Goal: Transaction & Acquisition: Purchase product/service

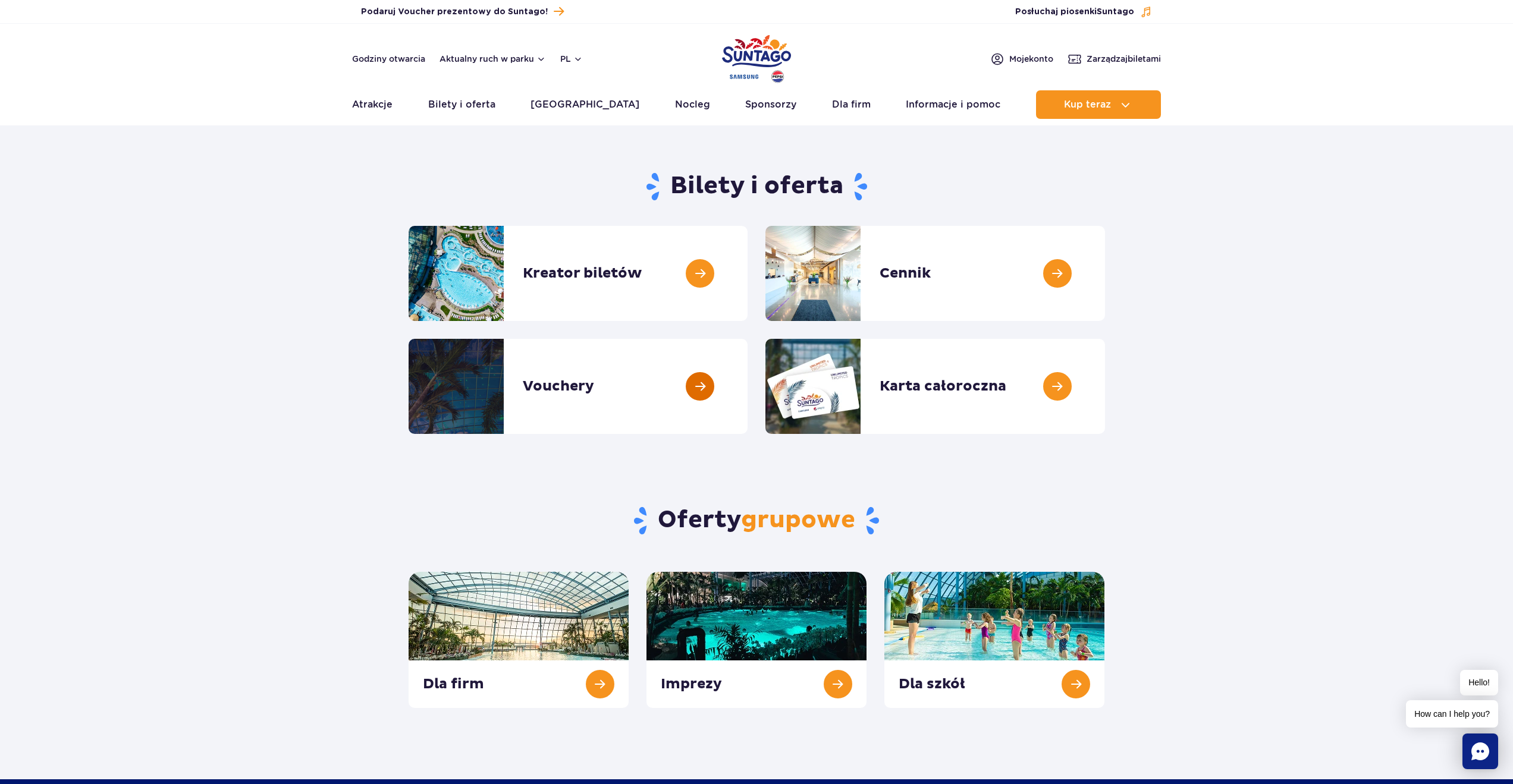
click at [747, 367] on link at bounding box center [747, 386] width 0 height 95
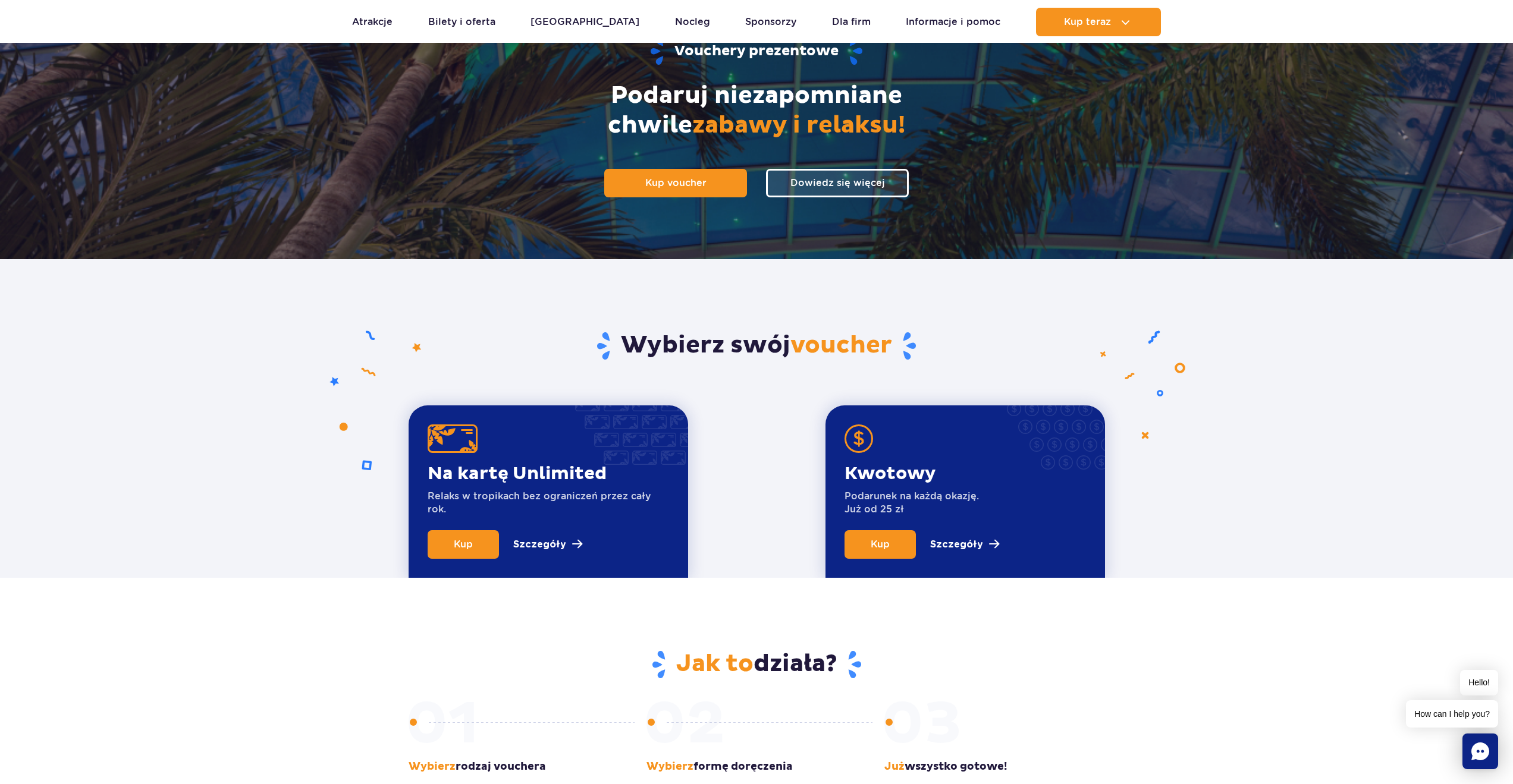
scroll to position [213, 0]
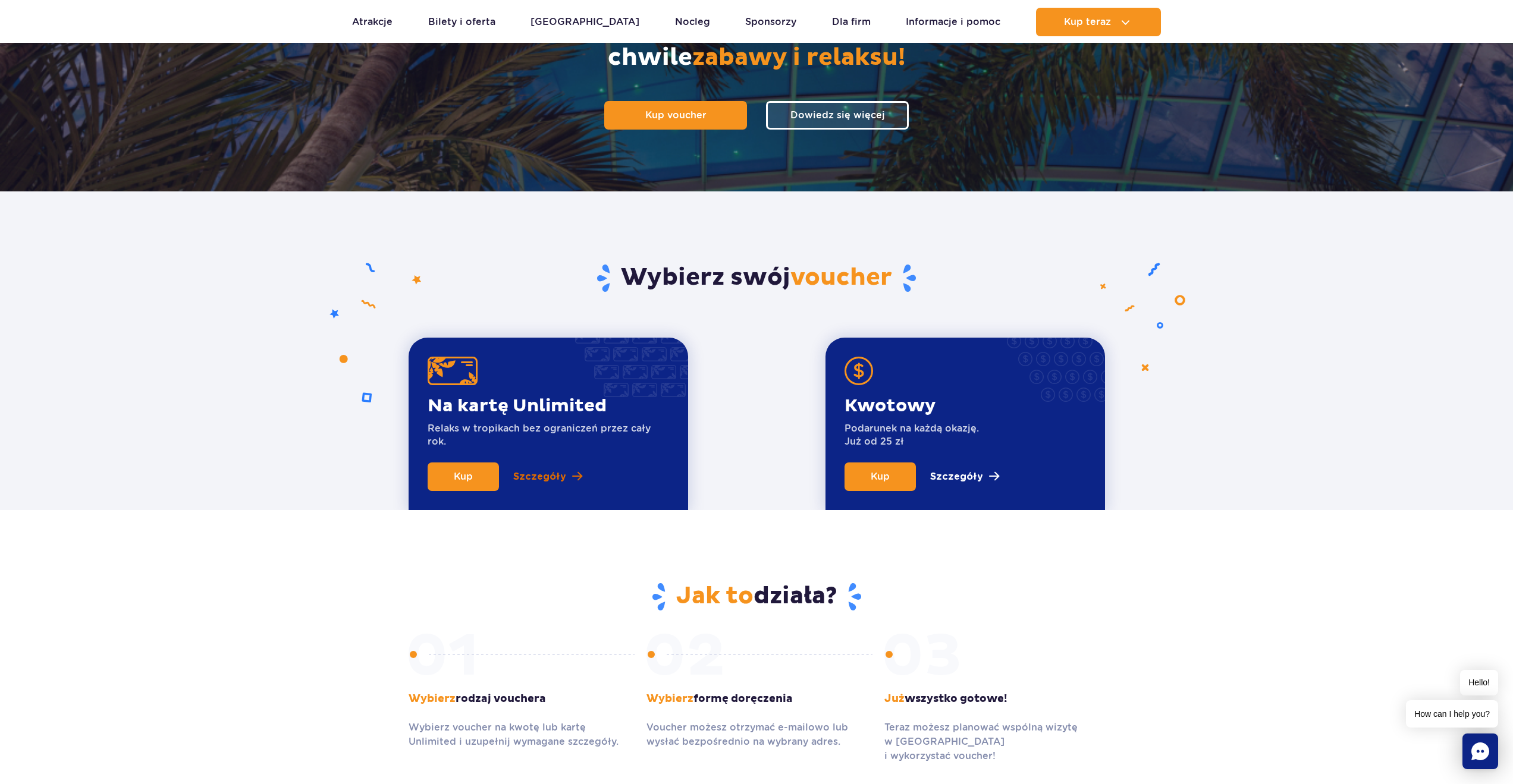
click at [546, 472] on p "Szczegóły" at bounding box center [540, 477] width 53 height 14
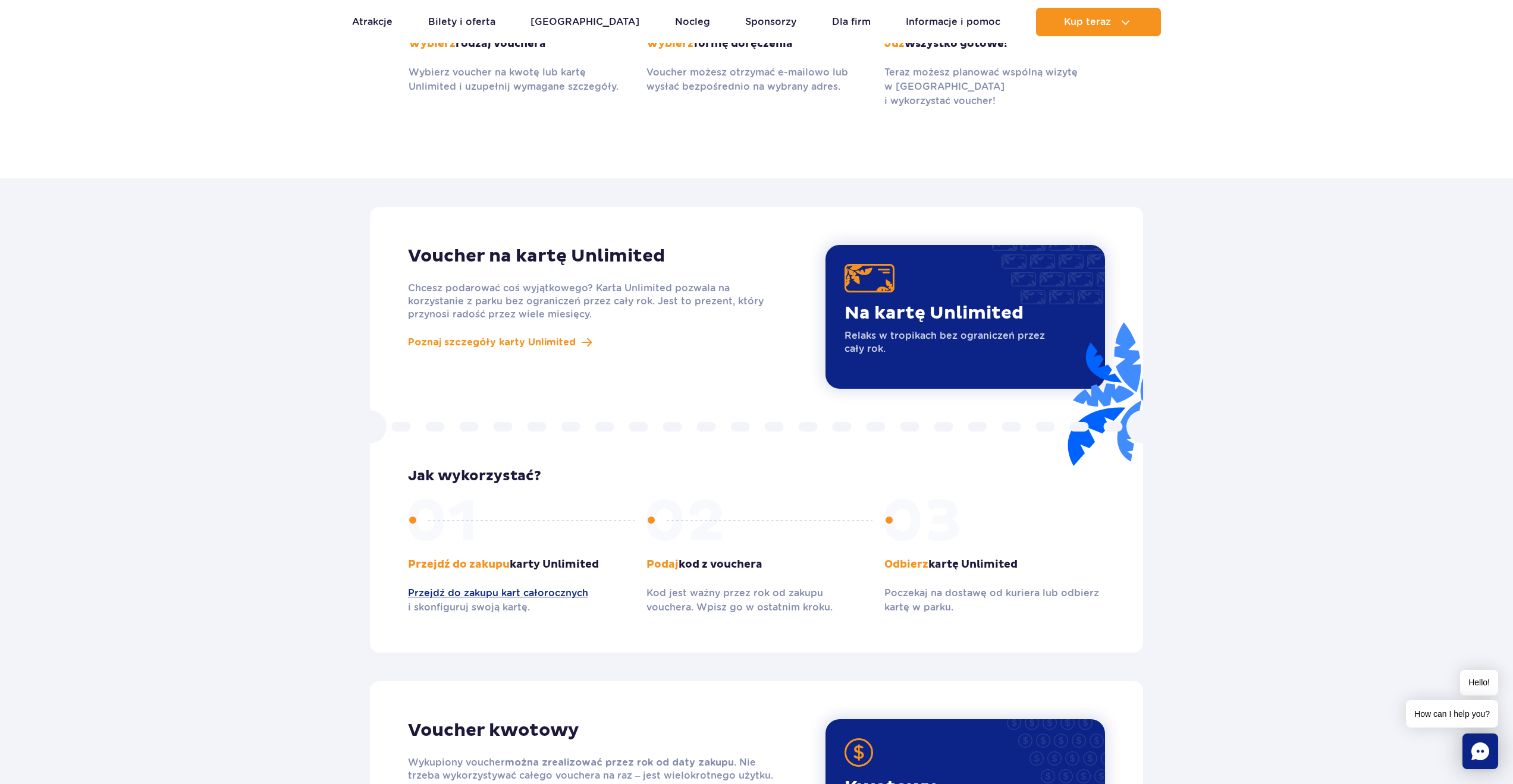
scroll to position [891, 0]
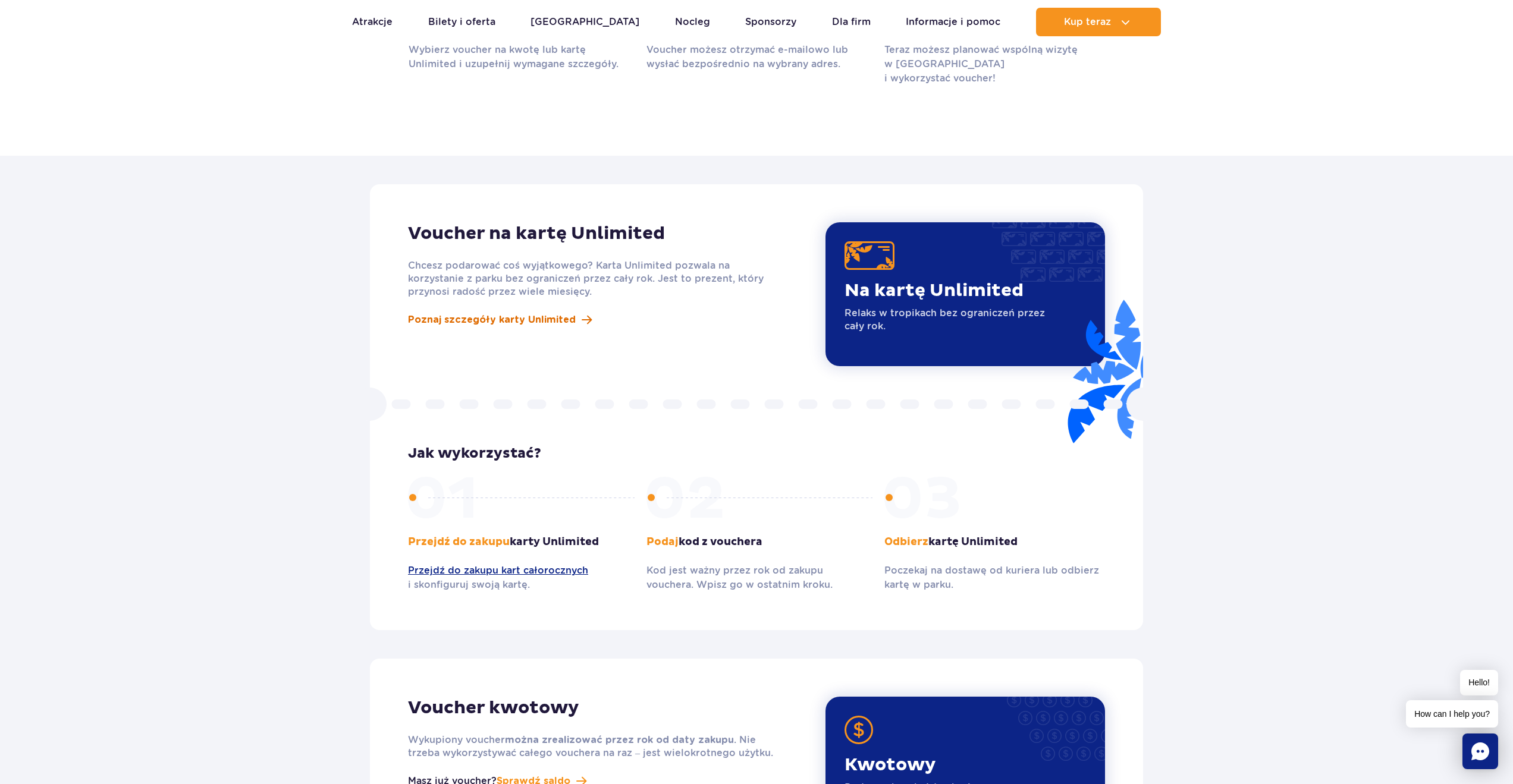
click at [466, 313] on span "Poznaj szczegóły karty Unlimited" at bounding box center [492, 320] width 168 height 14
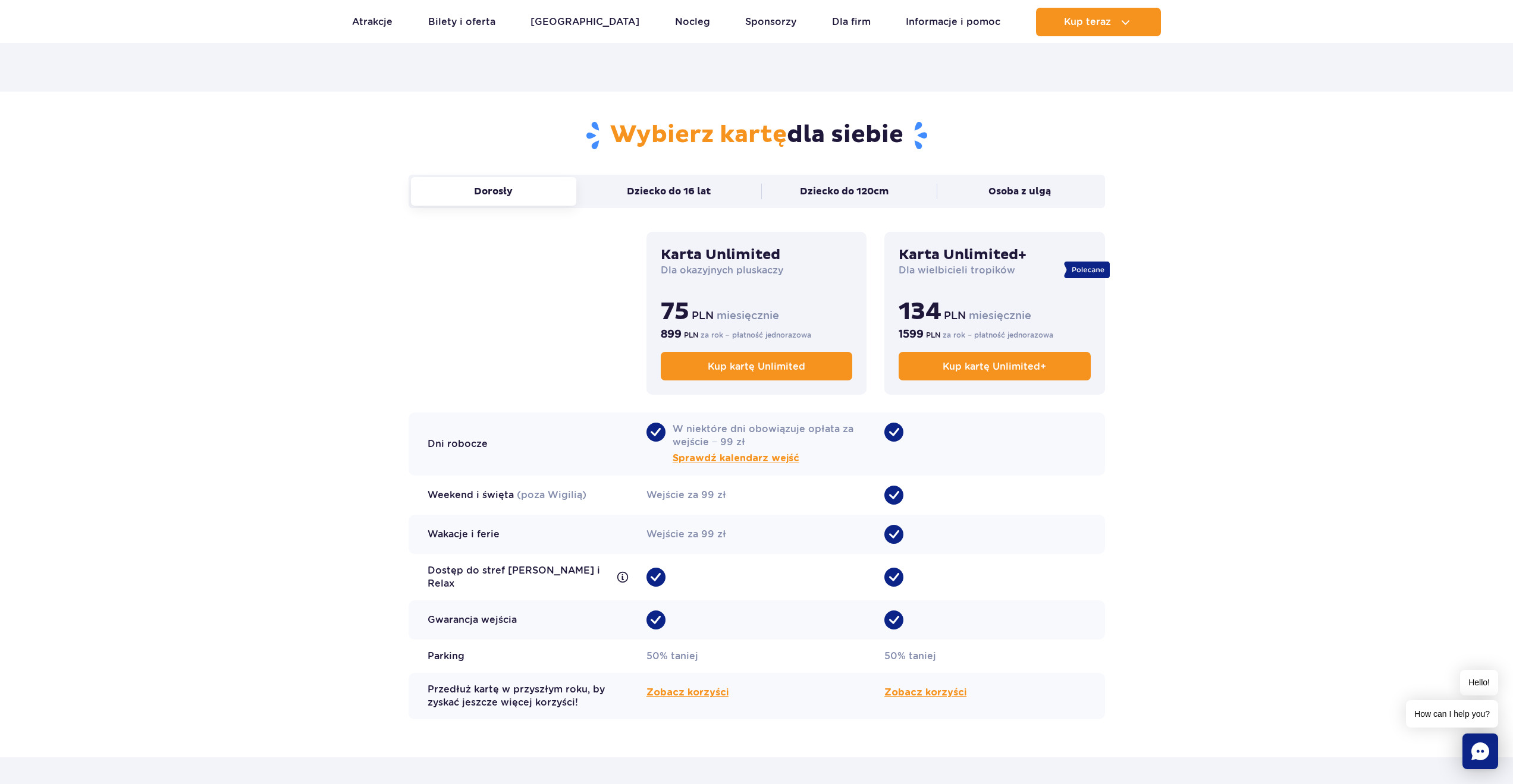
scroll to position [754, 0]
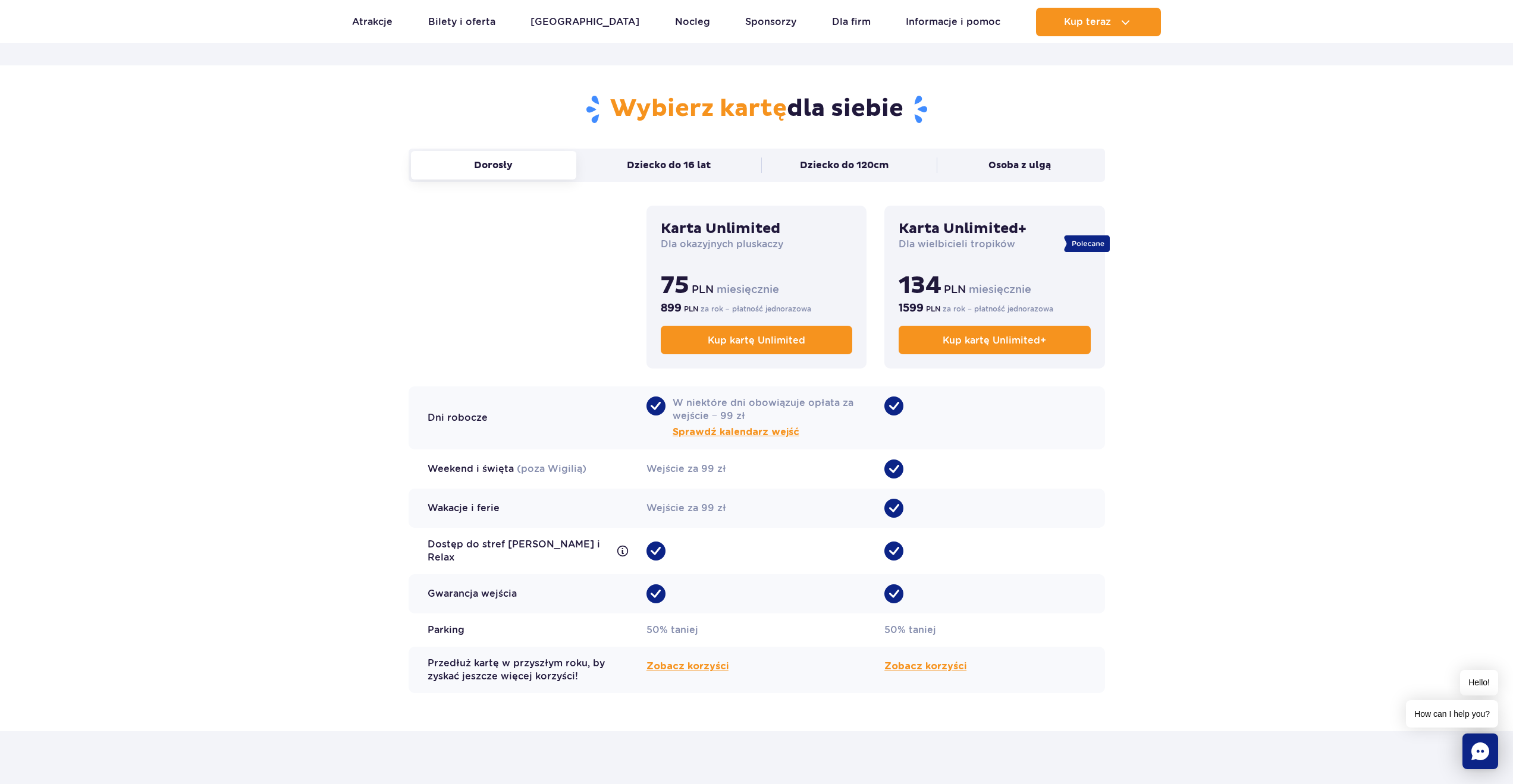
click at [1229, 533] on section "Wybierz kartę dla siebie Dorosły Dziecko do 16 lat Dziecko do 120cm Osoba z ulg…" at bounding box center [756, 399] width 1513 height 666
click at [1283, 524] on section "Wybierz kartę dla siebie Dorosły Dziecko do 16 lat Dziecko do 120cm Osoba z ulg…" at bounding box center [756, 399] width 1513 height 666
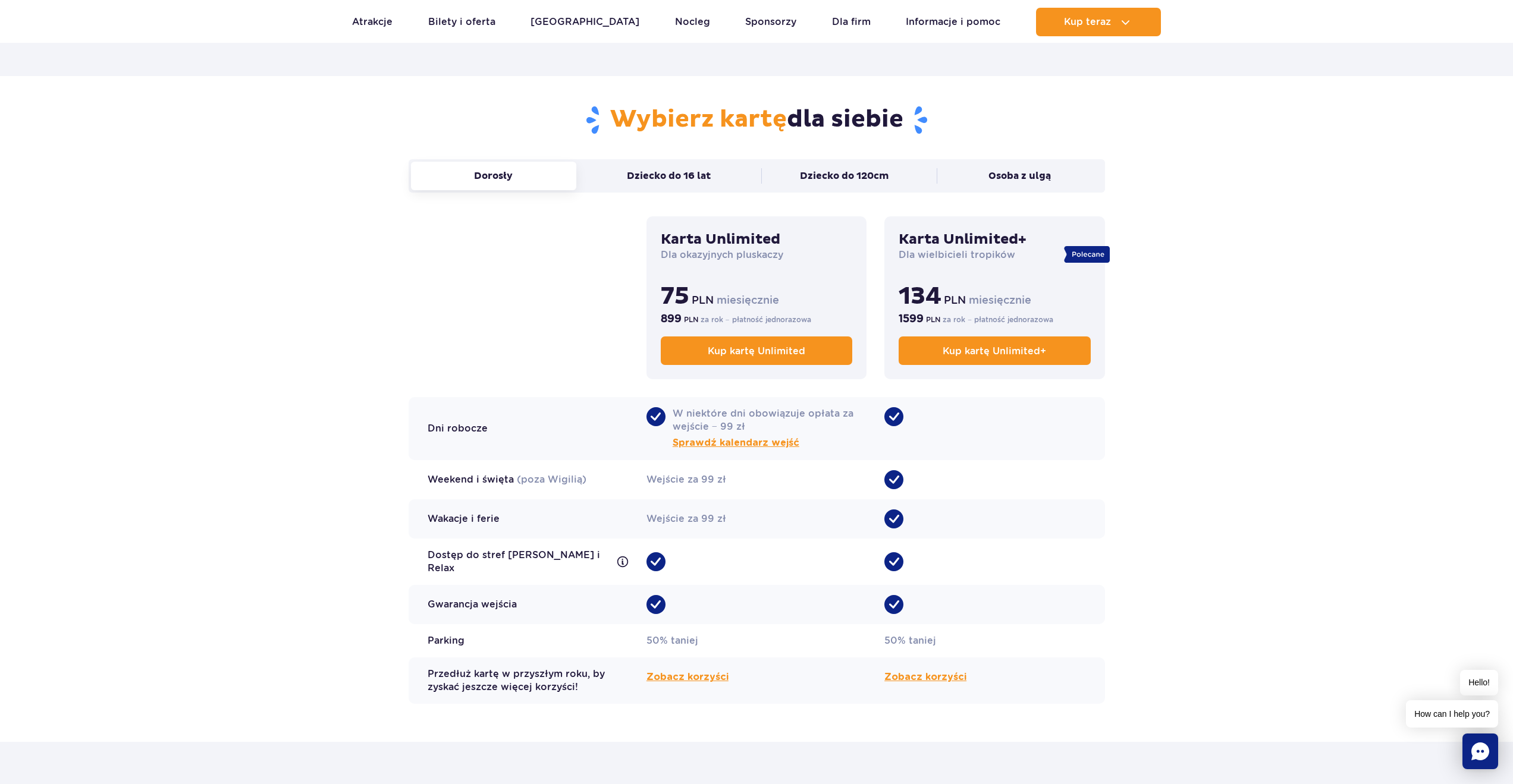
scroll to position [741, 0]
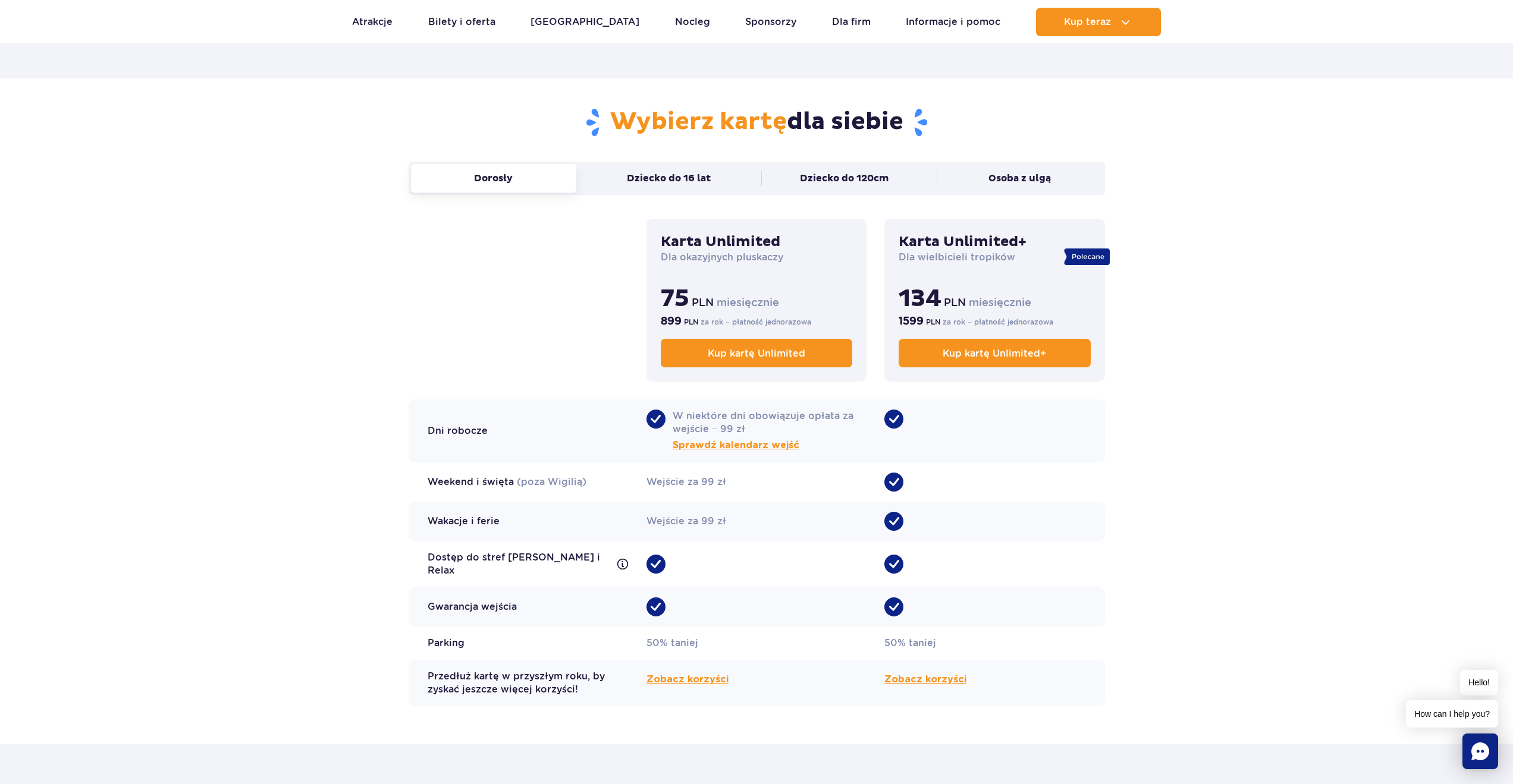
click at [1248, 528] on section "Wybierz kartę dla siebie Dorosły Dziecko do 16 lat Dziecko do 120cm Osoba z ulg…" at bounding box center [756, 412] width 1513 height 666
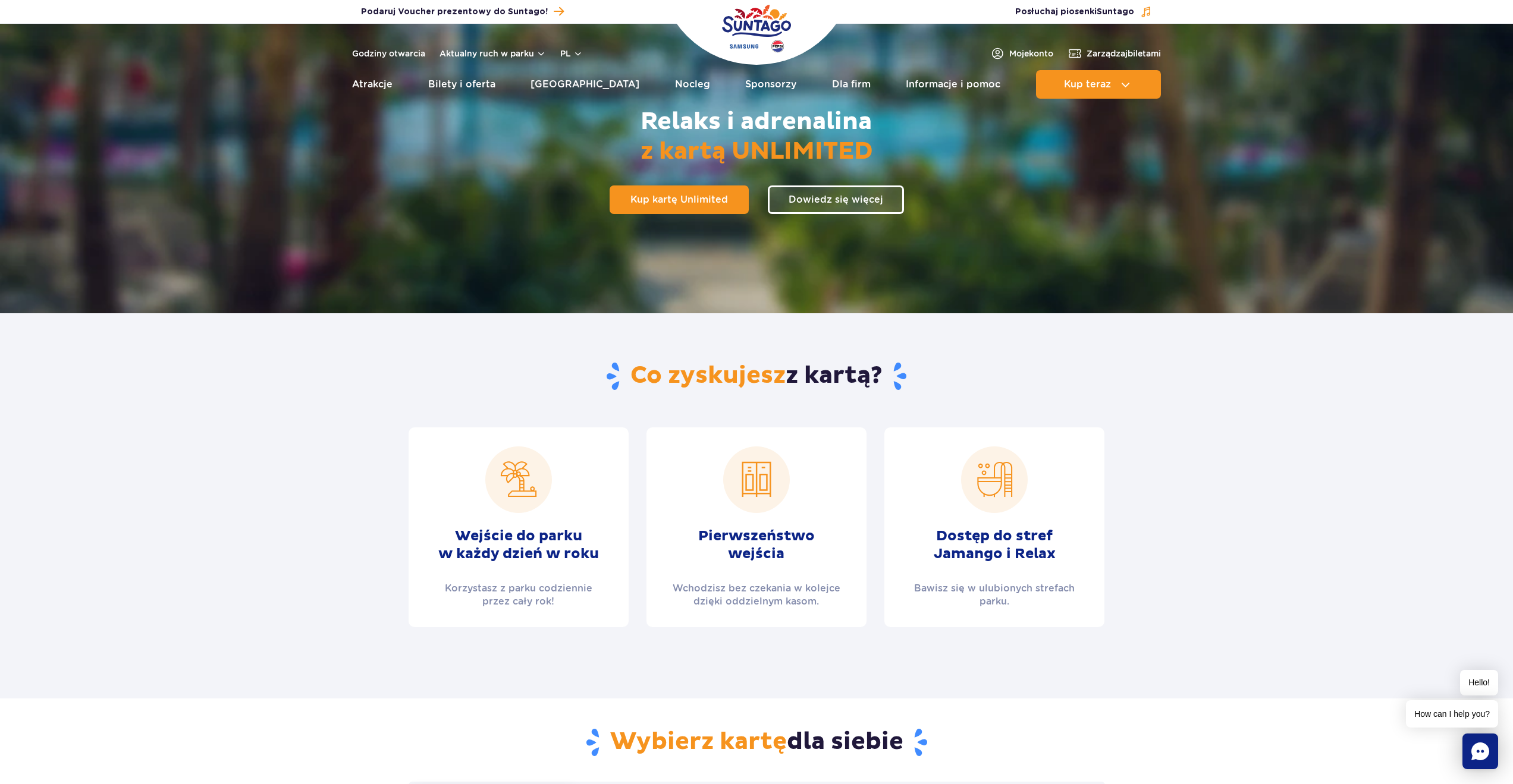
scroll to position [0, 0]
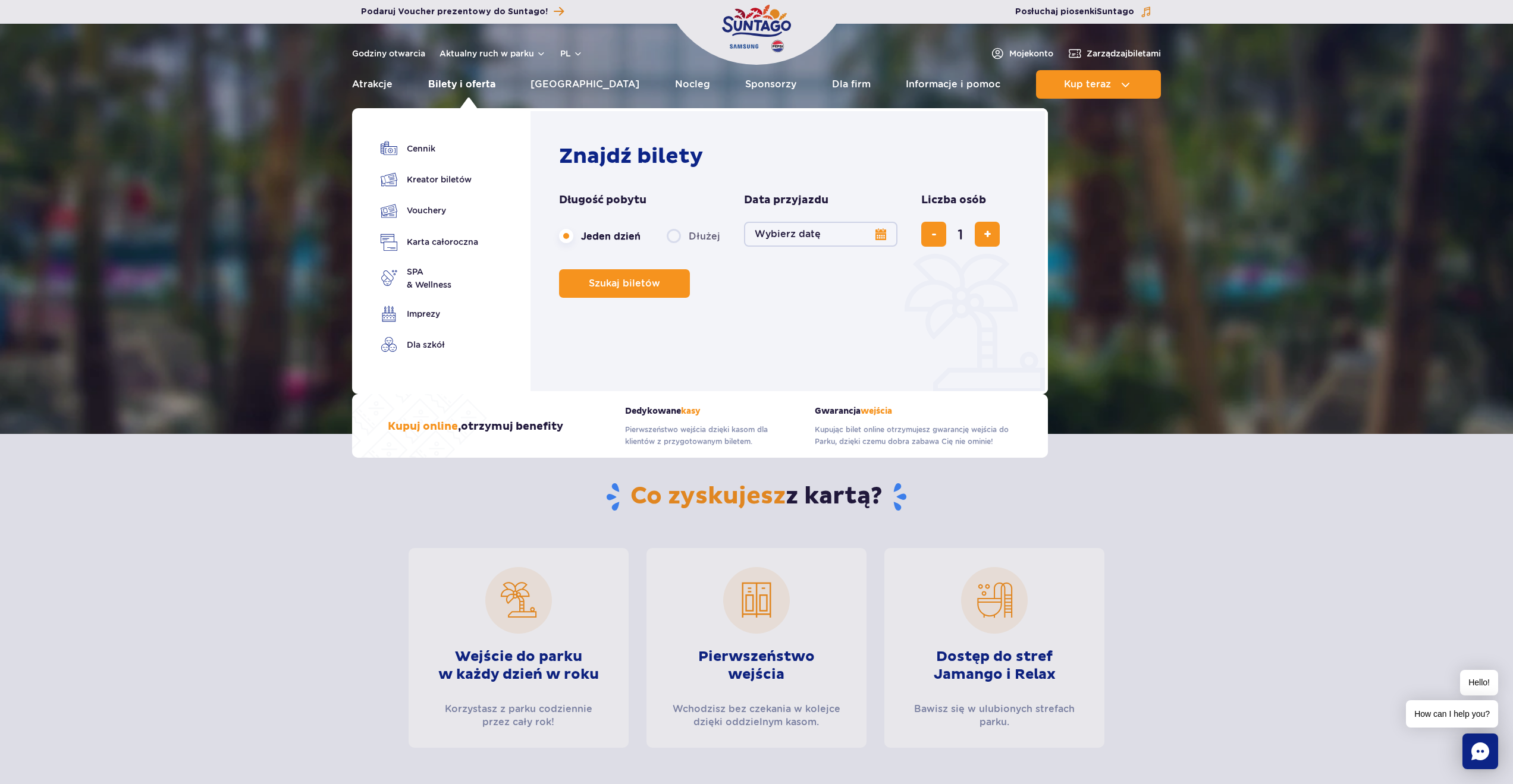
click at [441, 86] on link "Bilety i oferta" at bounding box center [462, 84] width 67 height 29
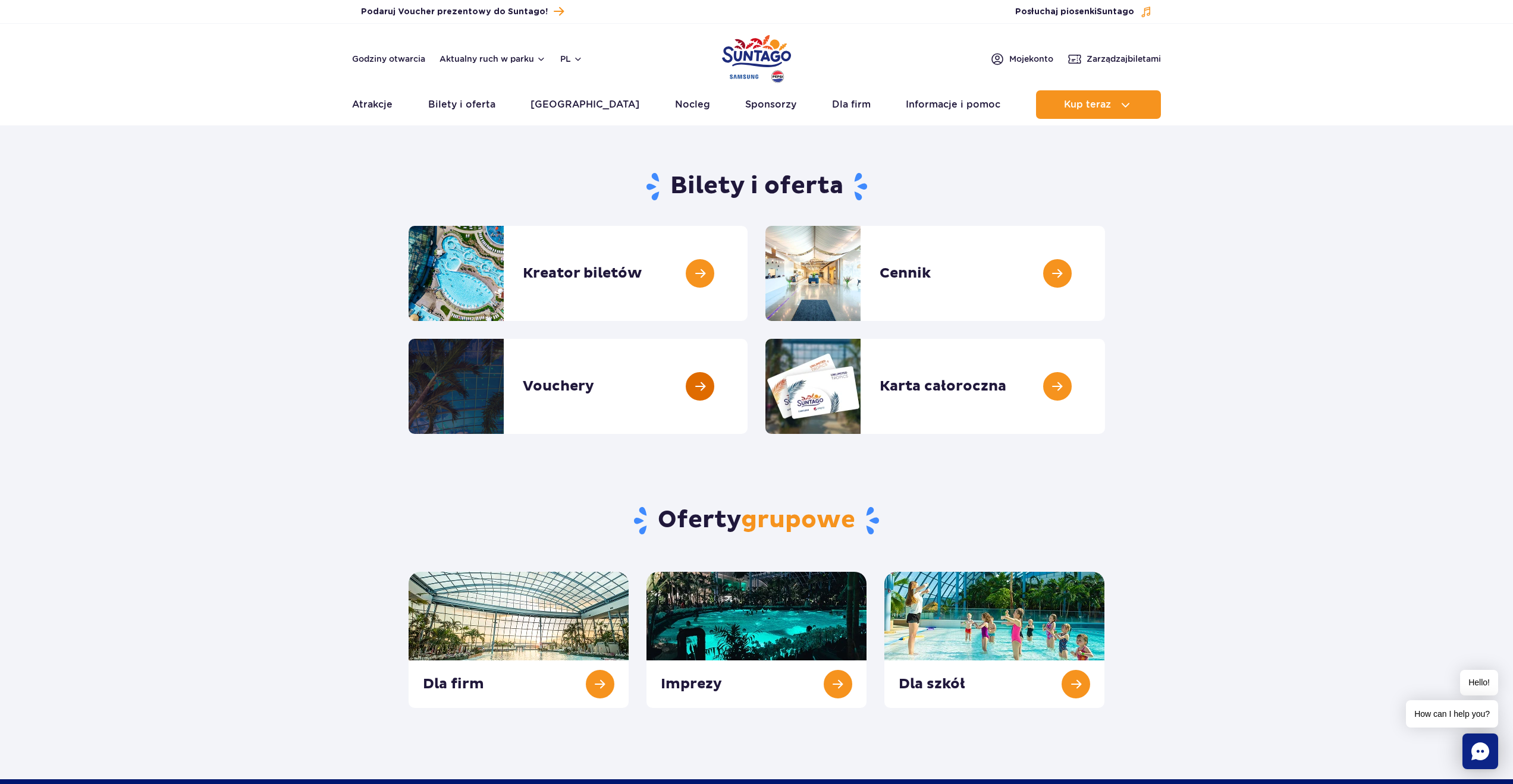
click at [747, 386] on link at bounding box center [747, 386] width 0 height 95
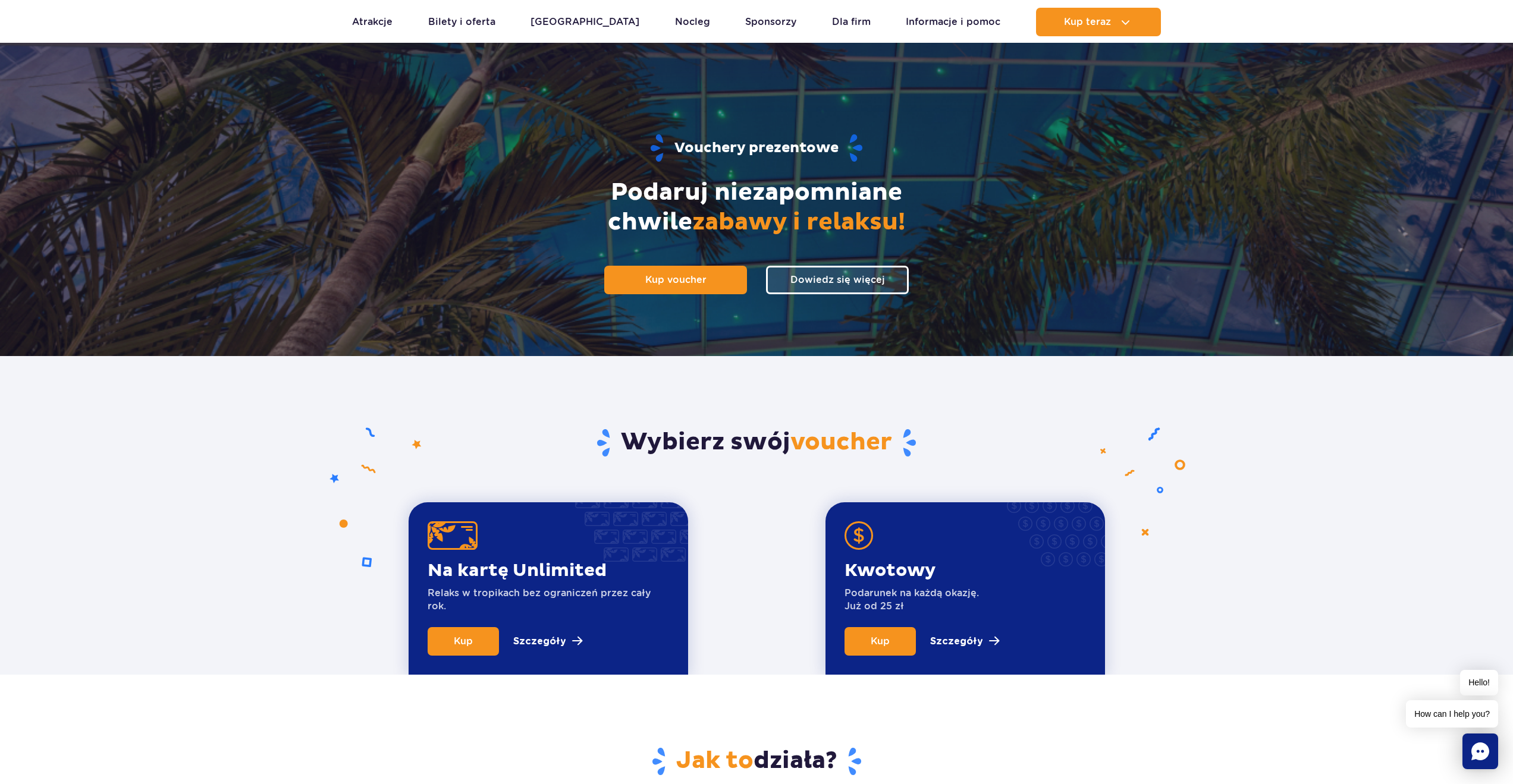
scroll to position [121, 0]
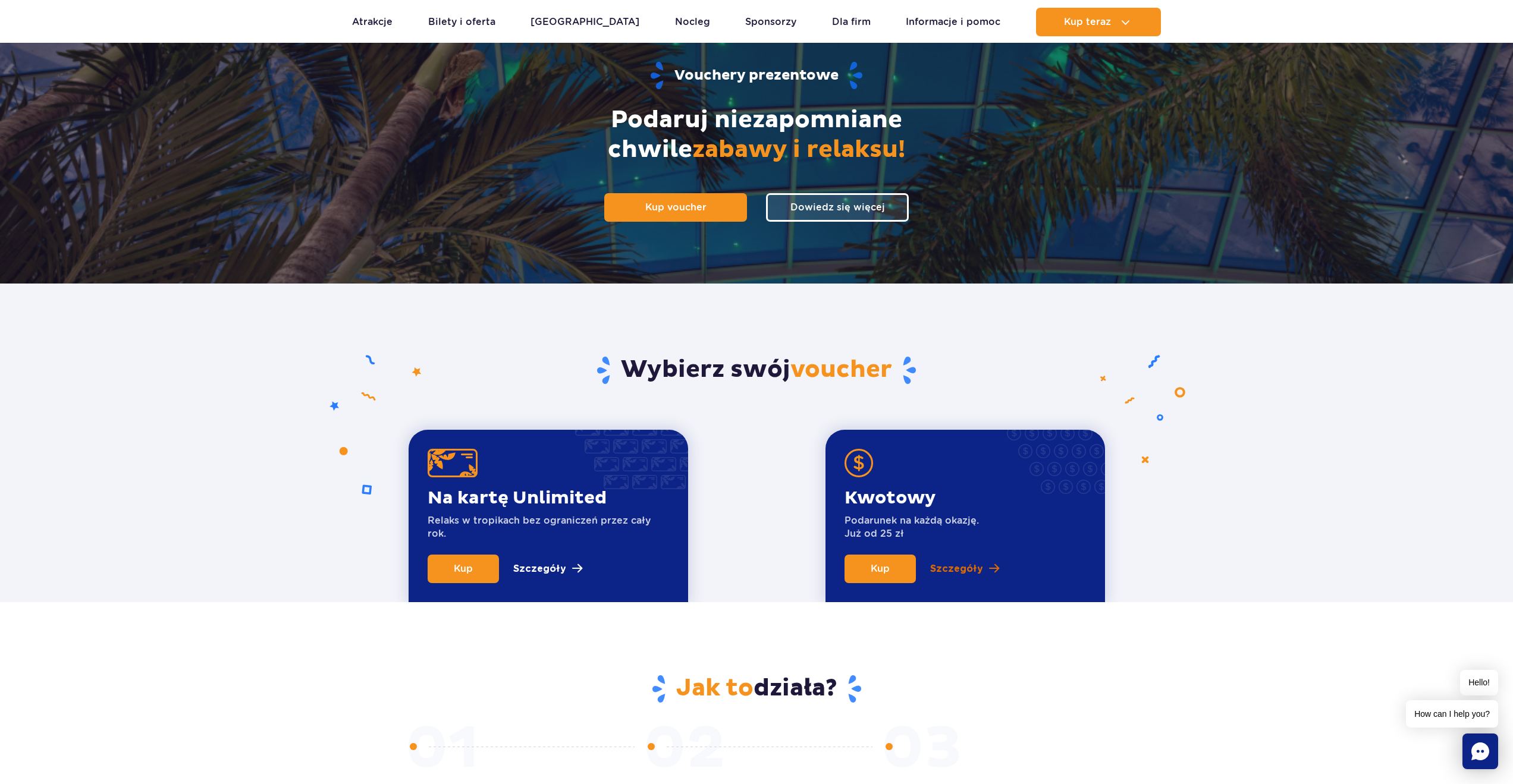
click at [965, 569] on p "Szczegóły" at bounding box center [957, 569] width 53 height 14
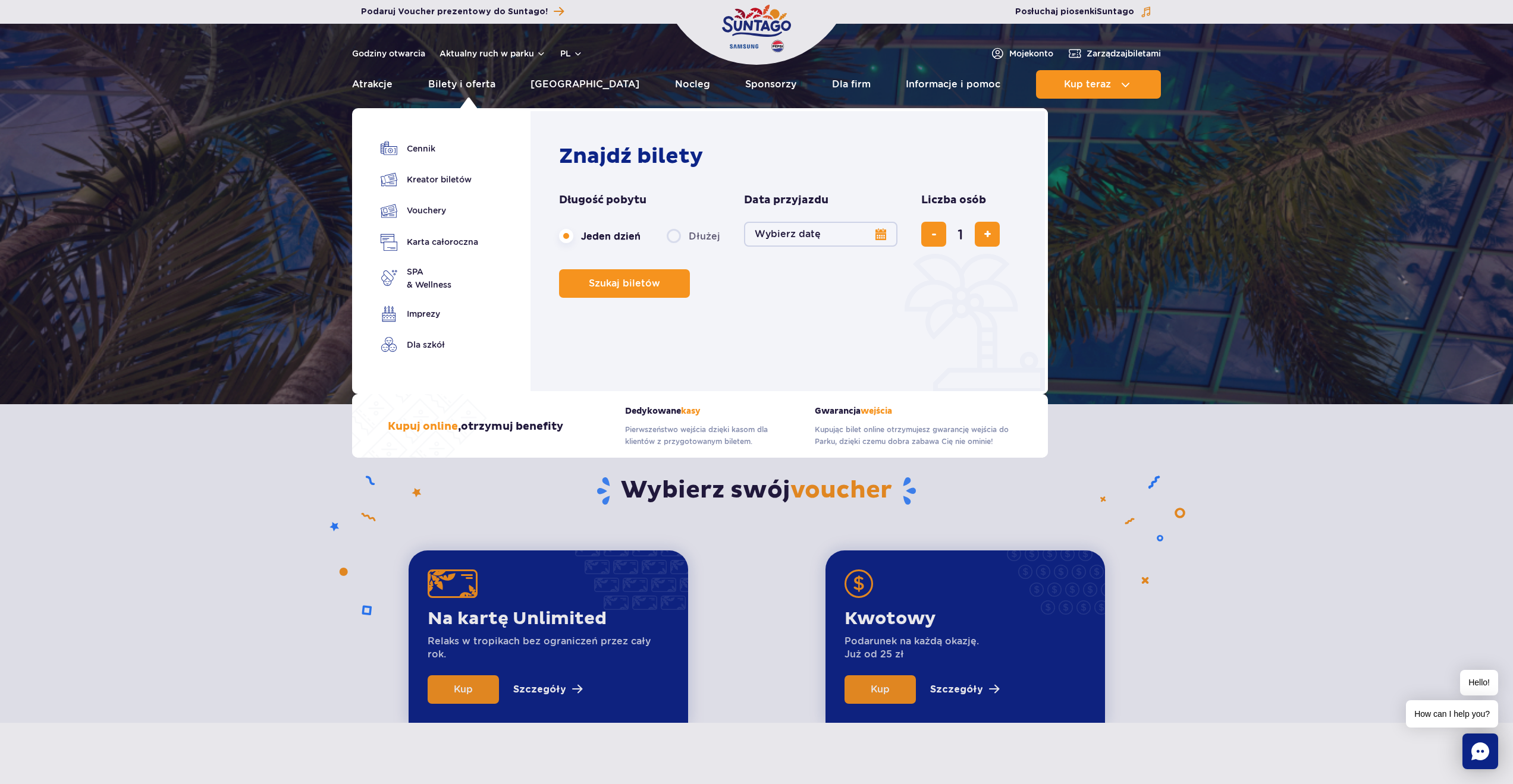
click at [495, 332] on div "Bilety i oferta Cennik Kreator biletów Vouchery Karta całoroczna SPA & Wellness" at bounding box center [428, 251] width 153 height 286
click at [678, 233] on label "Dłużej" at bounding box center [693, 236] width 54 height 25
click at [678, 246] on input "Dłużej" at bounding box center [673, 247] width 13 height 2
radio input "false"
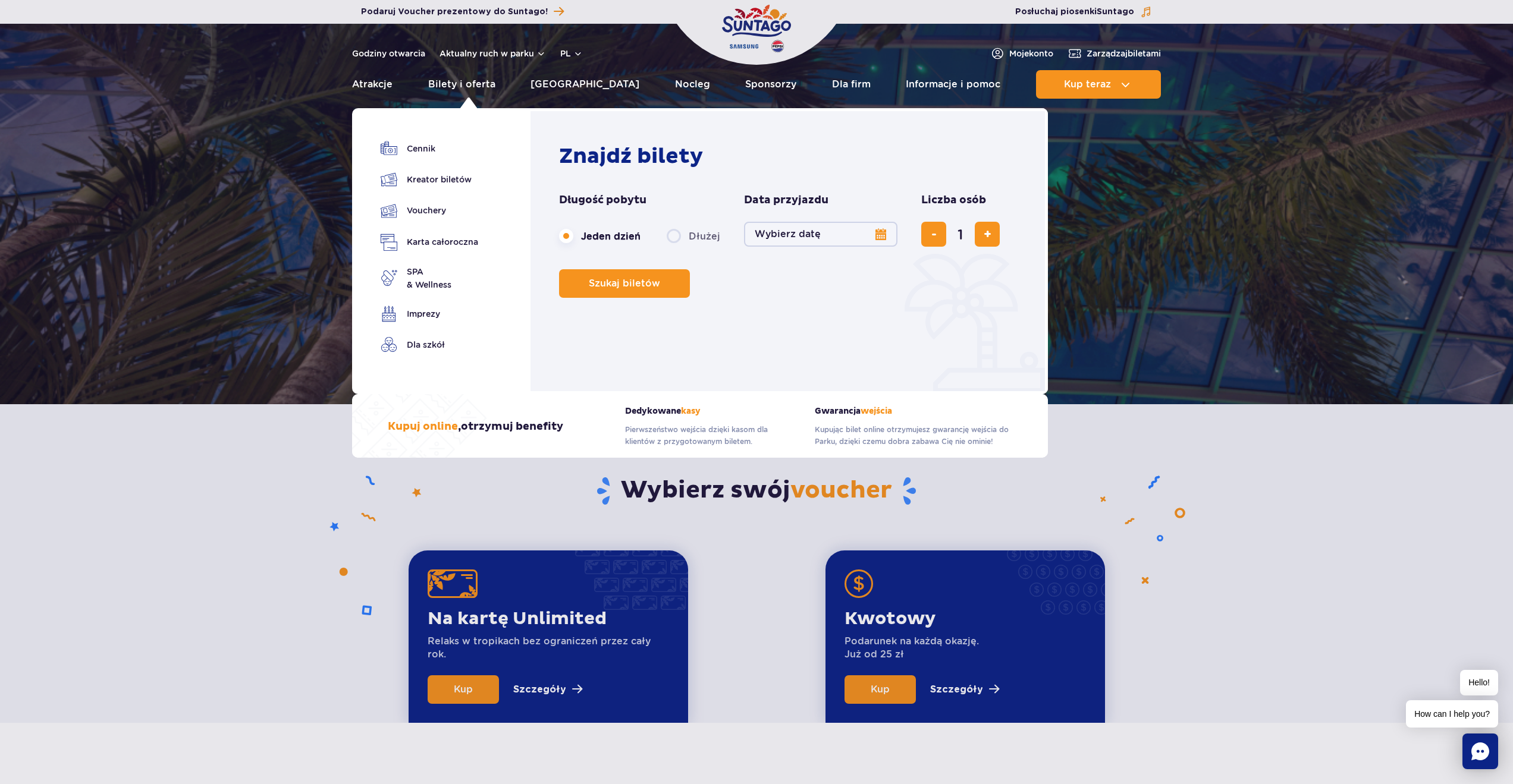
radio input "true"
click at [424, 183] on link "Kreator biletów" at bounding box center [429, 180] width 98 height 17
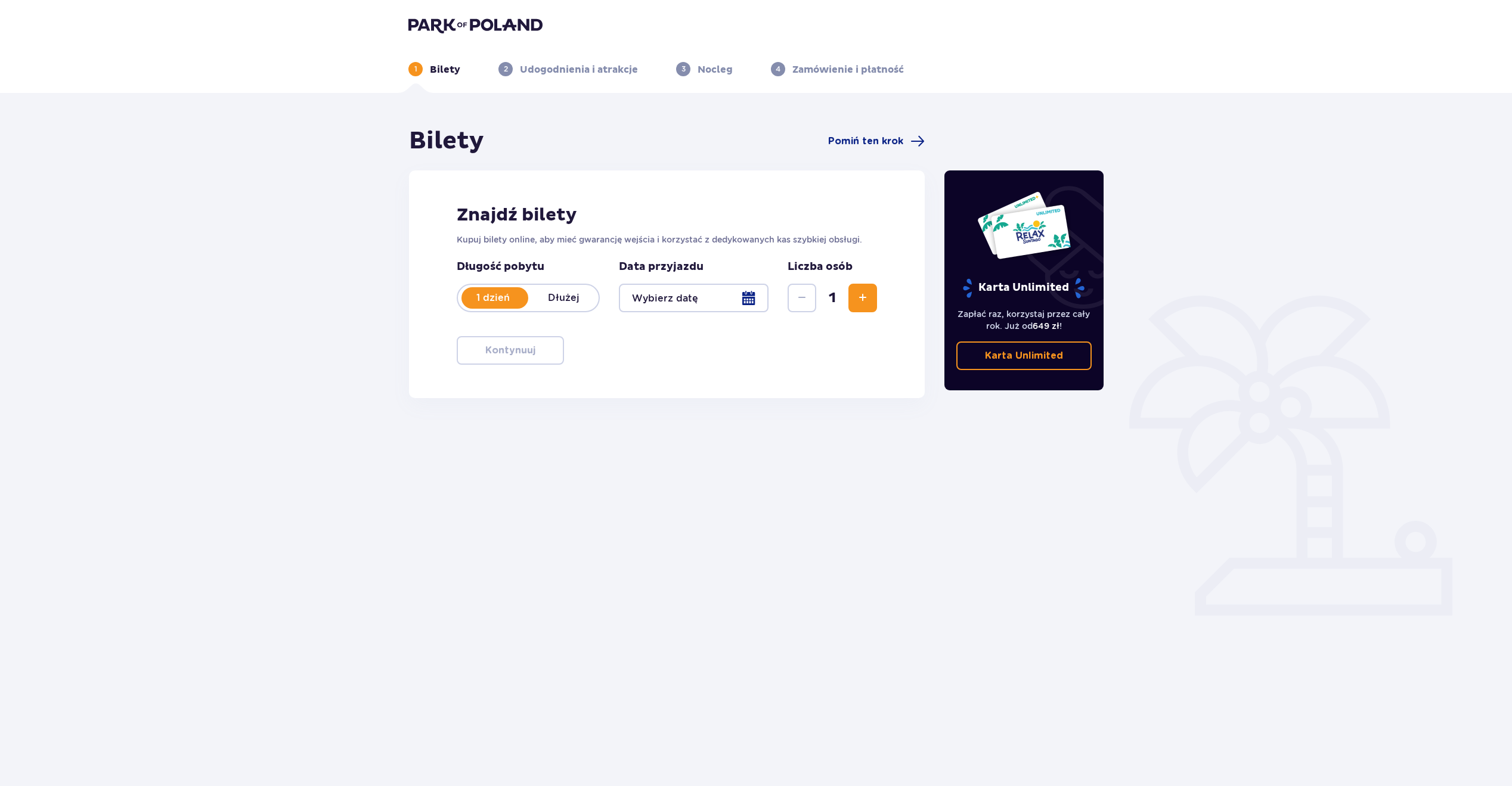
click at [562, 298] on p "Dłużej" at bounding box center [563, 298] width 71 height 13
click at [862, 299] on span "Zwiększ" at bounding box center [862, 298] width 14 height 14
click at [748, 300] on div at bounding box center [694, 298] width 150 height 29
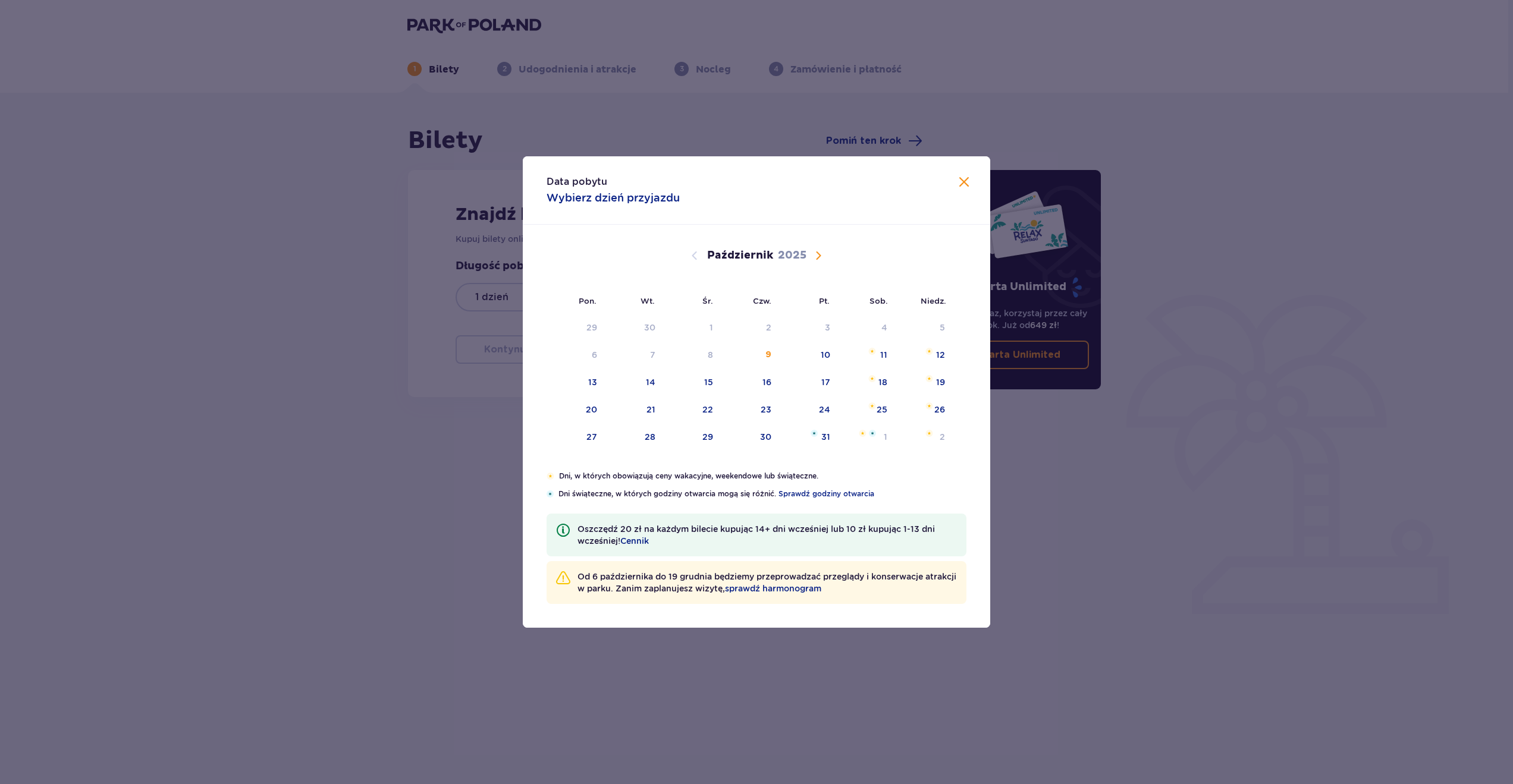
click at [818, 253] on span "Następny miesiąc" at bounding box center [819, 256] width 14 height 14
click at [940, 351] on div "9" at bounding box center [943, 355] width 6 height 12
click at [957, 178] on span "Zamknij" at bounding box center [964, 183] width 14 height 14
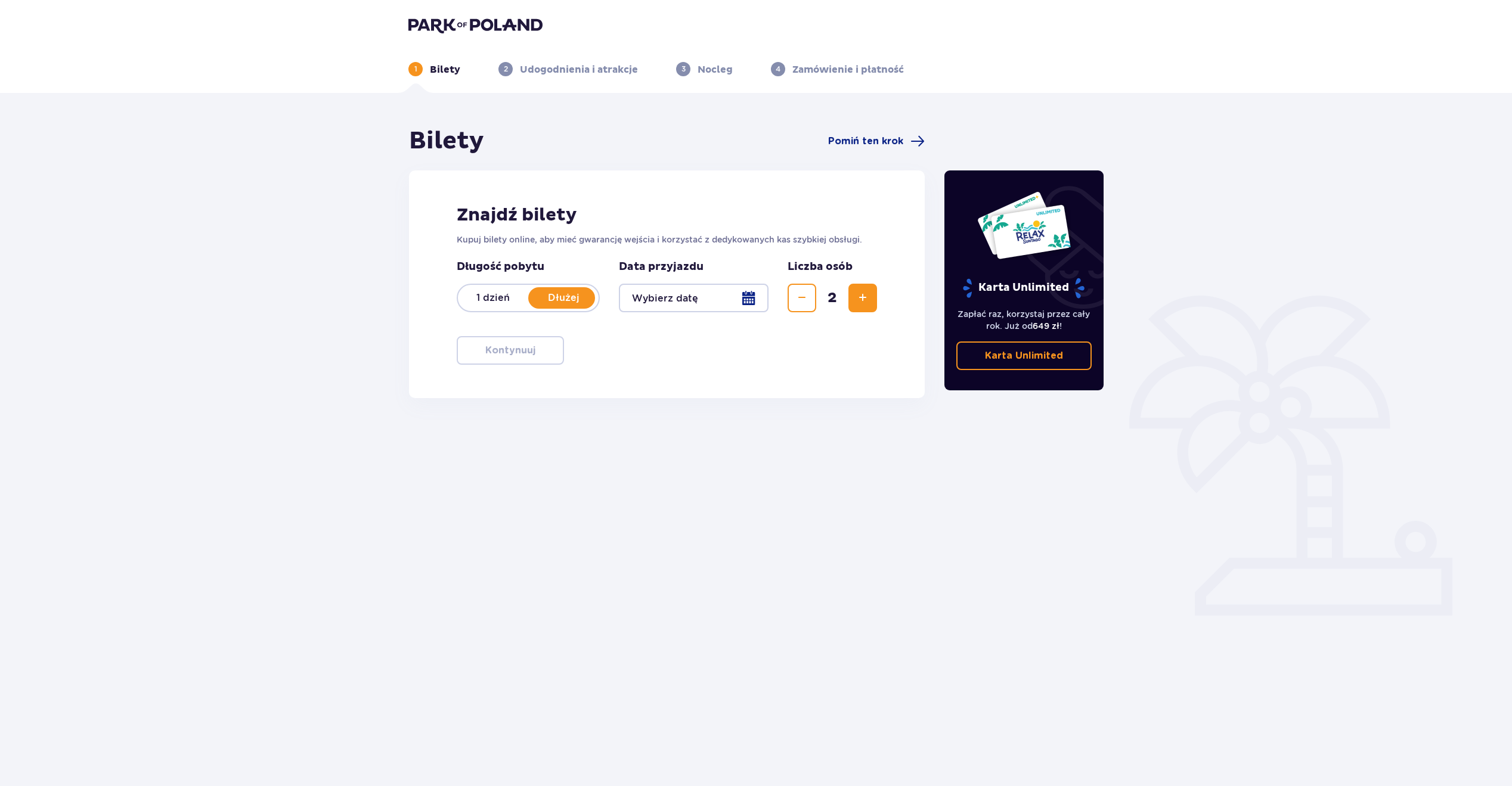
click at [732, 289] on div at bounding box center [694, 298] width 150 height 29
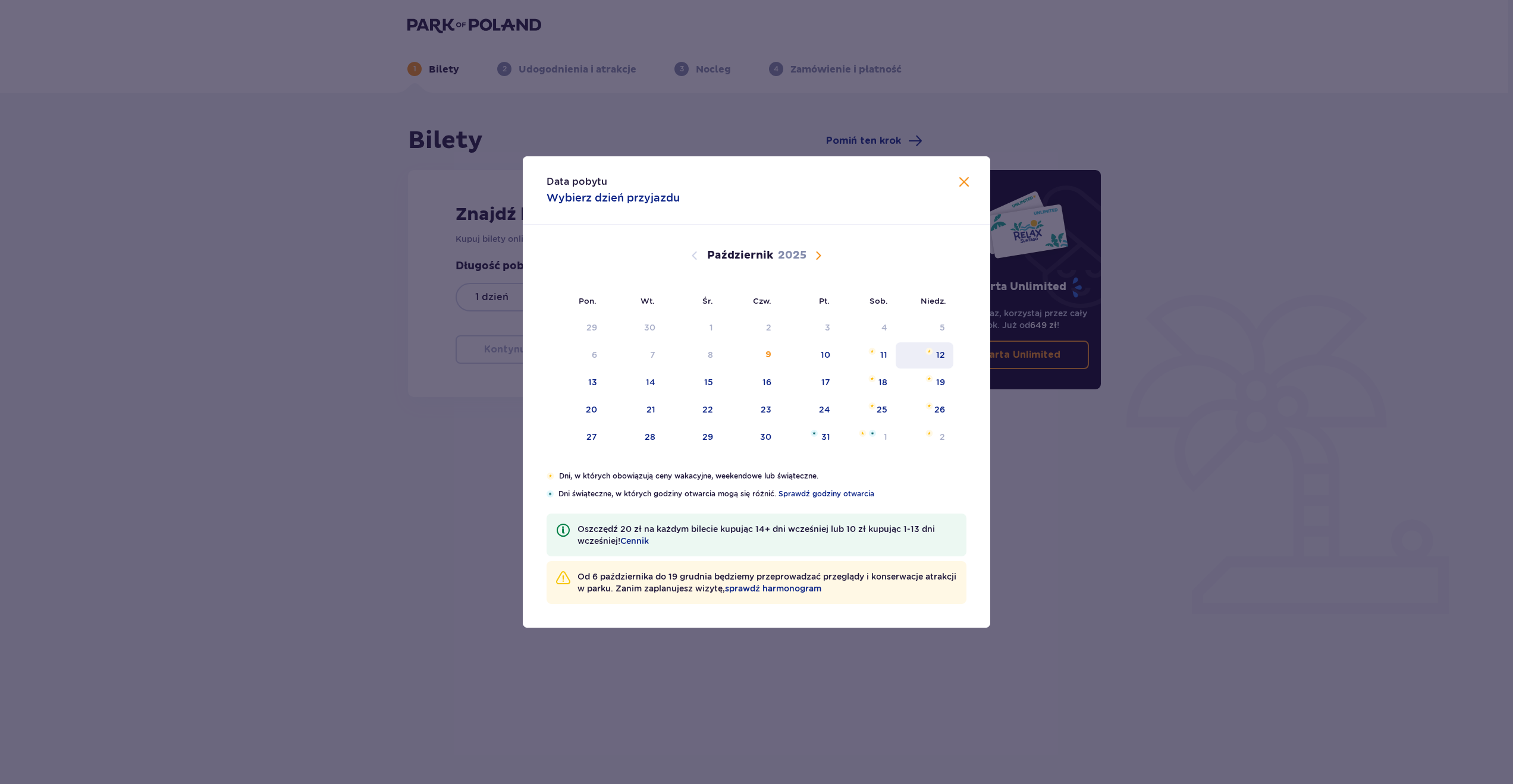
click at [898, 359] on div "12" at bounding box center [925, 355] width 58 height 26
click at [871, 358] on div "11" at bounding box center [867, 355] width 58 height 26
click at [942, 354] on div "12" at bounding box center [941, 355] width 9 height 12
type input "11.10.25 - 12.10.25"
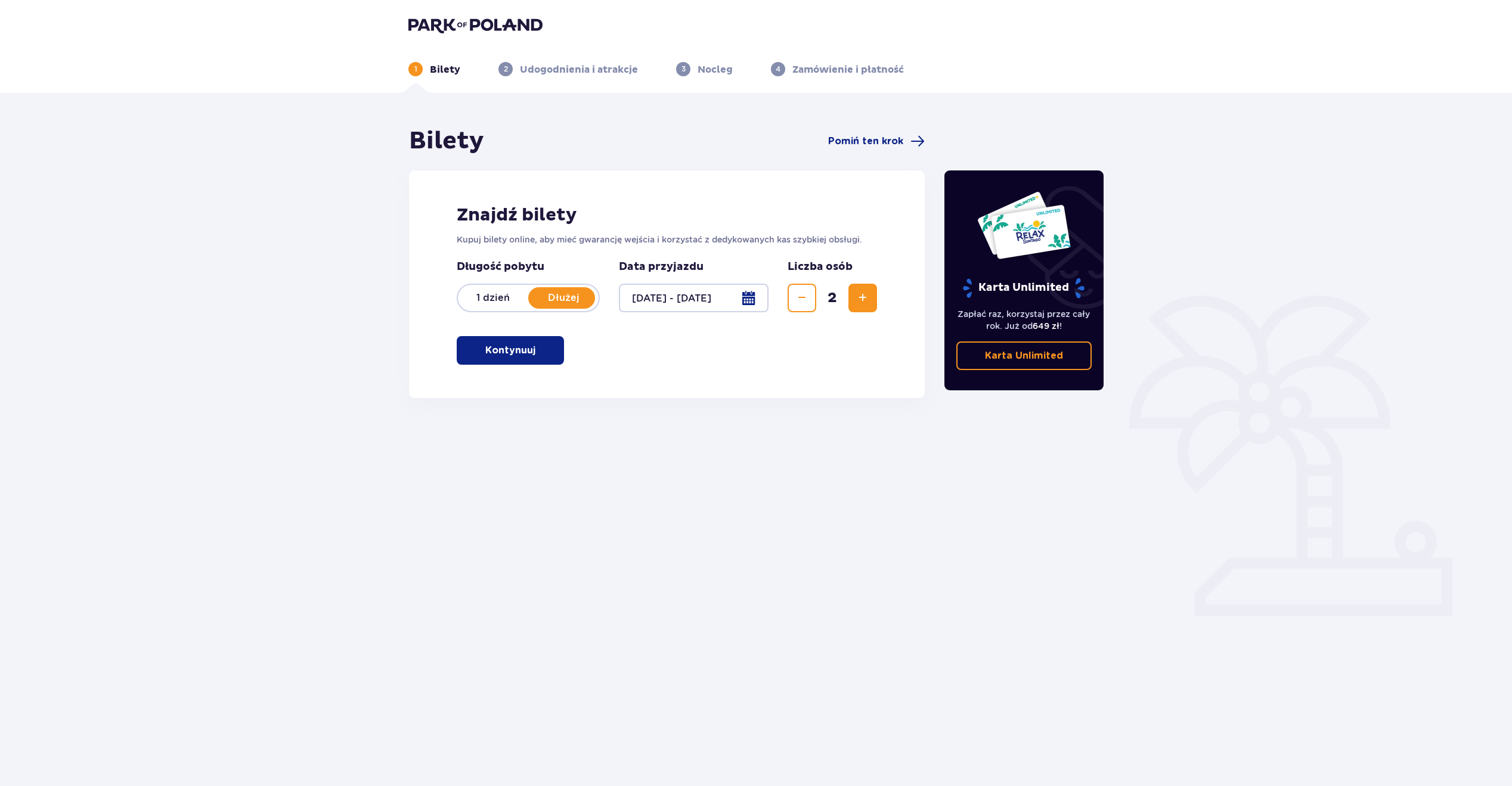
click at [534, 352] on span "button" at bounding box center [537, 350] width 14 height 14
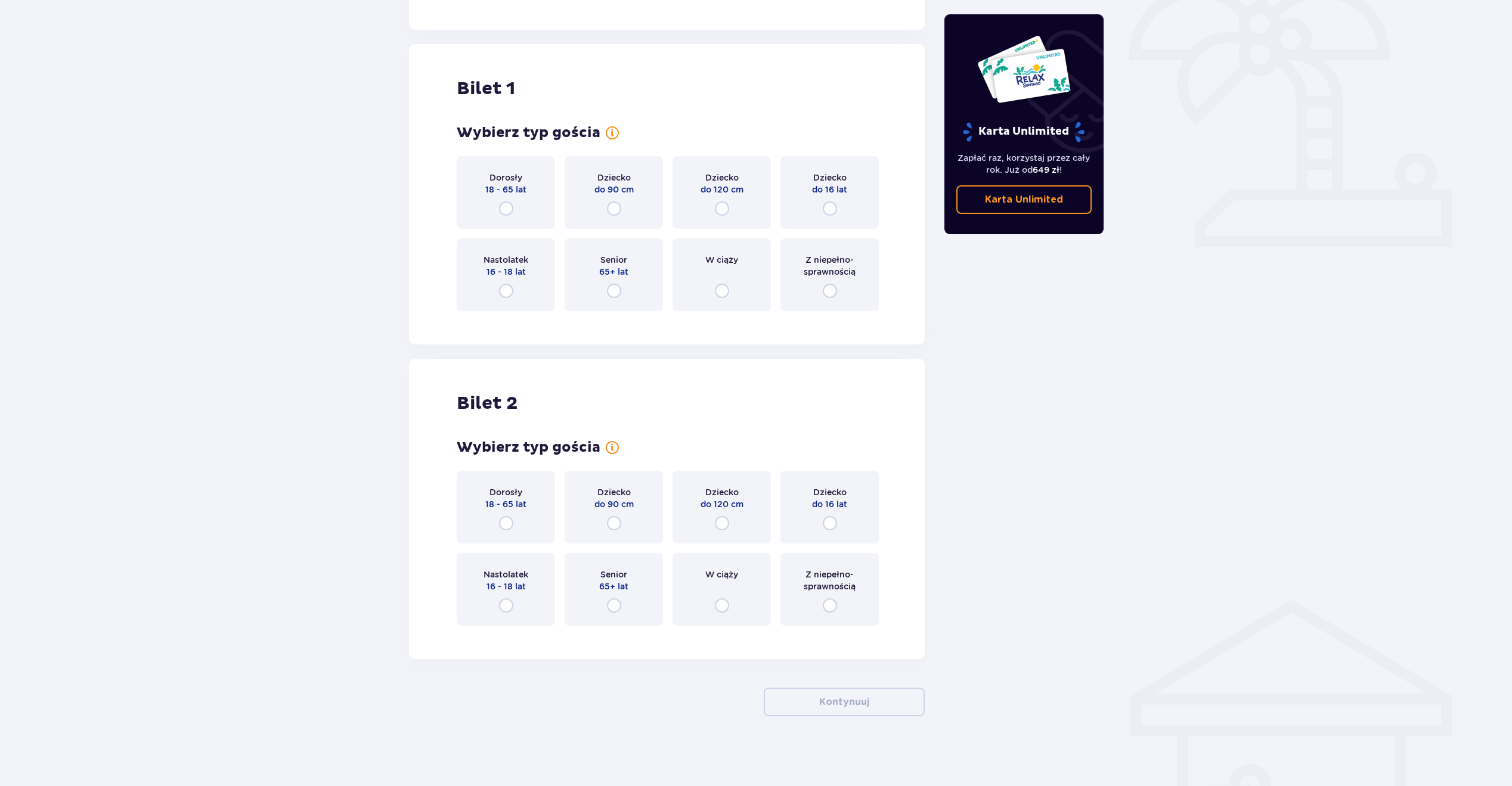
scroll to position [370, 0]
click at [502, 208] on input "radio" at bounding box center [506, 207] width 14 height 14
radio input "true"
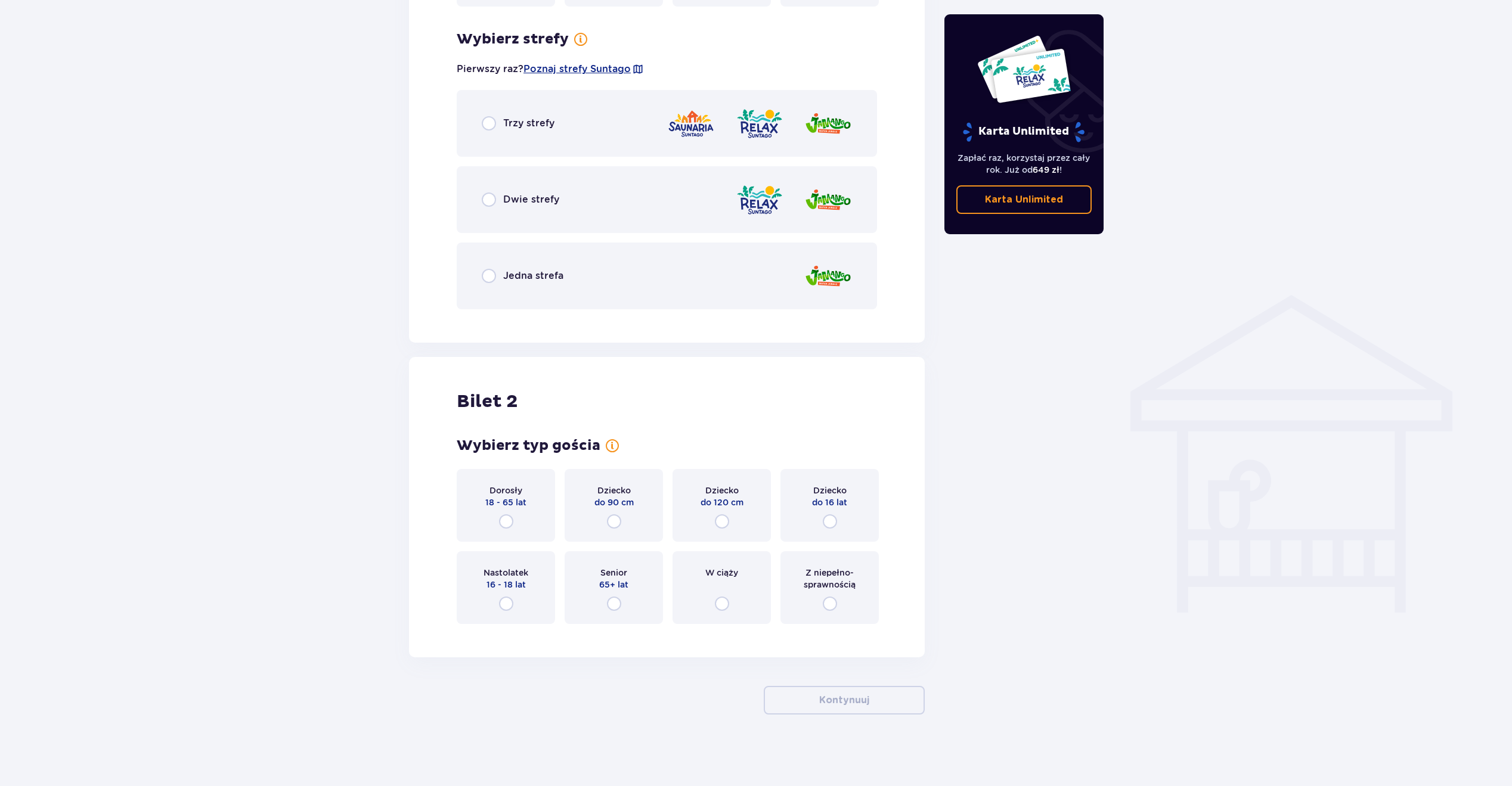
click at [507, 520] on input "radio" at bounding box center [506, 521] width 14 height 14
radio input "true"
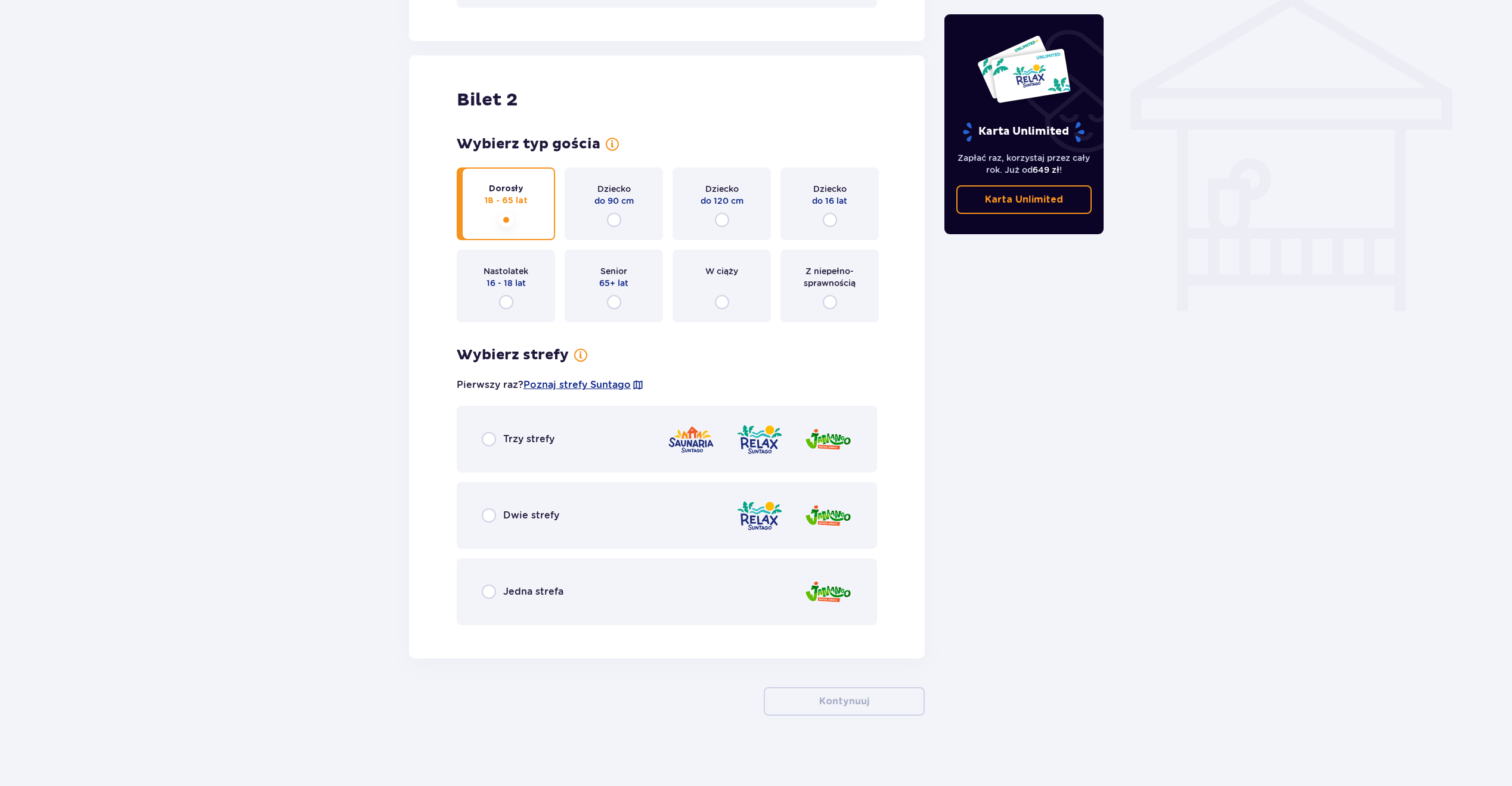
scroll to position [976, 0]
click at [495, 442] on input "radio" at bounding box center [488, 438] width 14 height 14
radio input "true"
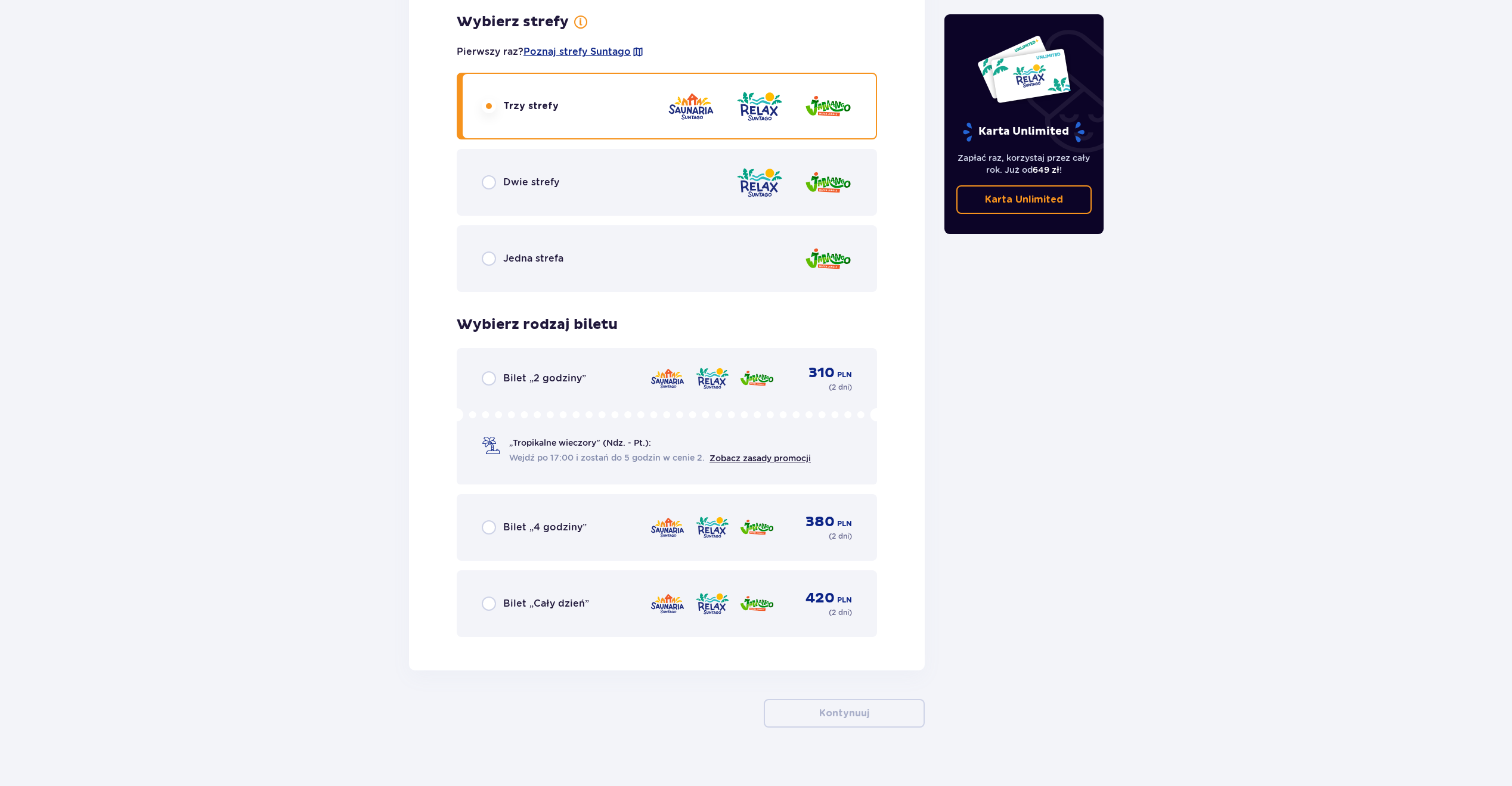
scroll to position [1321, 0]
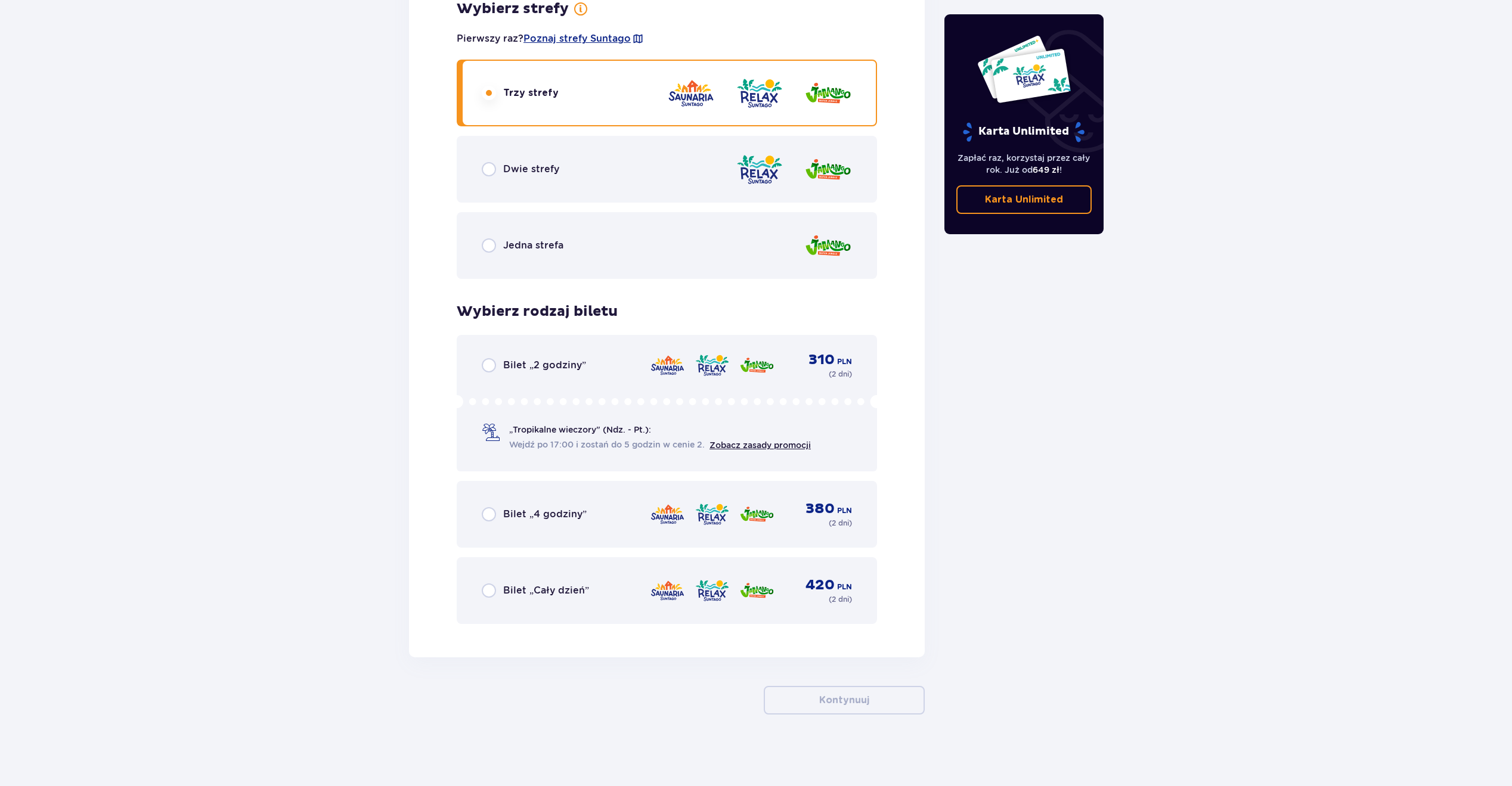
click at [491, 585] on input "radio" at bounding box center [488, 590] width 14 height 14
radio input "true"
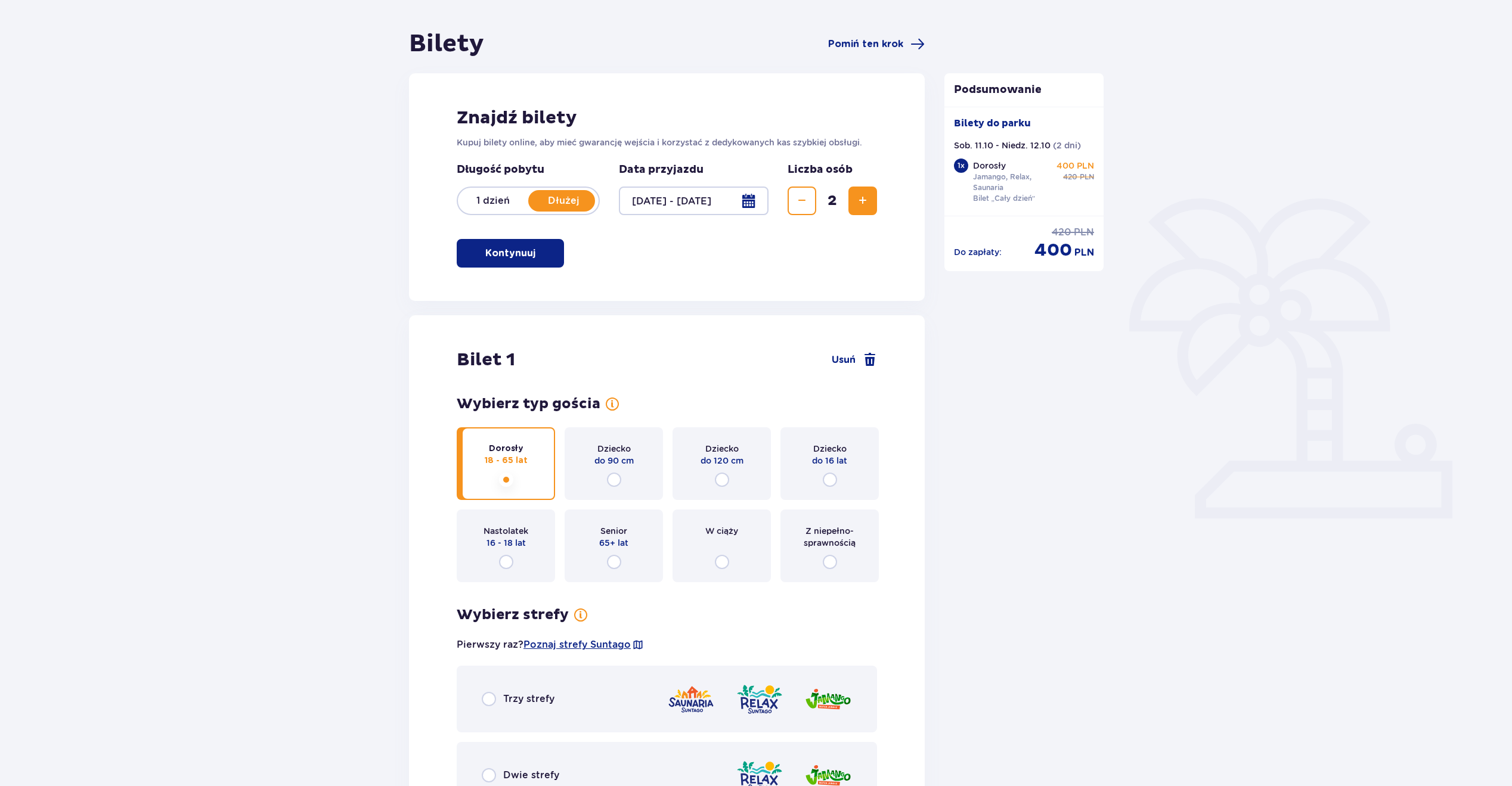
scroll to position [0, 0]
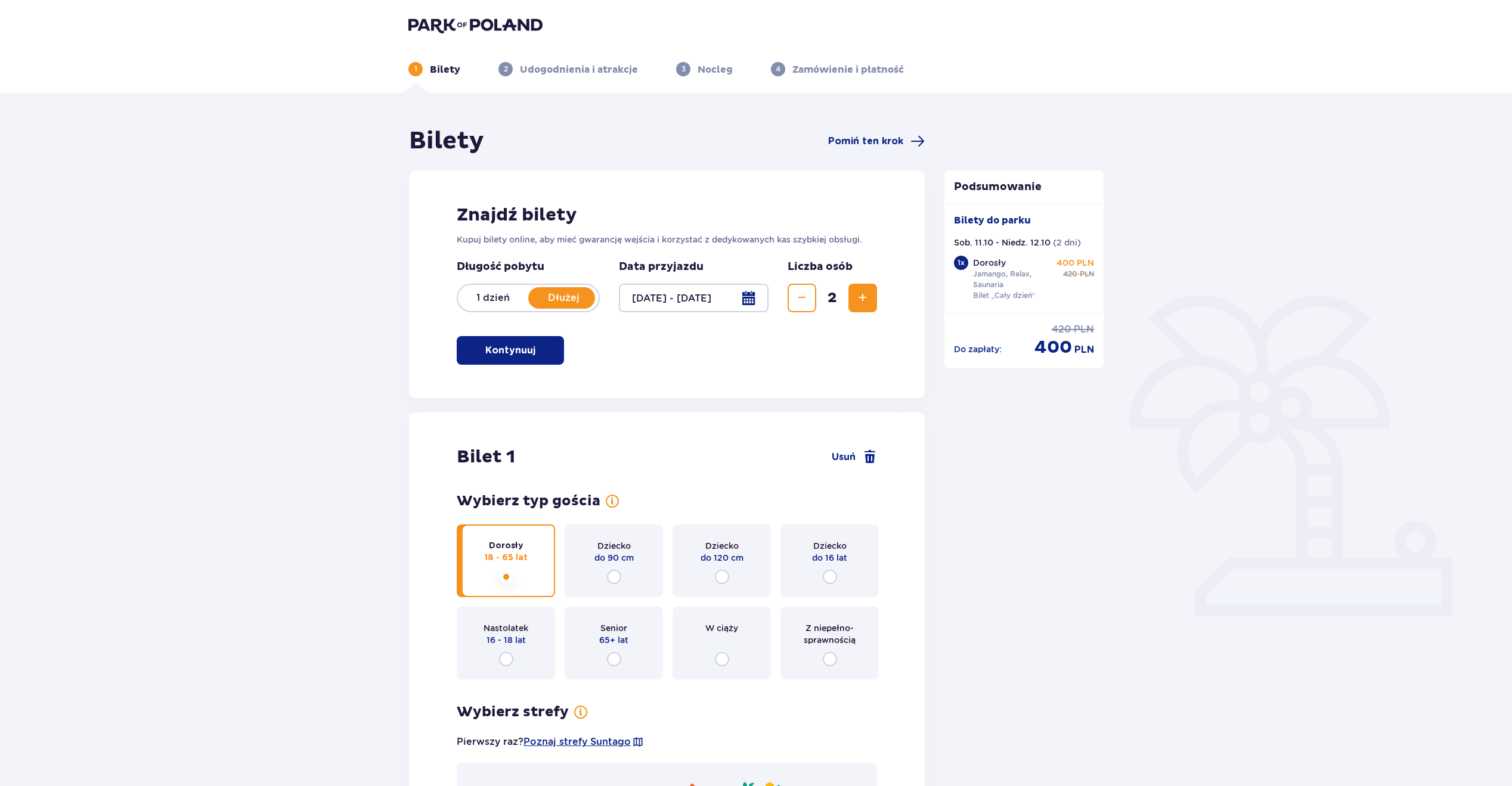
click at [509, 361] on button "Kontynuuj" at bounding box center [511, 350] width 108 height 29
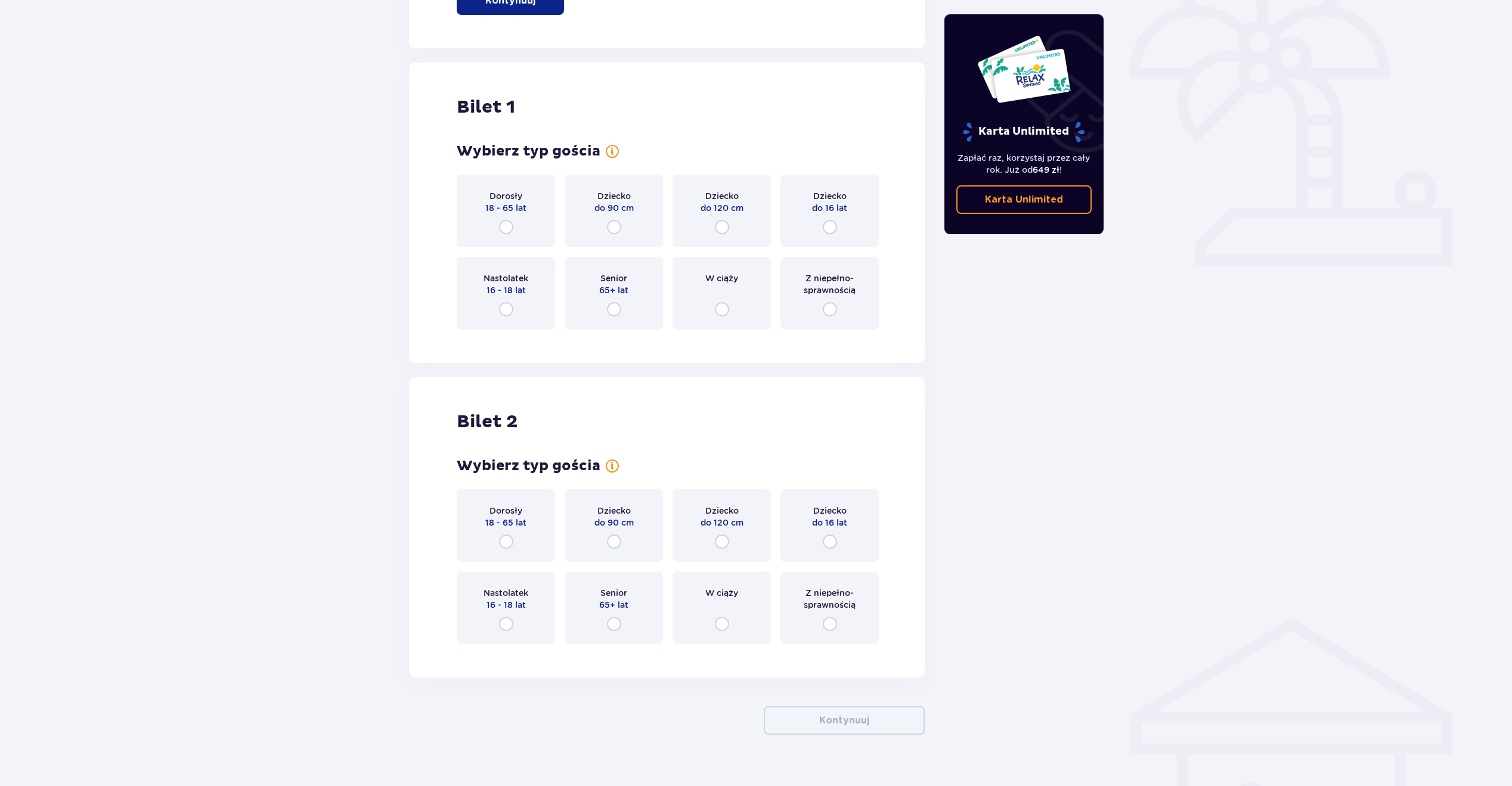
scroll to position [370, 0]
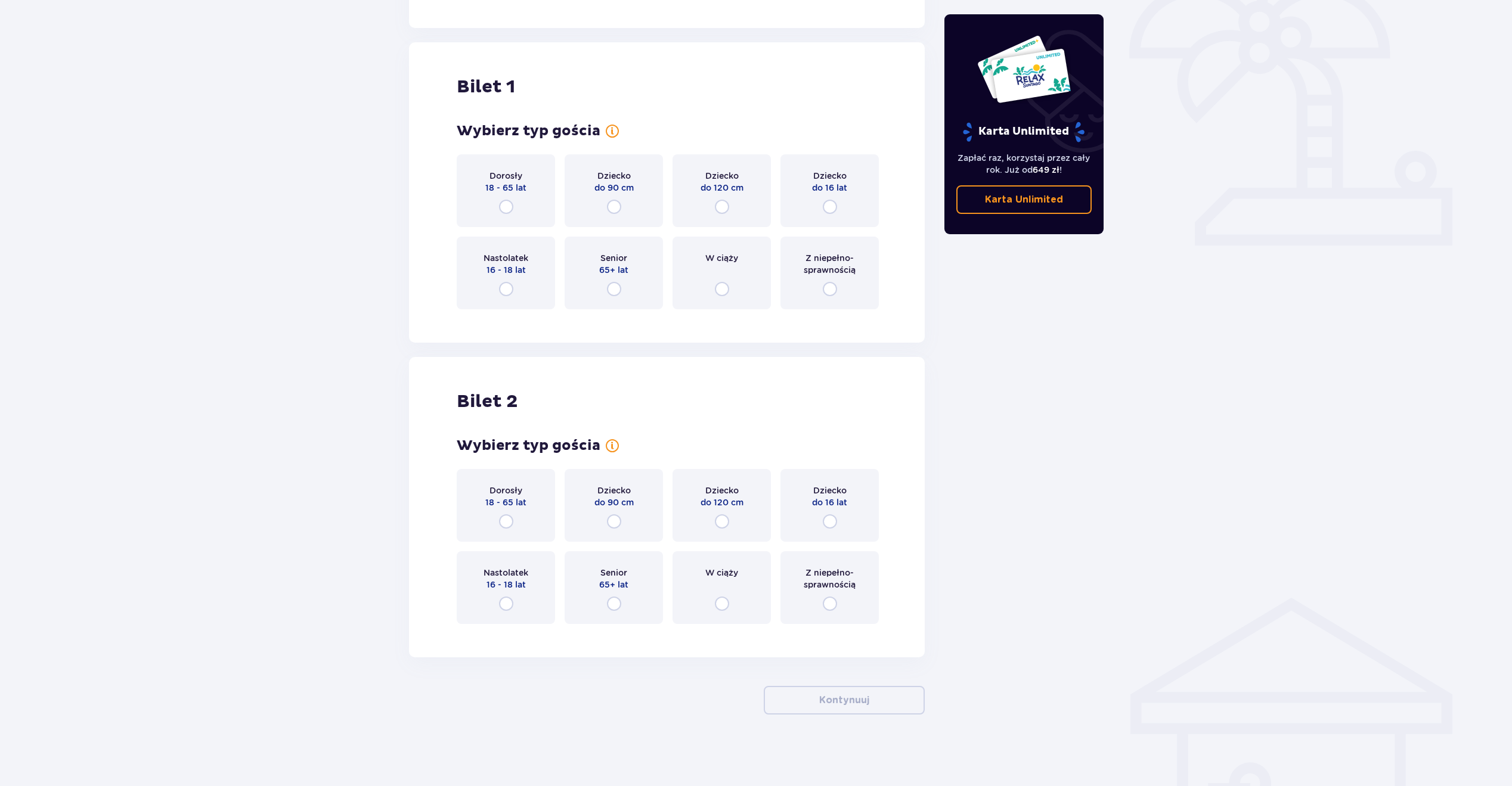
click at [504, 214] on input "radio" at bounding box center [506, 207] width 14 height 14
radio input "true"
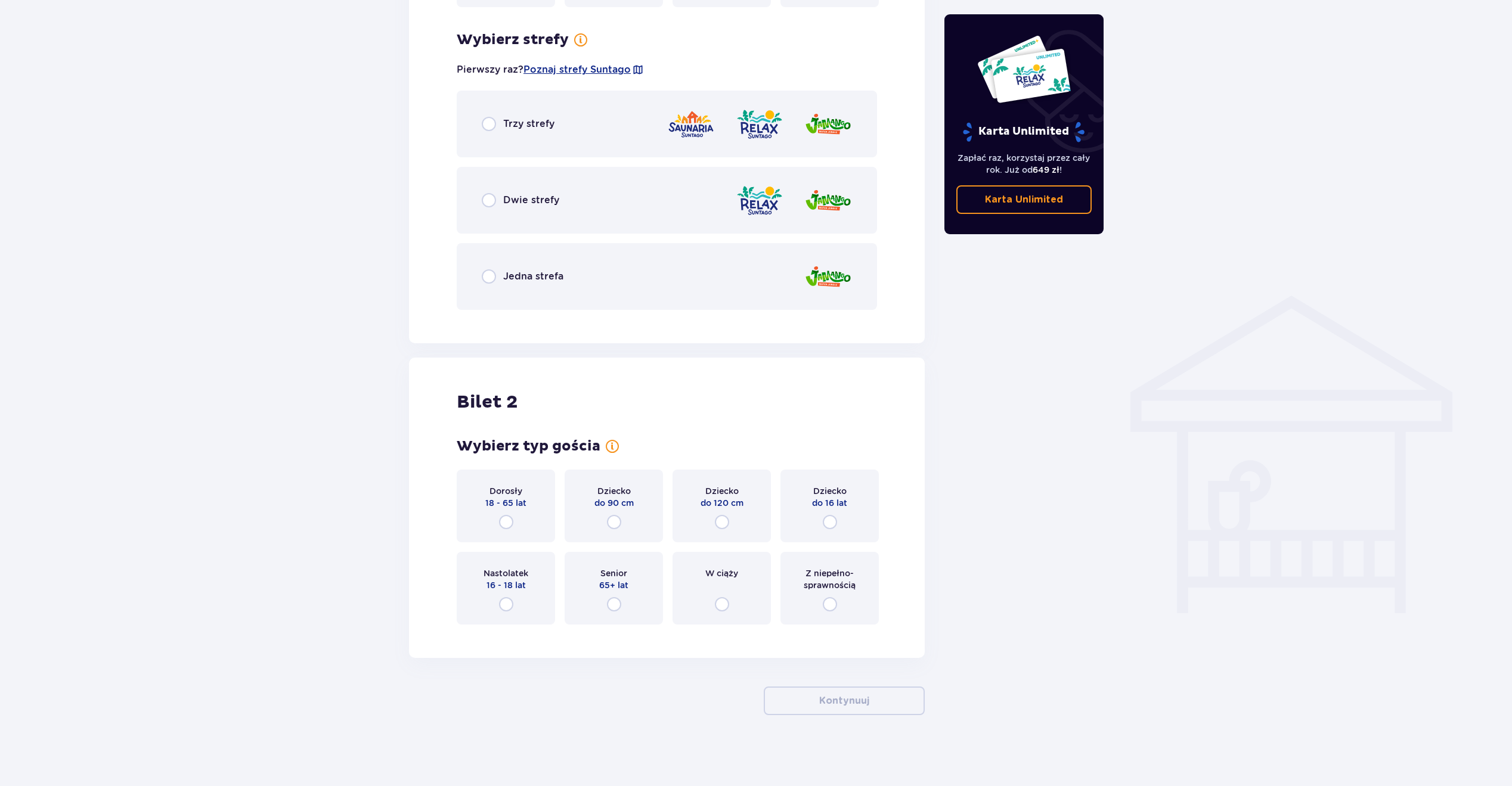
scroll to position [673, 0]
click at [500, 126] on div "Trzy strefy" at bounding box center [518, 123] width 73 height 14
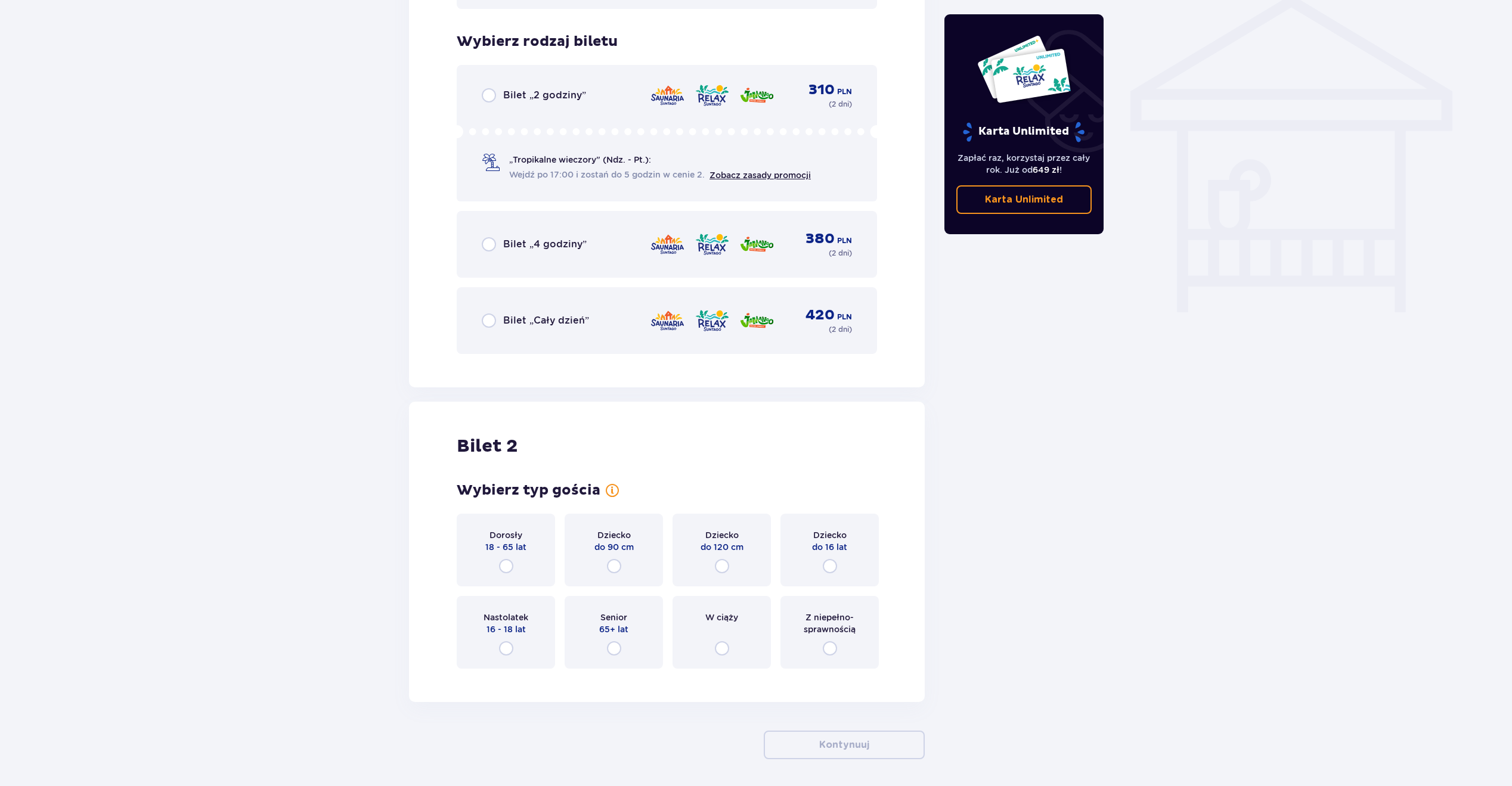
scroll to position [992, 0]
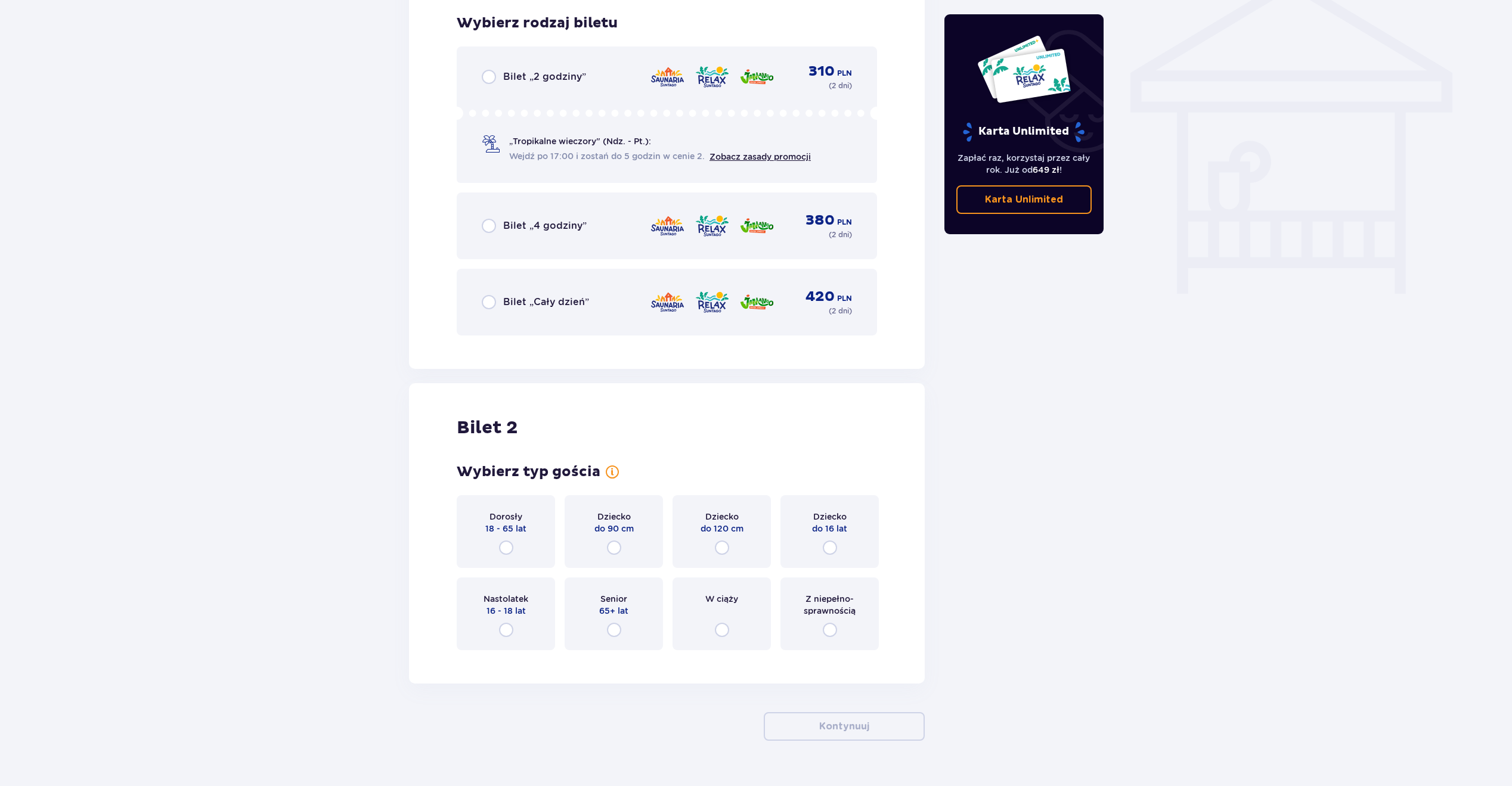
click at [485, 298] on input "radio" at bounding box center [488, 302] width 14 height 14
radio input "true"
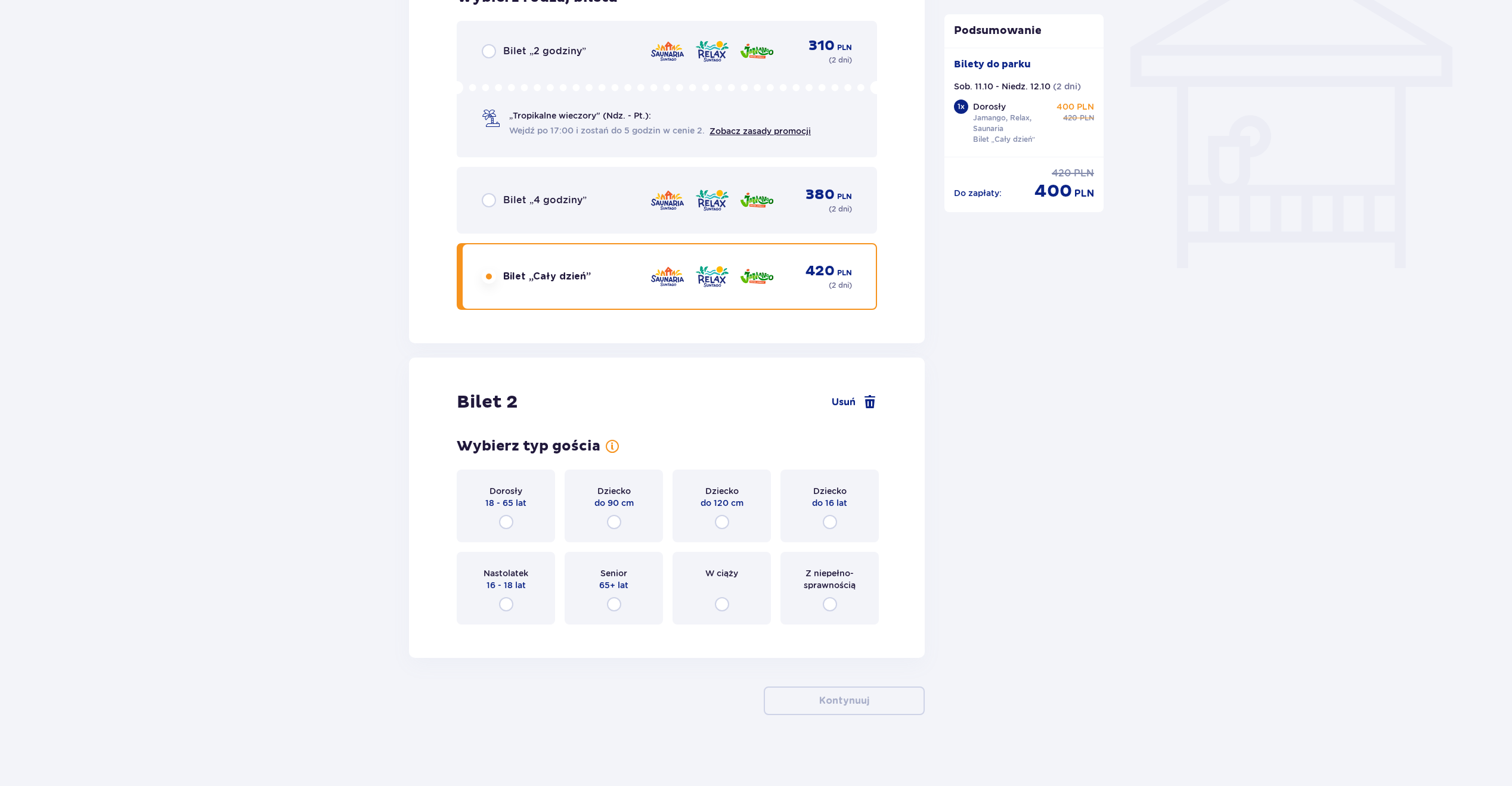
scroll to position [1018, 0]
click at [502, 523] on input "radio" at bounding box center [506, 521] width 14 height 14
radio input "true"
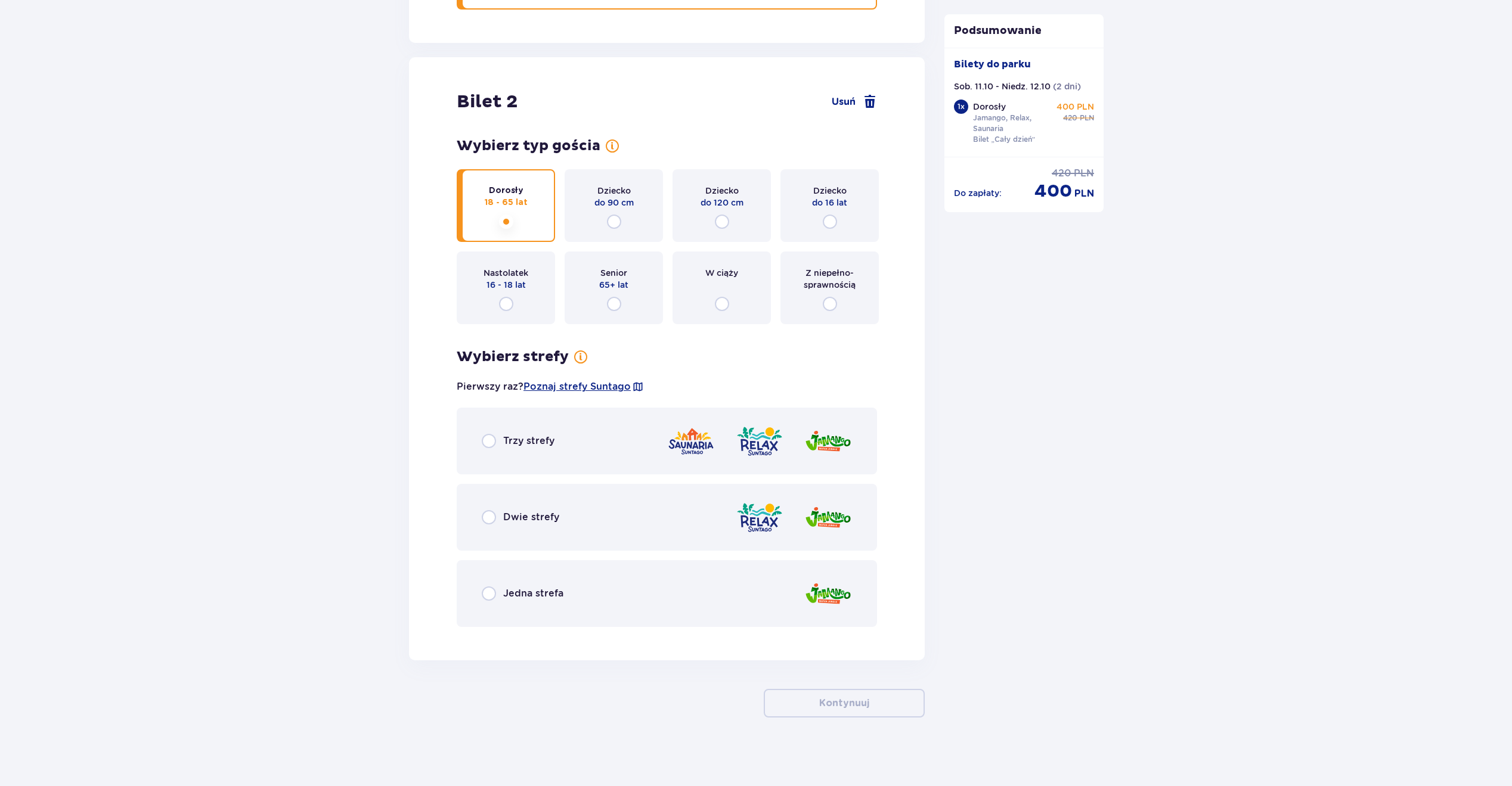
scroll to position [1321, 0]
click at [492, 442] on input "radio" at bounding box center [488, 438] width 14 height 14
radio input "true"
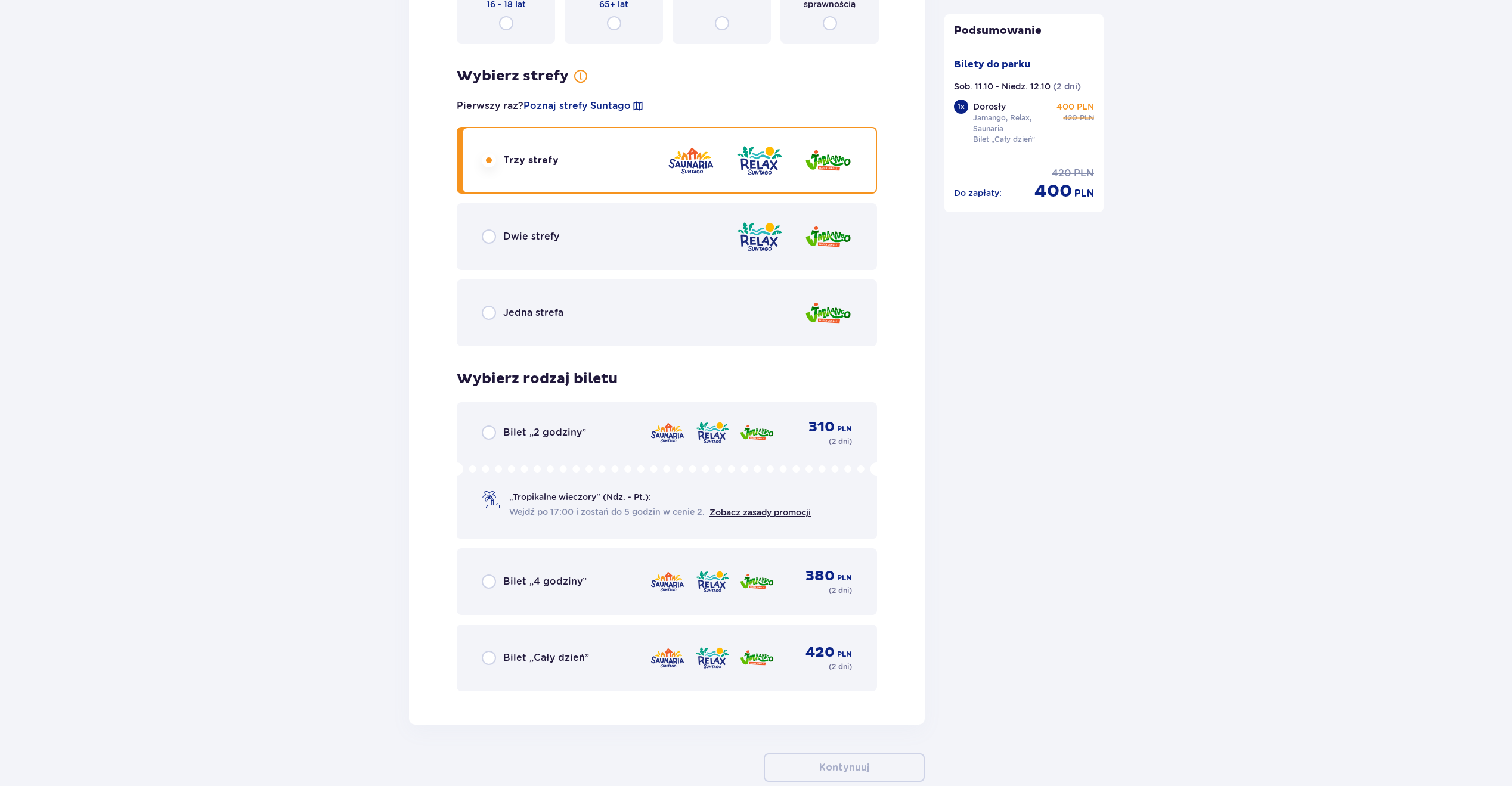
click at [491, 435] on div "Wybierz rodzaj biletu dla biletu o numerze 2 Bilet „2 godziny” 310 PLN ( 2 dni …" at bounding box center [667, 531] width 420 height 321
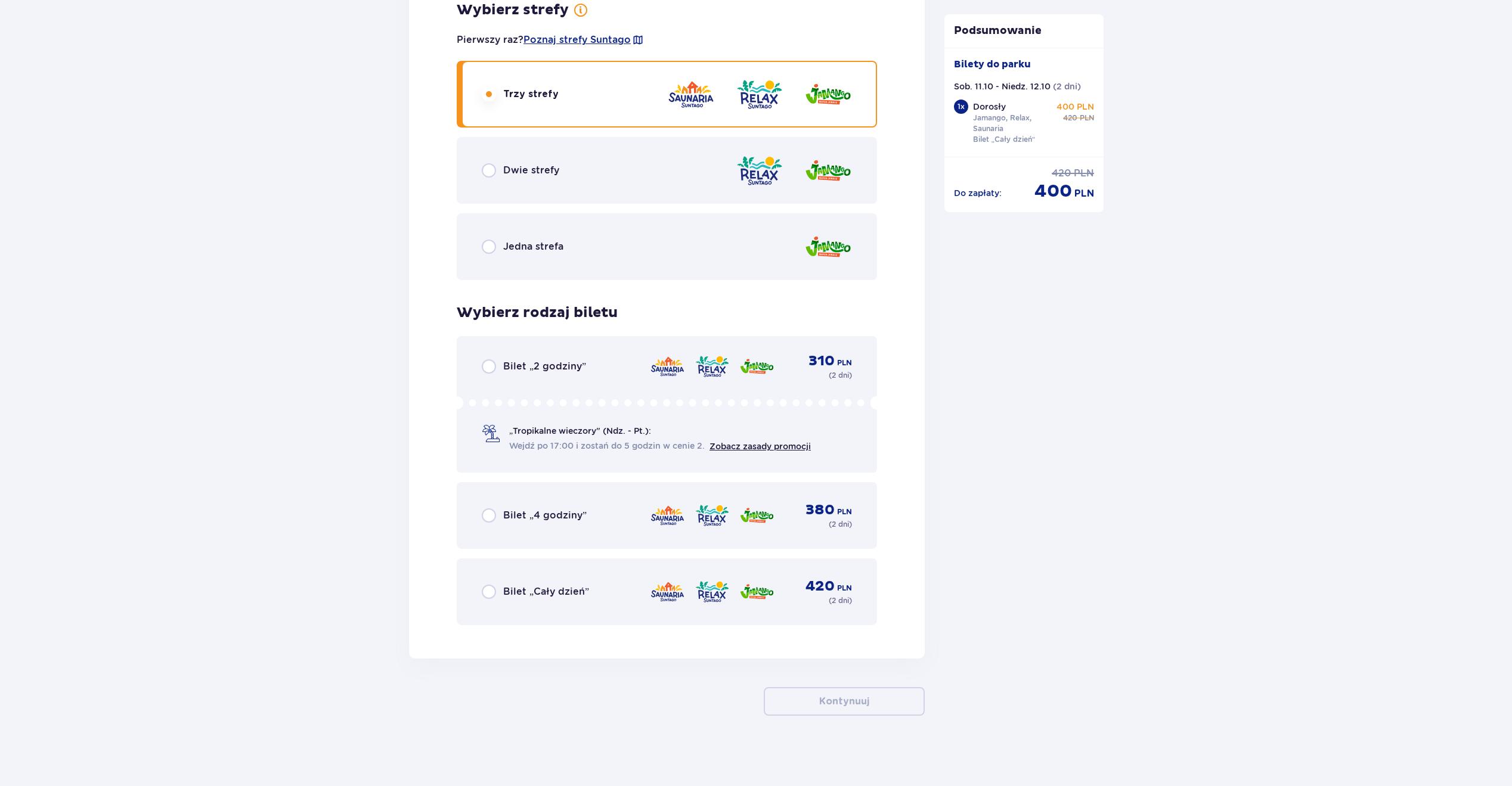
scroll to position [1666, 0]
click at [502, 590] on div "Bilet „Cały dzień”" at bounding box center [535, 590] width 108 height 14
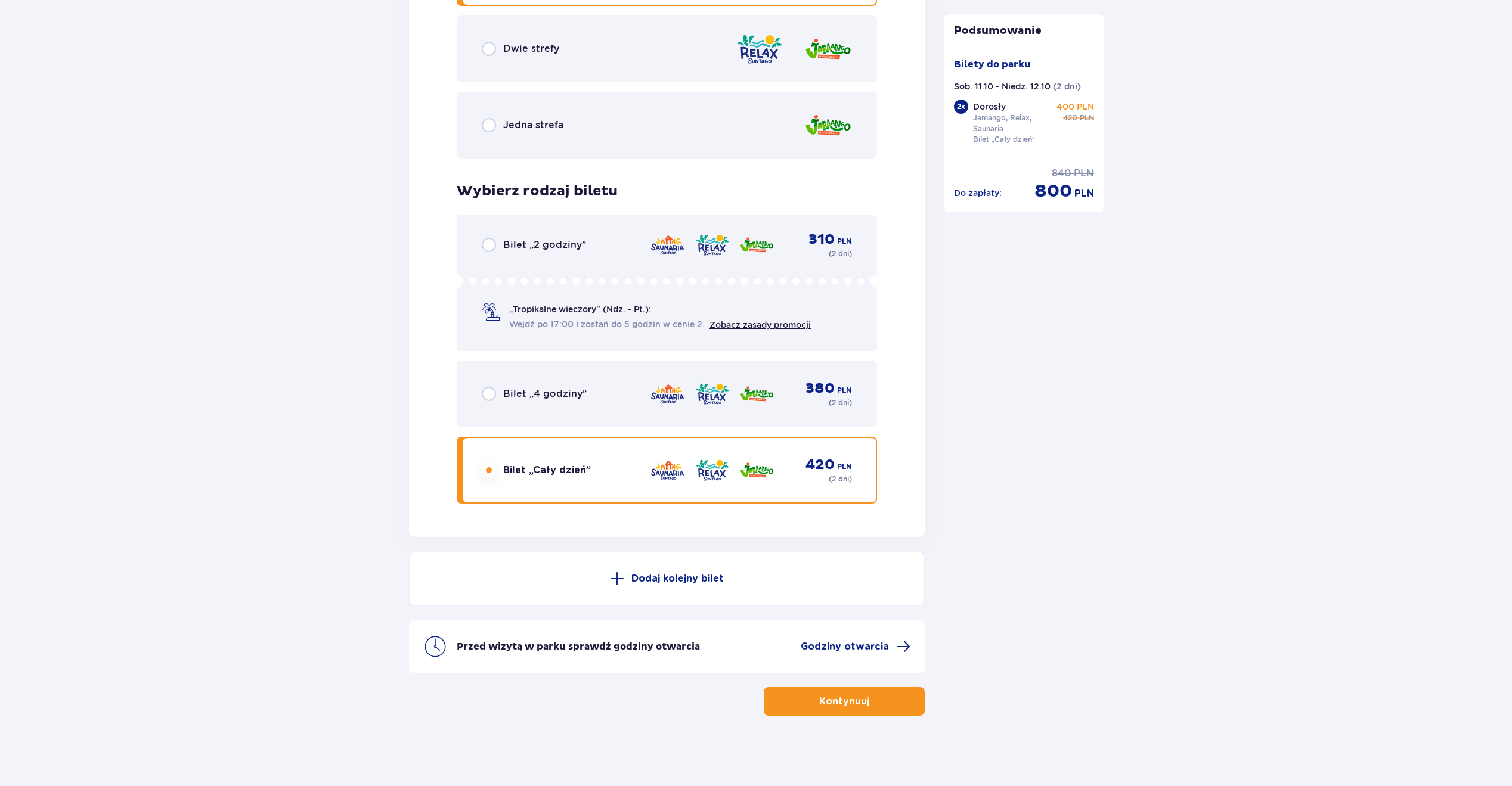
scroll to position [1788, 0]
click at [880, 704] on button "Kontynuuj" at bounding box center [844, 700] width 161 height 29
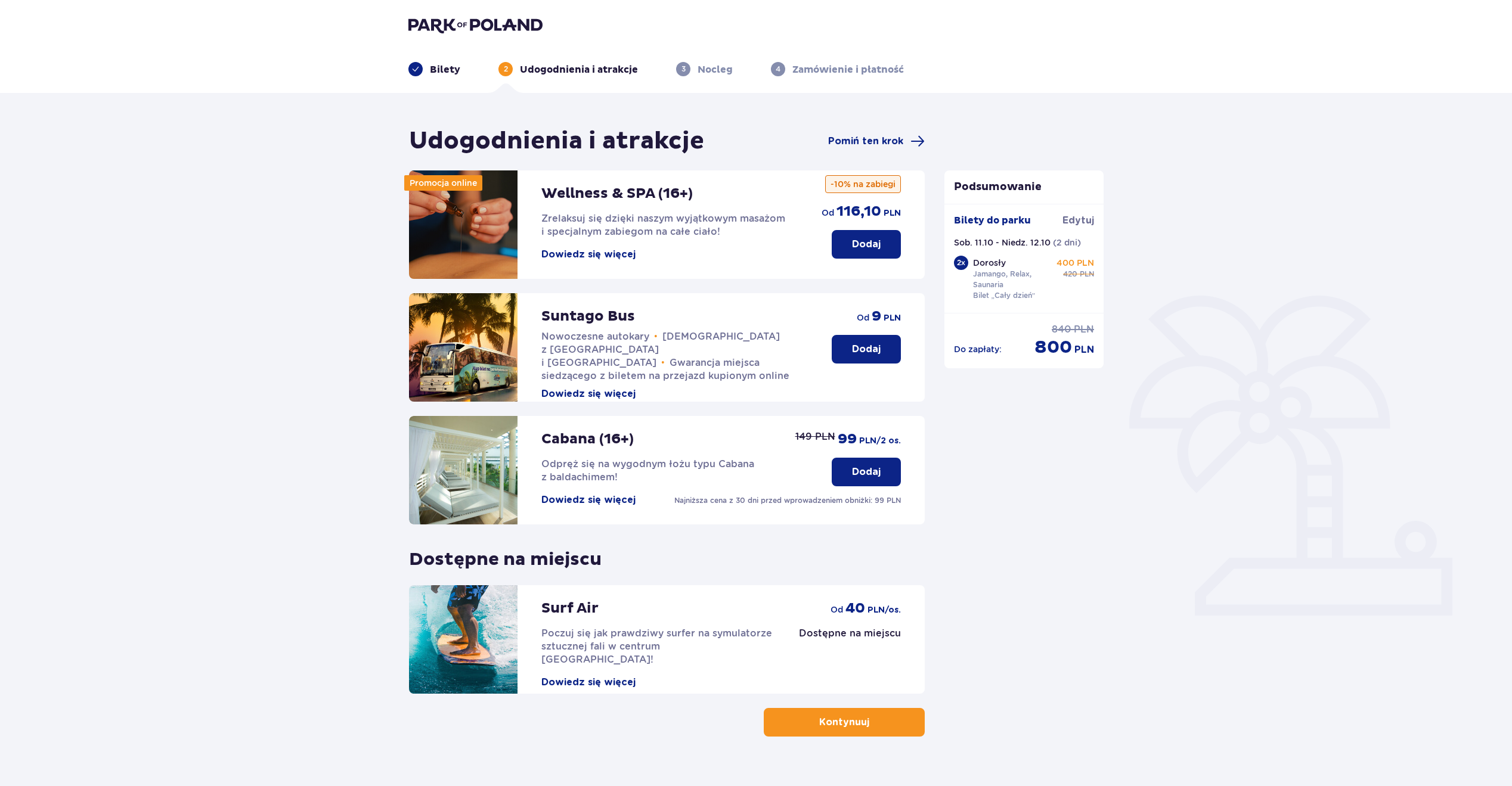
click at [857, 235] on button "Dodaj" at bounding box center [866, 244] width 69 height 29
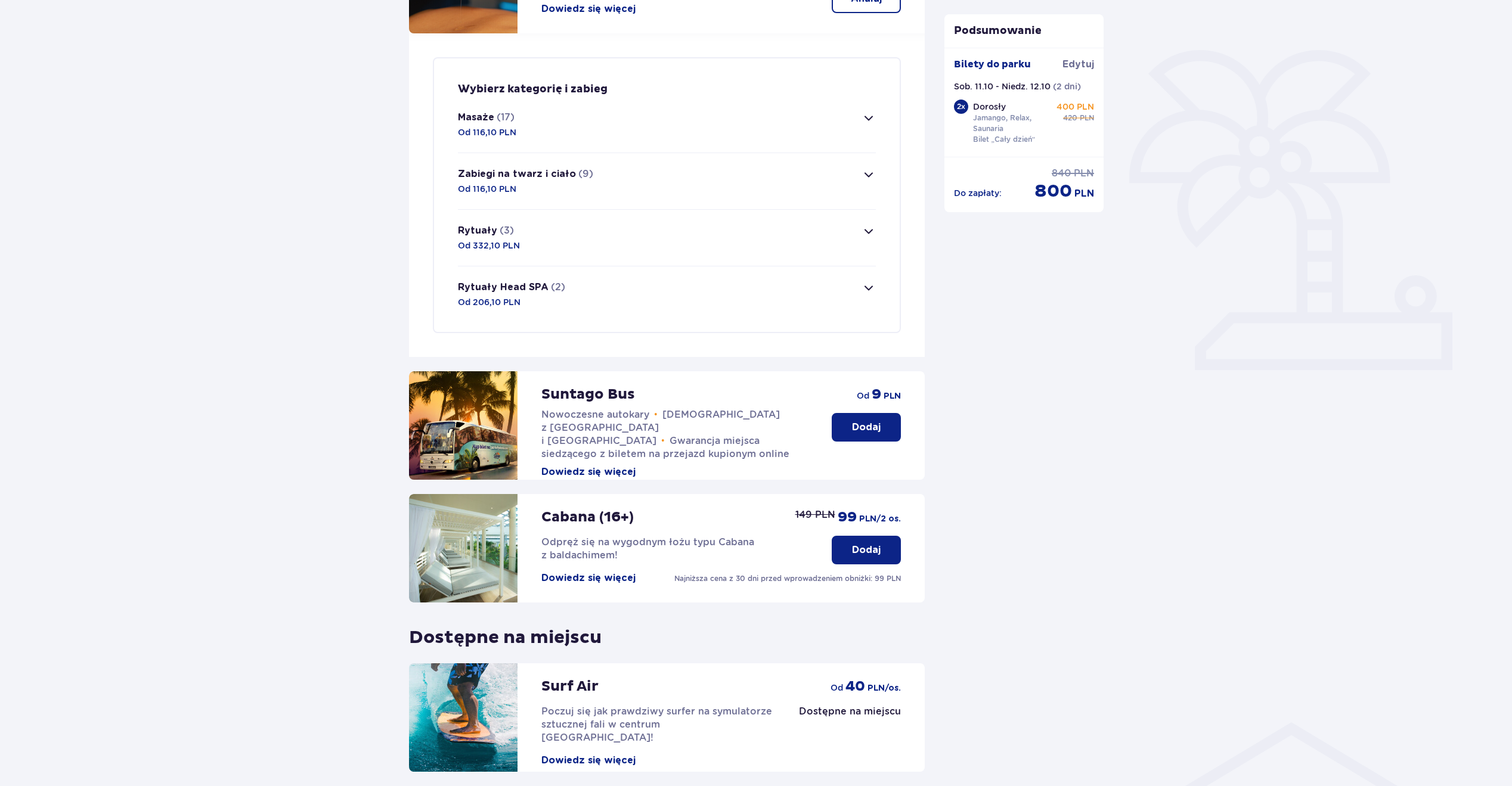
scroll to position [289, 0]
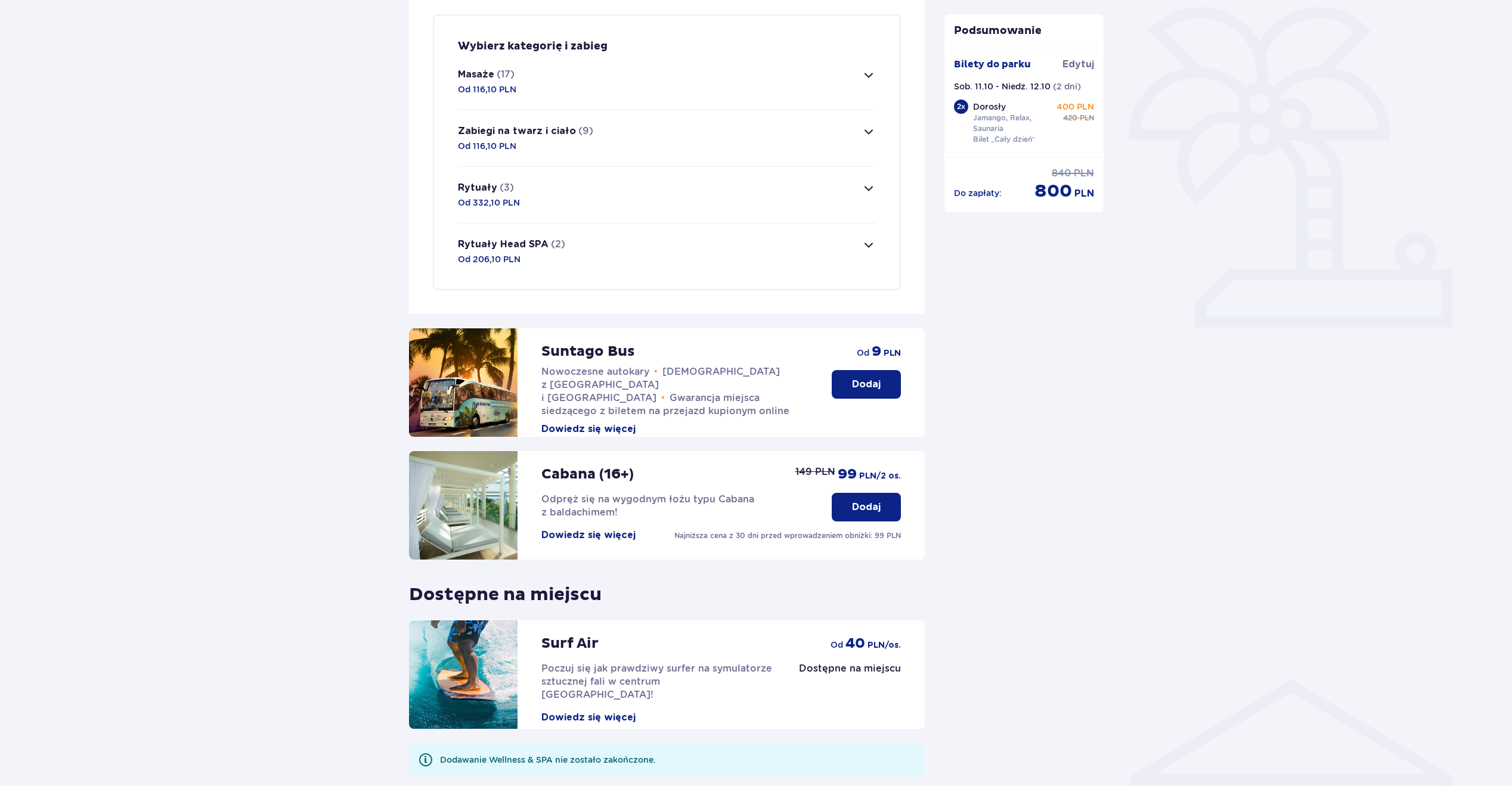
click at [855, 75] on button "Masaże (17) Od 116,10 PLN" at bounding box center [667, 82] width 418 height 56
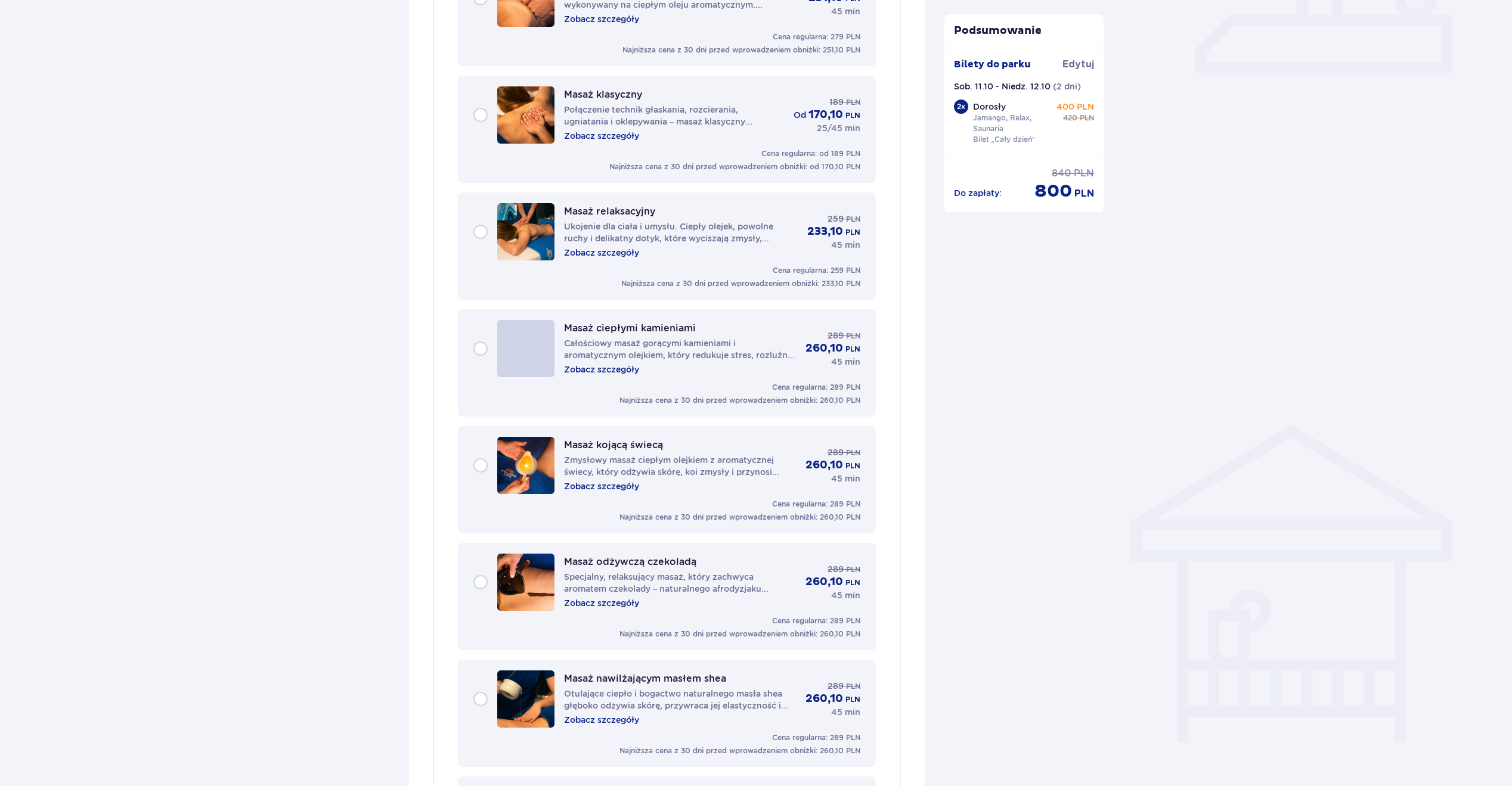
scroll to position [0, 0]
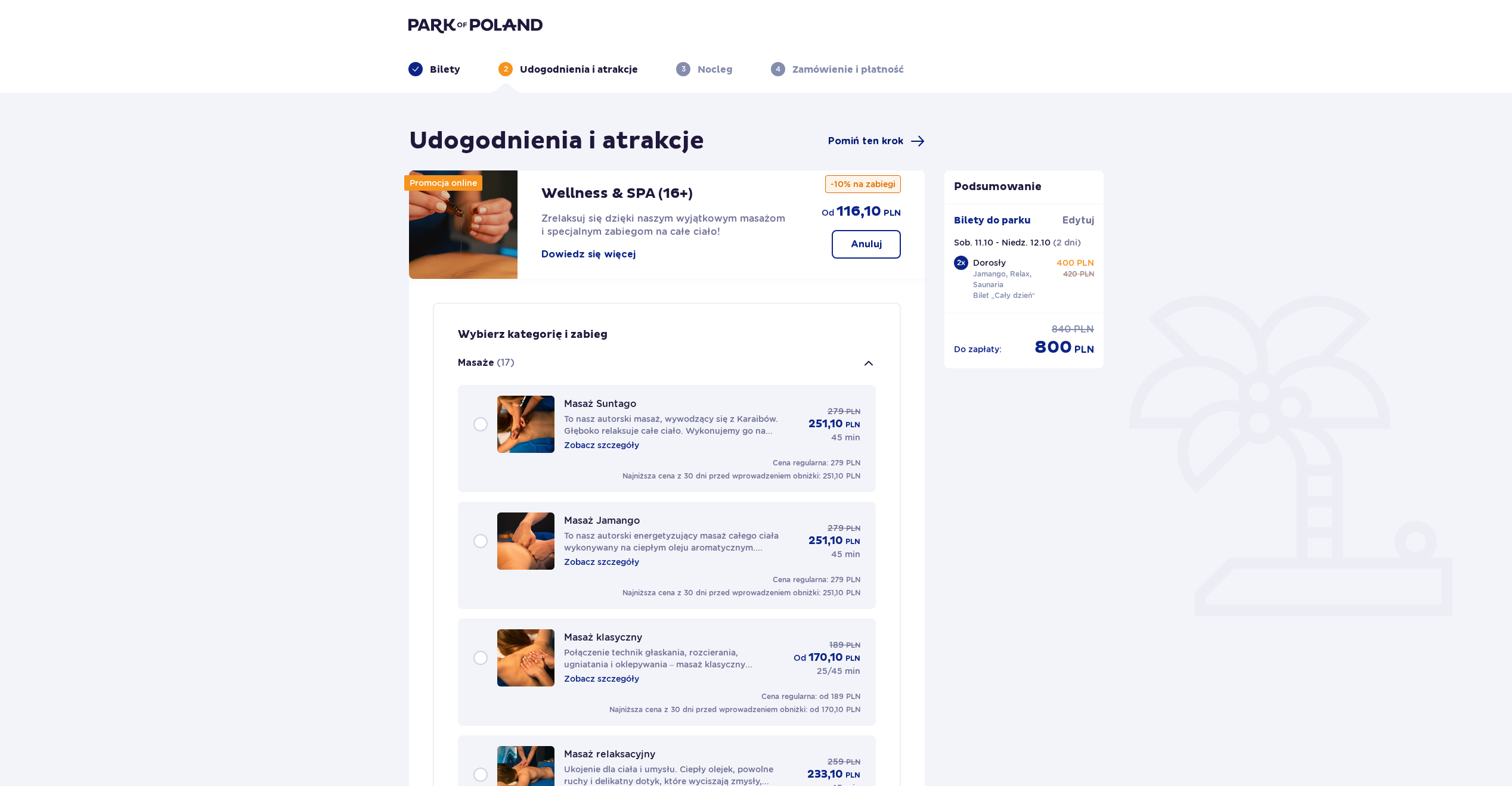
click at [867, 140] on span "Pomiń ten krok" at bounding box center [865, 141] width 75 height 13
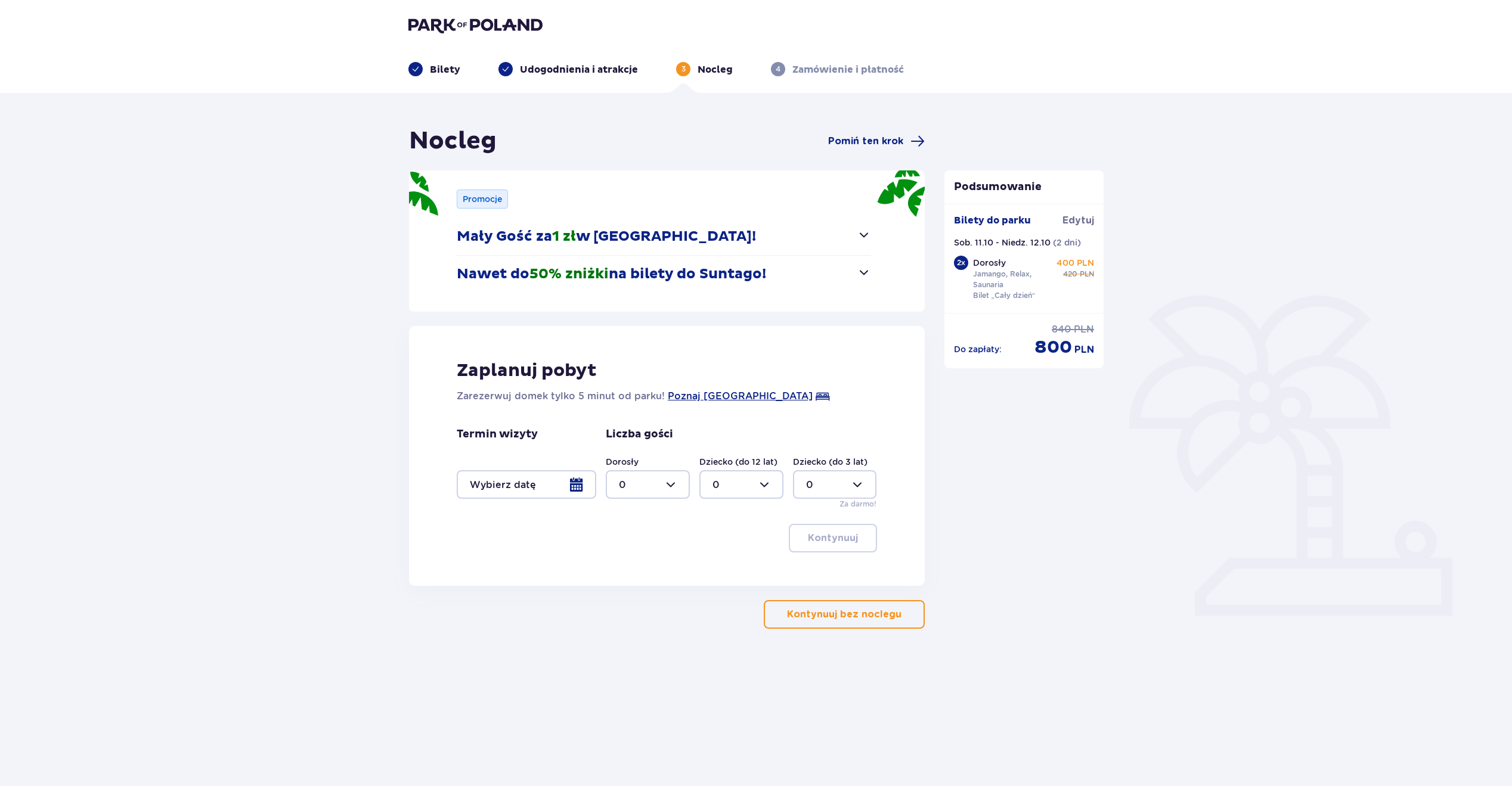
click at [525, 489] on div at bounding box center [527, 484] width 140 height 29
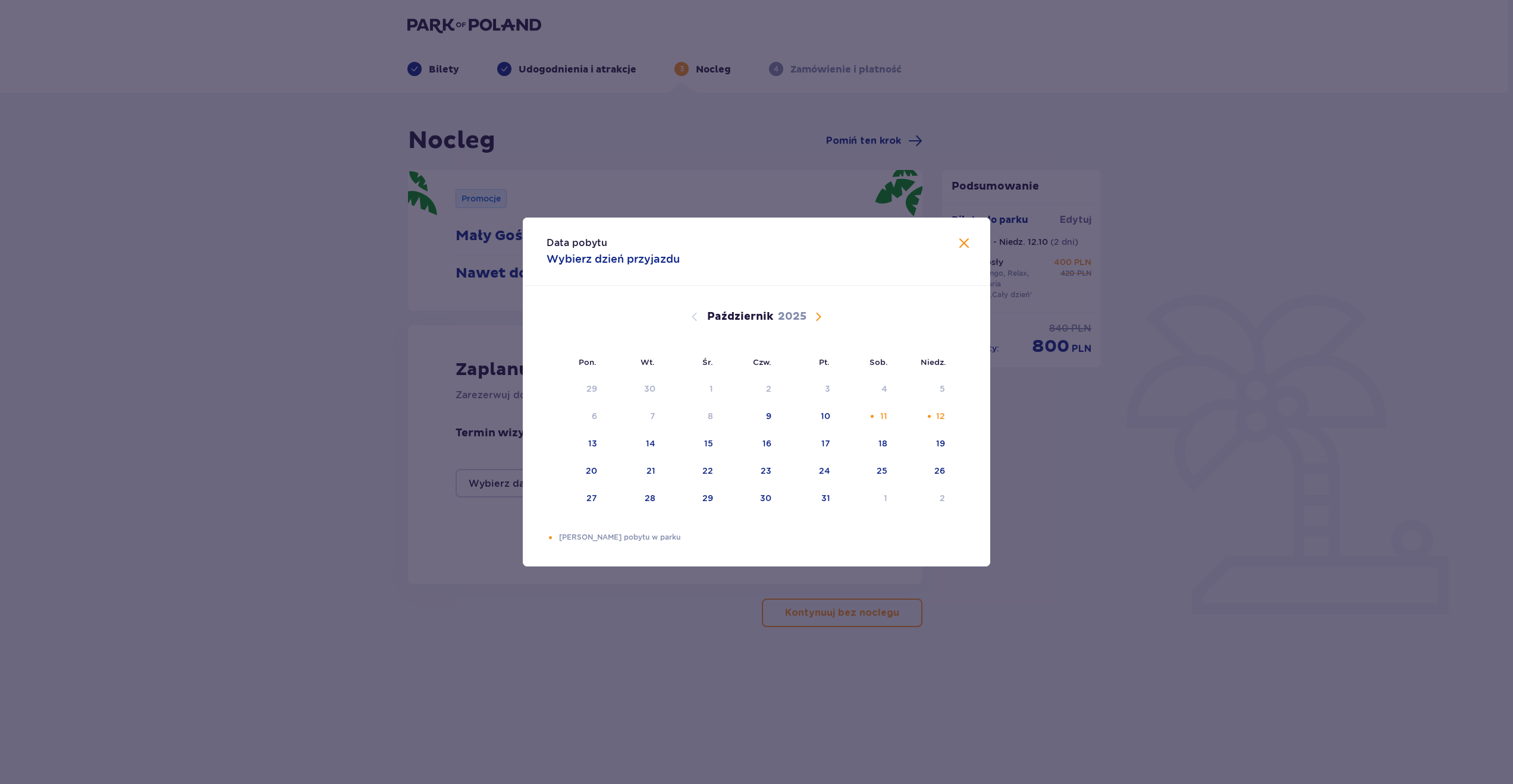
click at [958, 245] on span "Zamknij" at bounding box center [964, 244] width 14 height 14
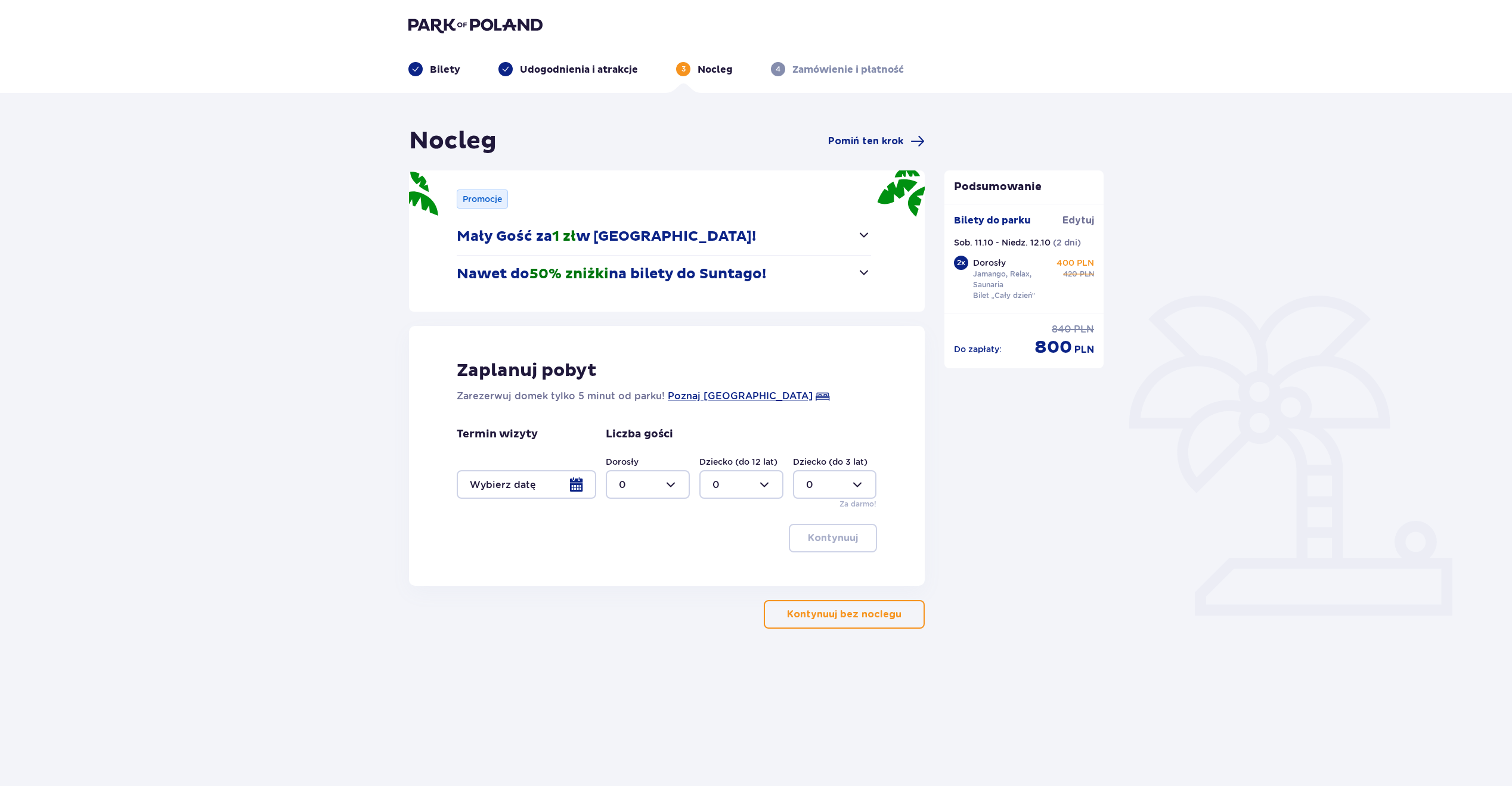
click at [582, 481] on div at bounding box center [527, 484] width 140 height 29
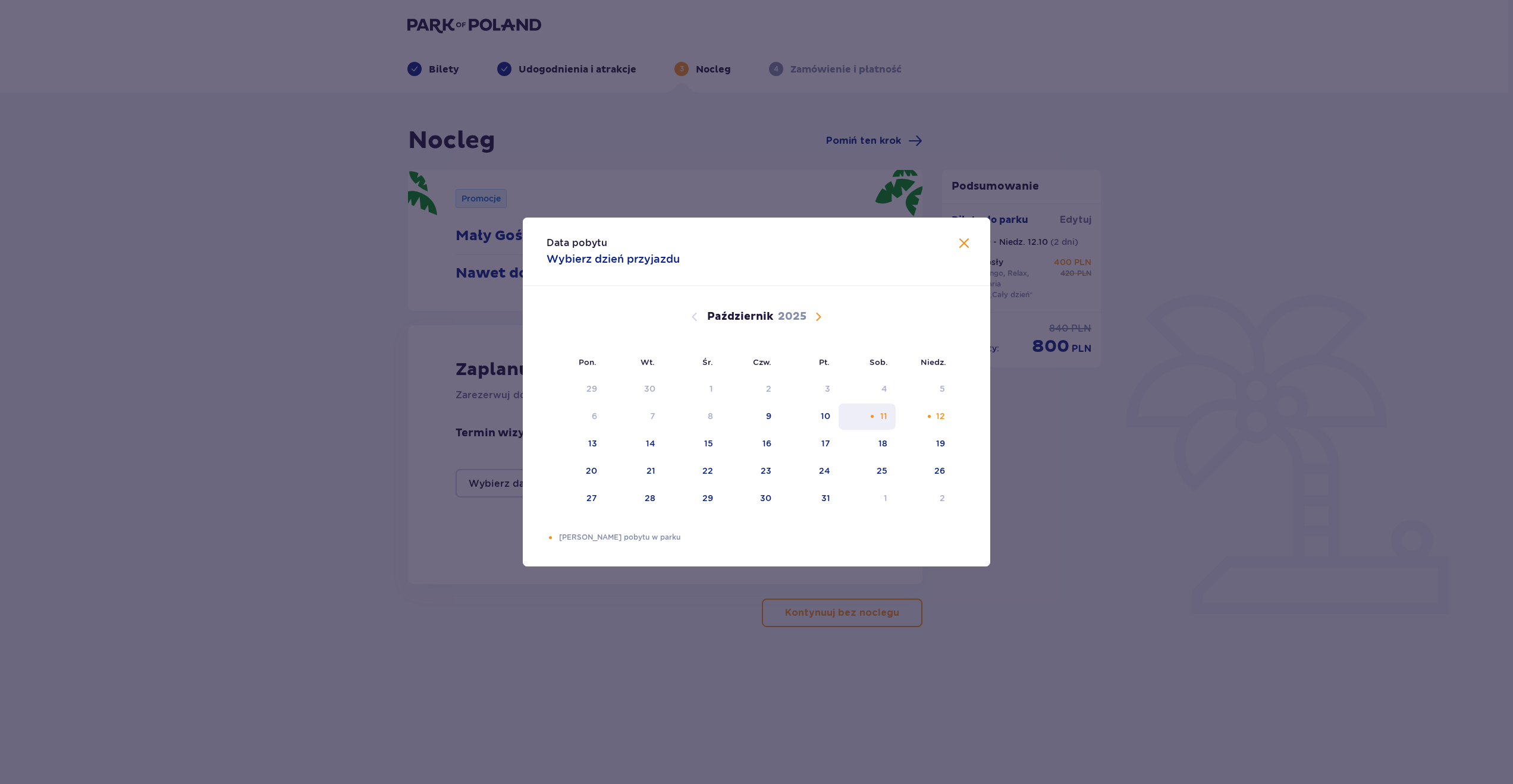
click at [877, 419] on div "11" at bounding box center [867, 417] width 58 height 26
click at [947, 417] on div "12" at bounding box center [925, 417] width 58 height 26
type input "11.10.25 - 12.10.25"
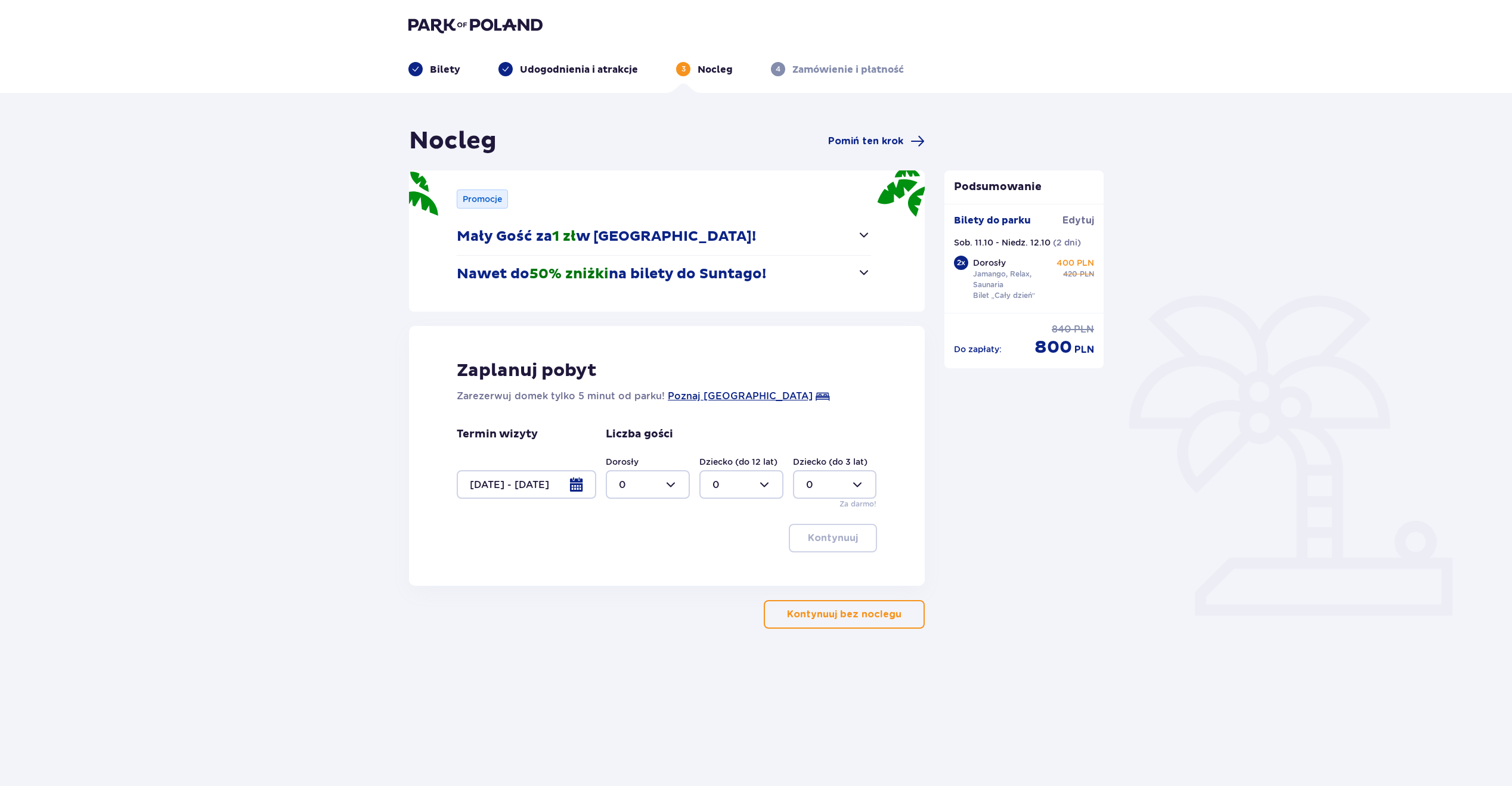
click at [660, 486] on div at bounding box center [648, 484] width 84 height 29
click at [640, 567] on div "2" at bounding box center [648, 571] width 58 height 13
type input "2"
click at [866, 537] on span "button" at bounding box center [860, 538] width 14 height 14
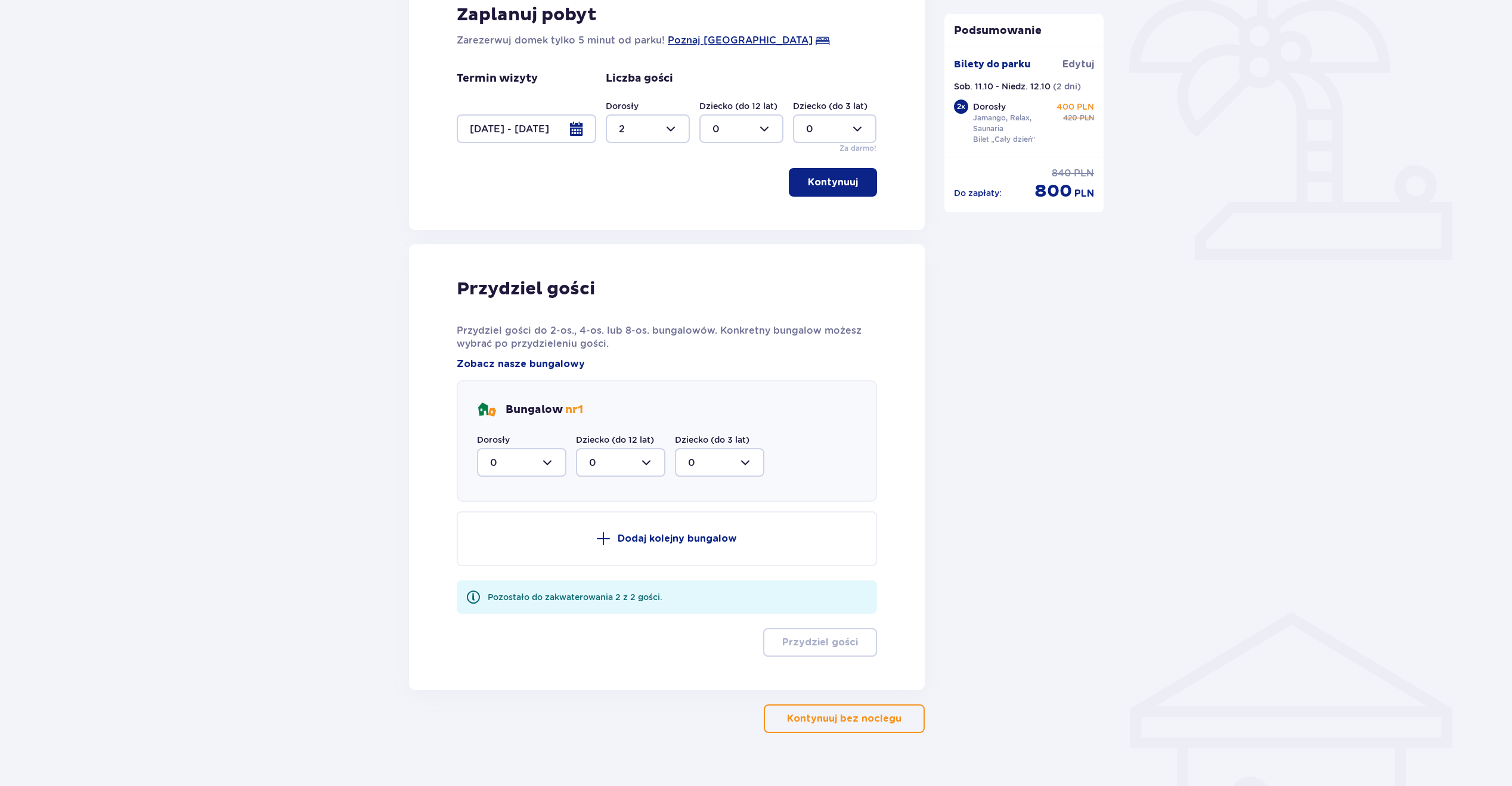
scroll to position [374, 0]
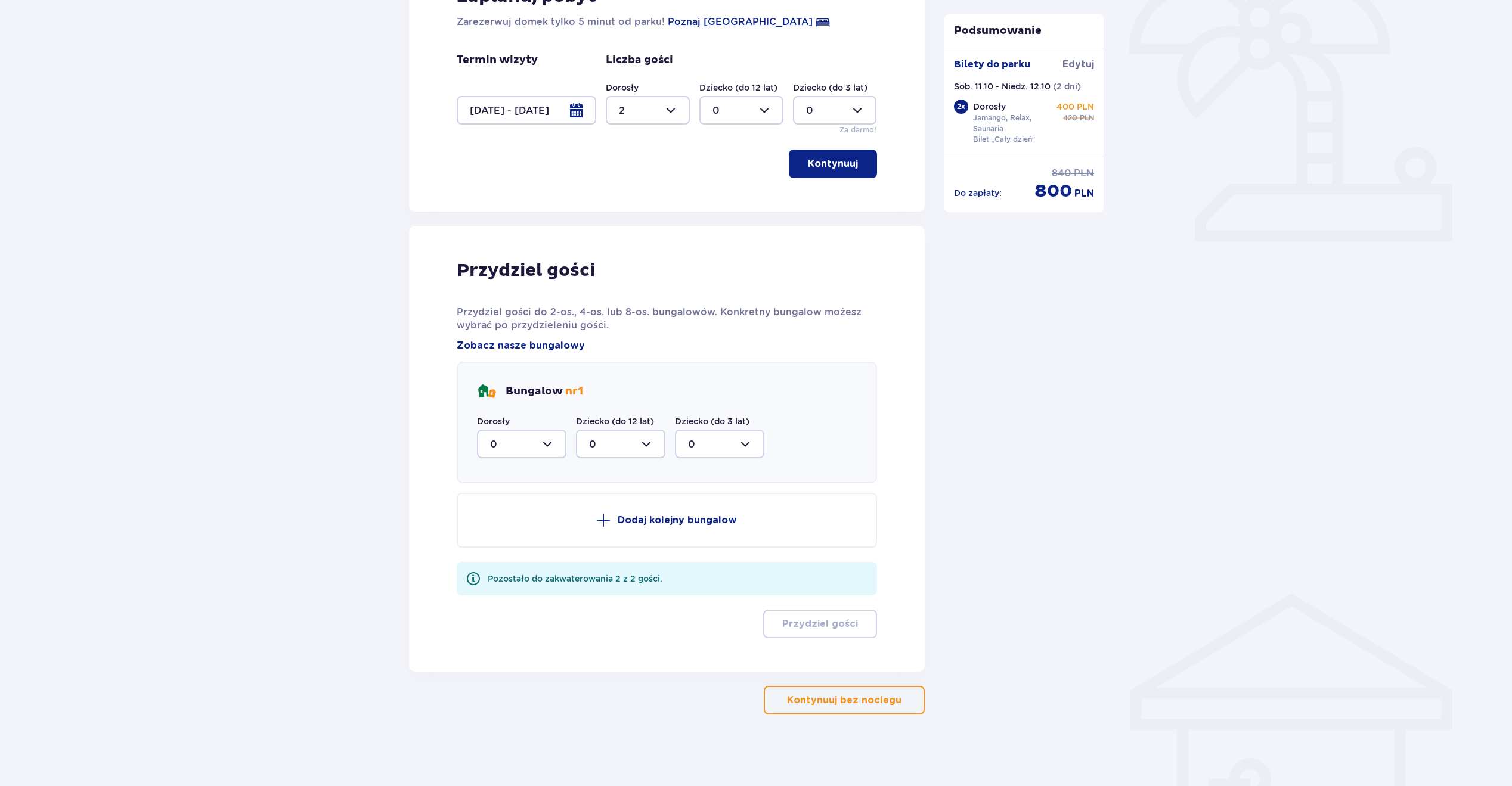
click at [532, 439] on div at bounding box center [522, 444] width 89 height 29
click at [866, 391] on div "Bungalow nr 1 Dorosły 0 Dziecko (do 12 lat) 0 Dziecko (do 3 lat) 0" at bounding box center [667, 423] width 420 height 122
click at [496, 453] on div at bounding box center [522, 444] width 89 height 29
click at [505, 529] on div "2" at bounding box center [521, 530] width 63 height 13
type input "2"
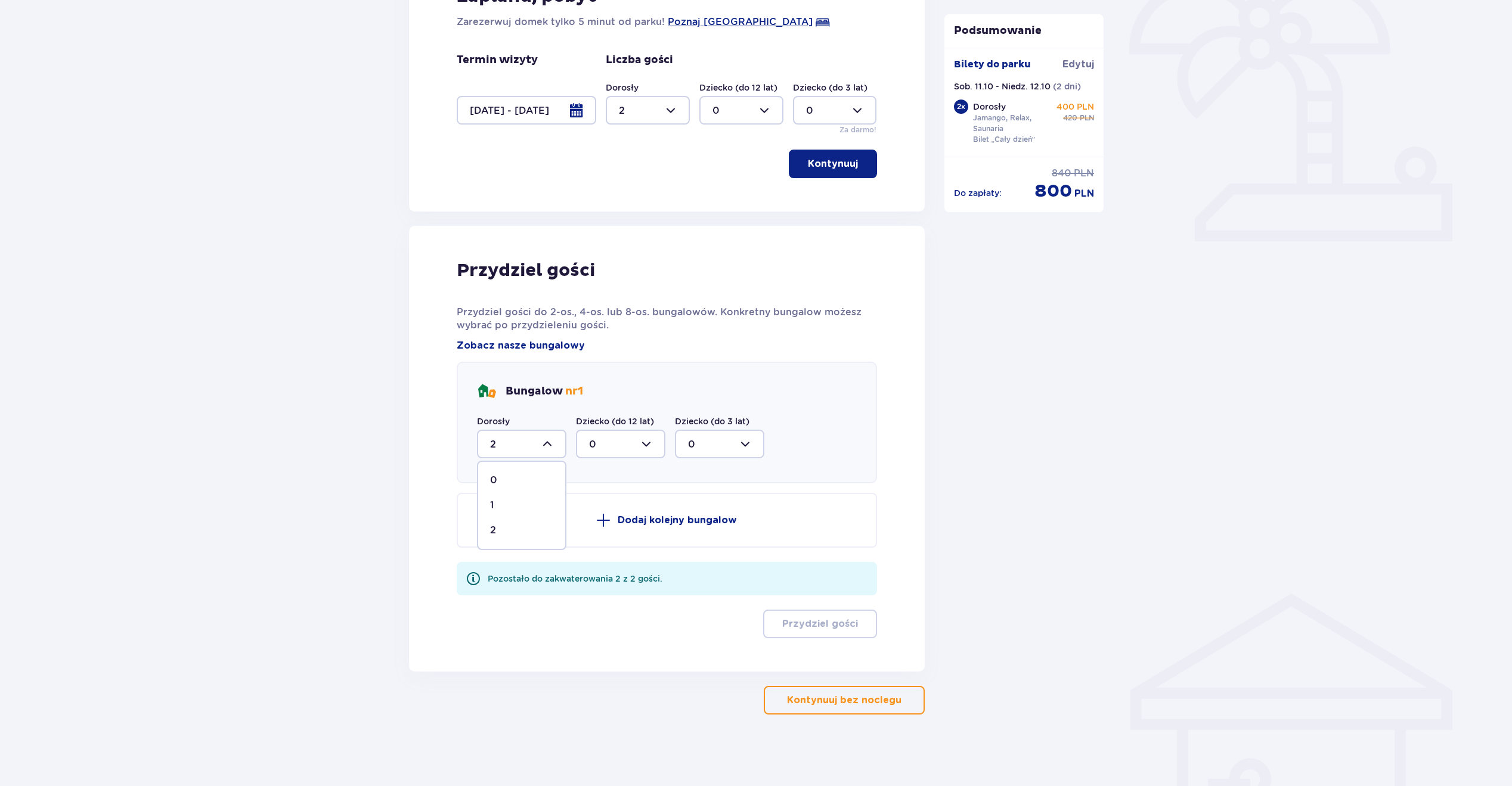
scroll to position [258, 0]
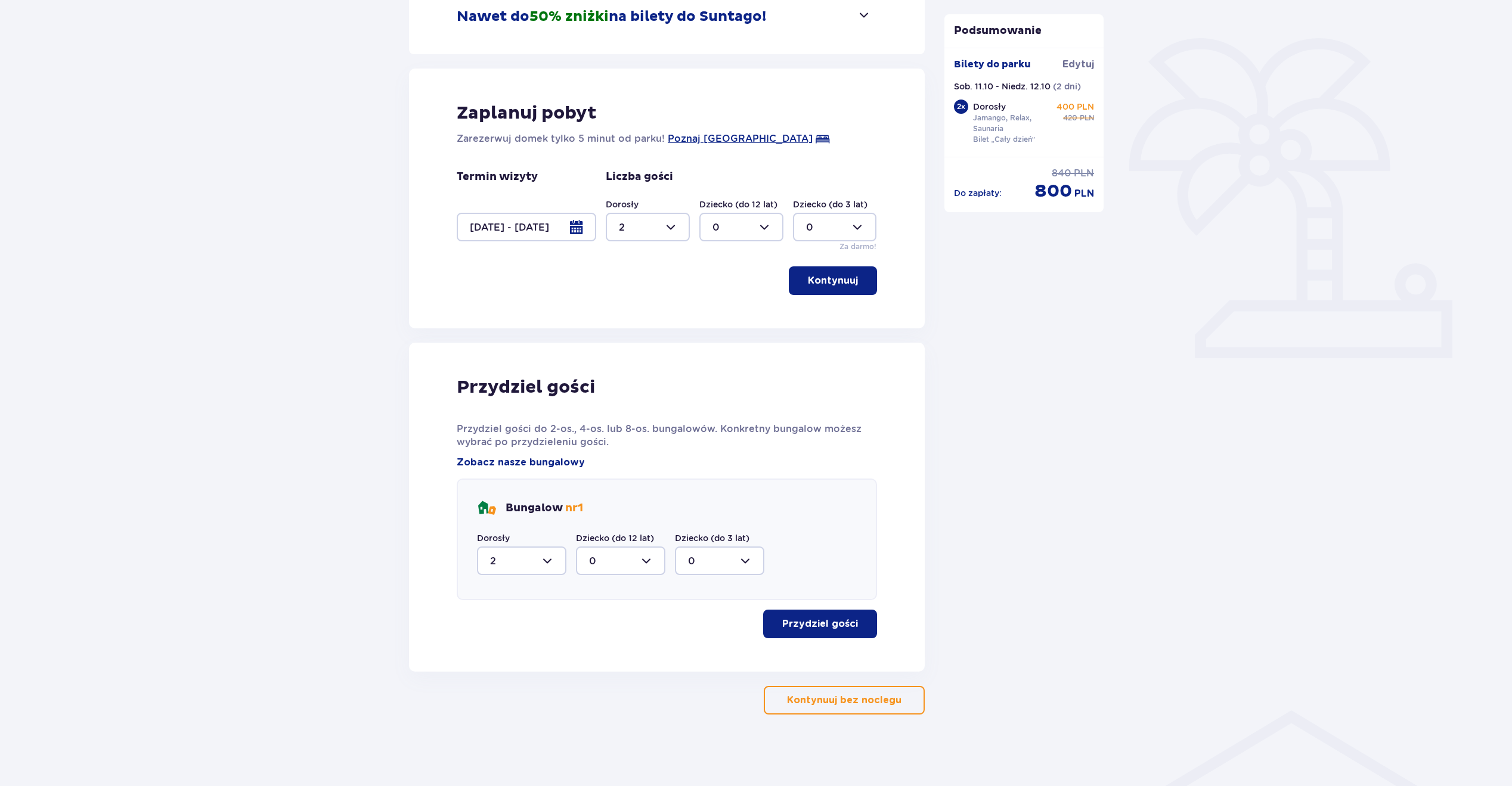
click at [850, 629] on button "Przydziel gości" at bounding box center [820, 624] width 114 height 29
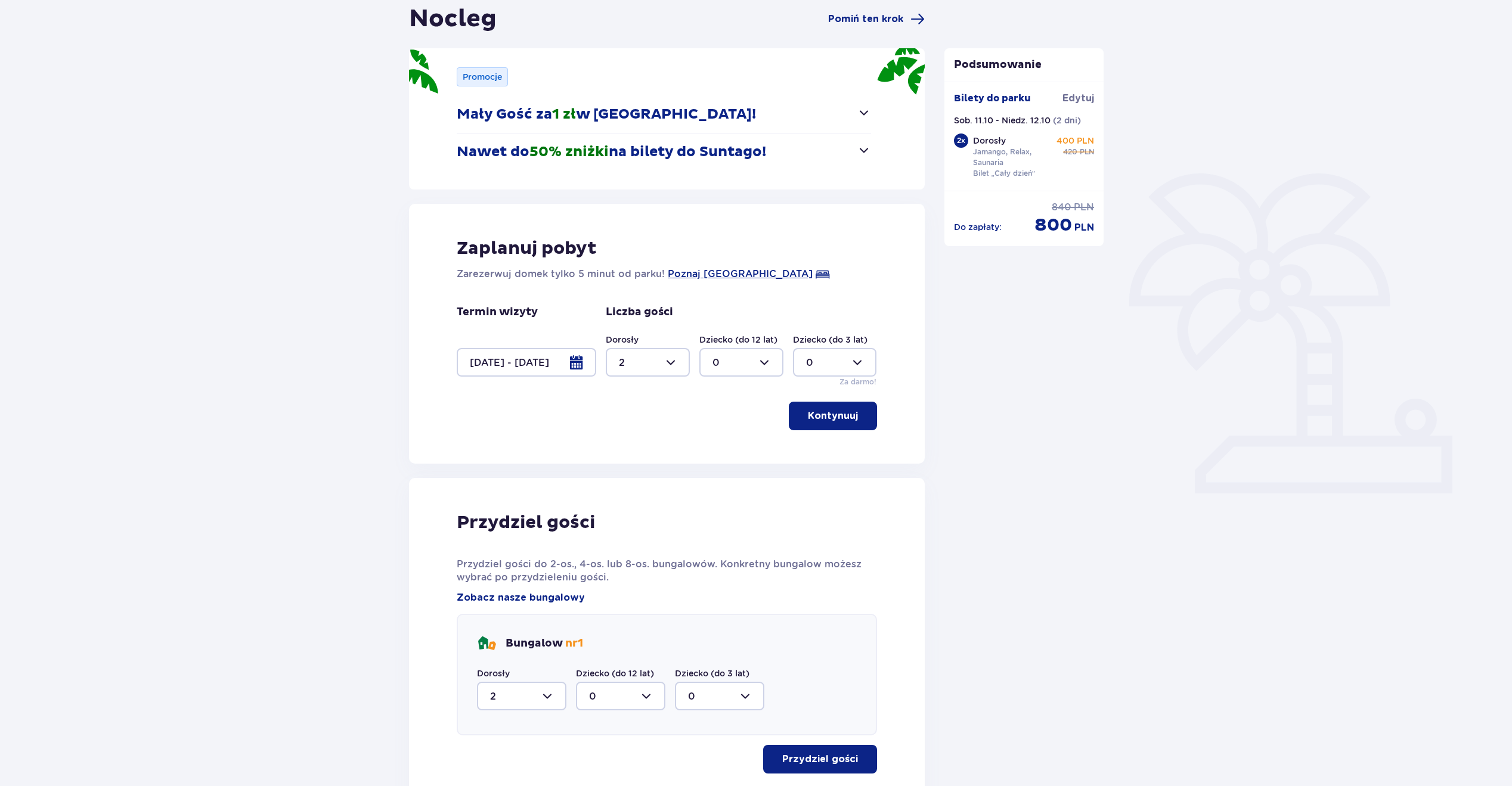
scroll to position [0, 0]
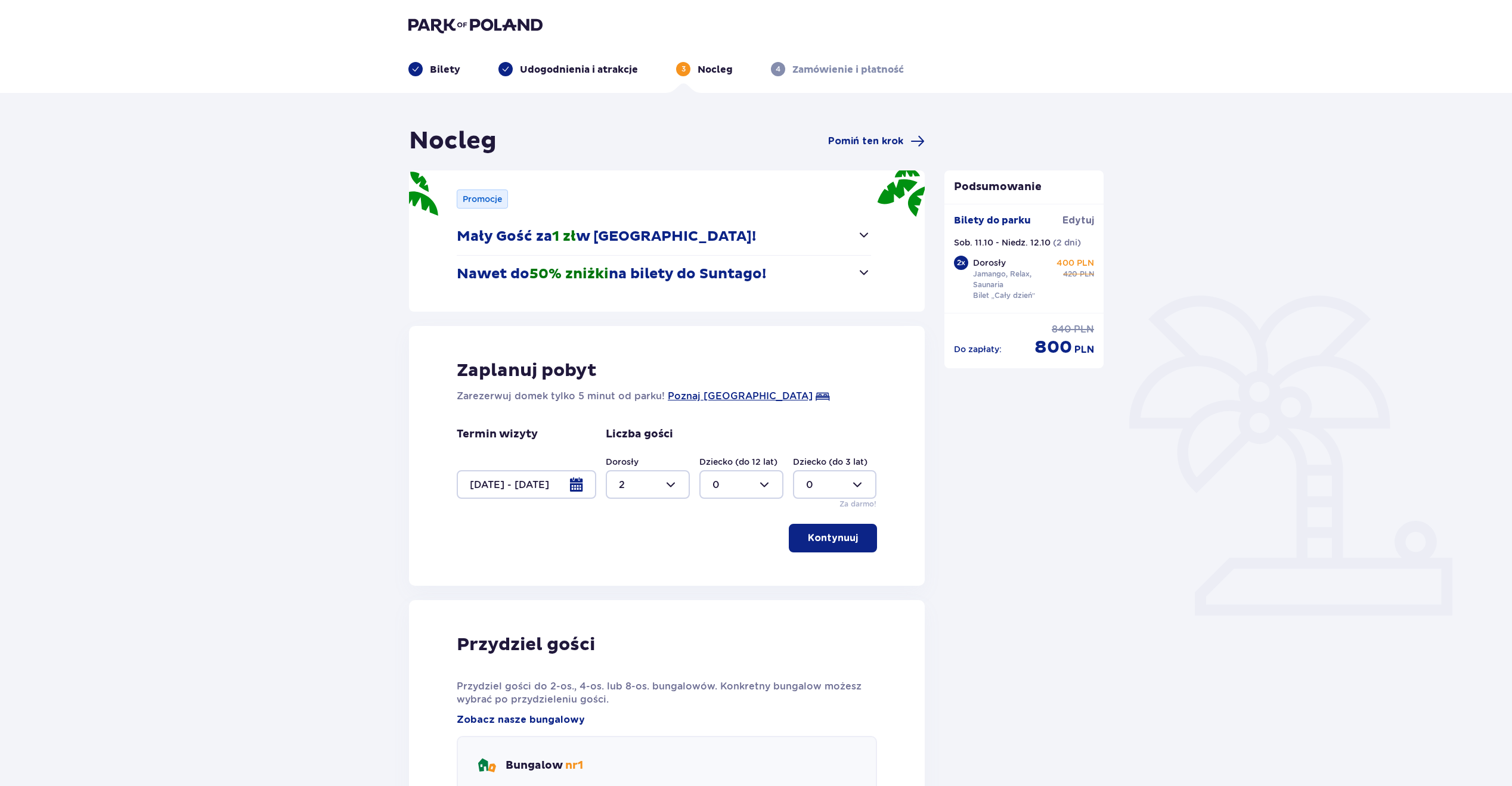
click at [485, 25] on img at bounding box center [475, 25] width 134 height 17
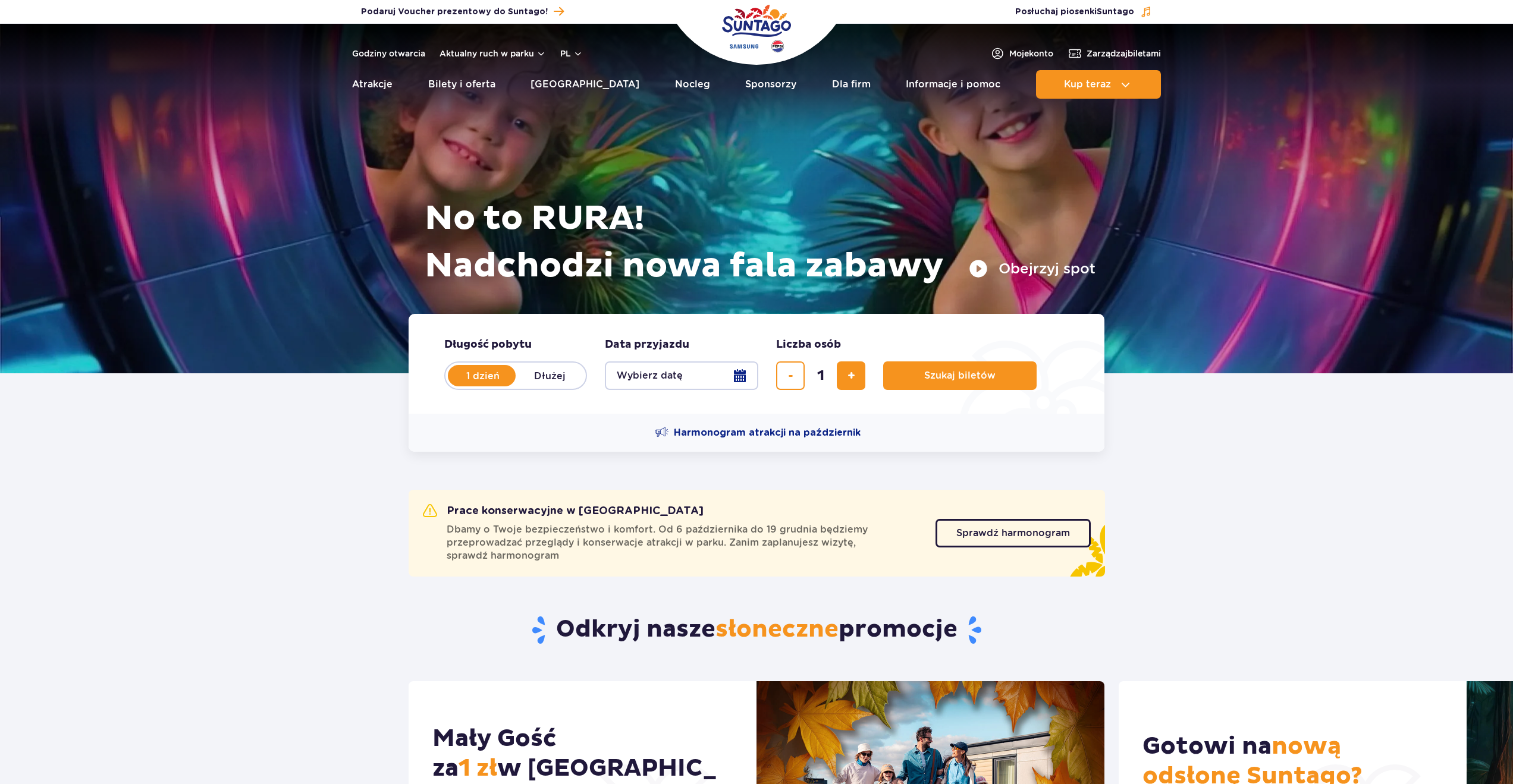
click at [473, 369] on label "1 dzień" at bounding box center [482, 376] width 68 height 25
click at [462, 386] on input "1 dzień" at bounding box center [455, 387] width 13 height 2
click at [740, 375] on button "Wybierz datę" at bounding box center [682, 376] width 153 height 29
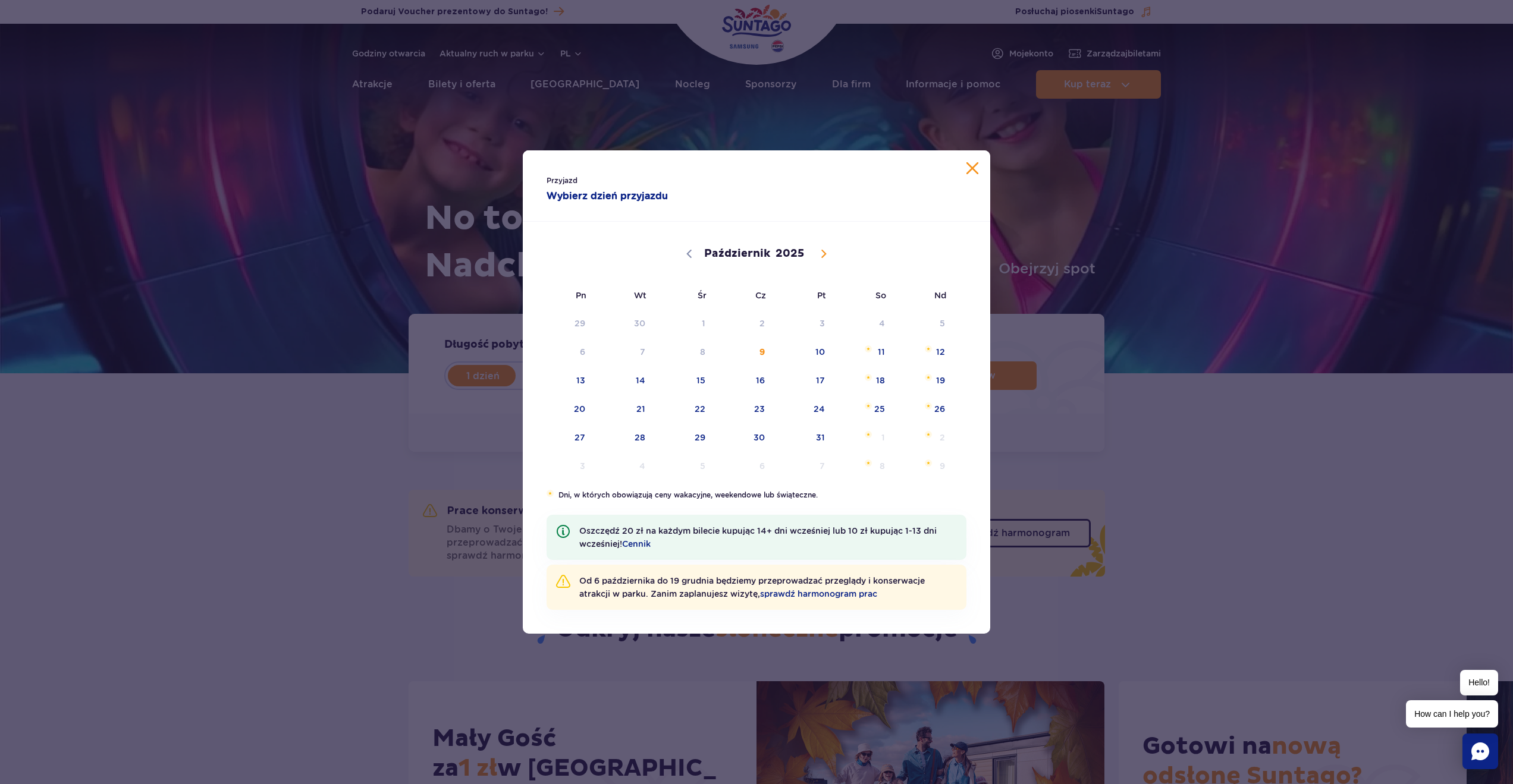
click at [1242, 581] on div "Przyjazd Wybierz dzień przyjazdu Październik Listopad Grudzień 2025 Pn Wt Śr Cz…" at bounding box center [756, 392] width 1513 height 784
click at [971, 164] on button "Zamknij kalendarz" at bounding box center [972, 168] width 12 height 12
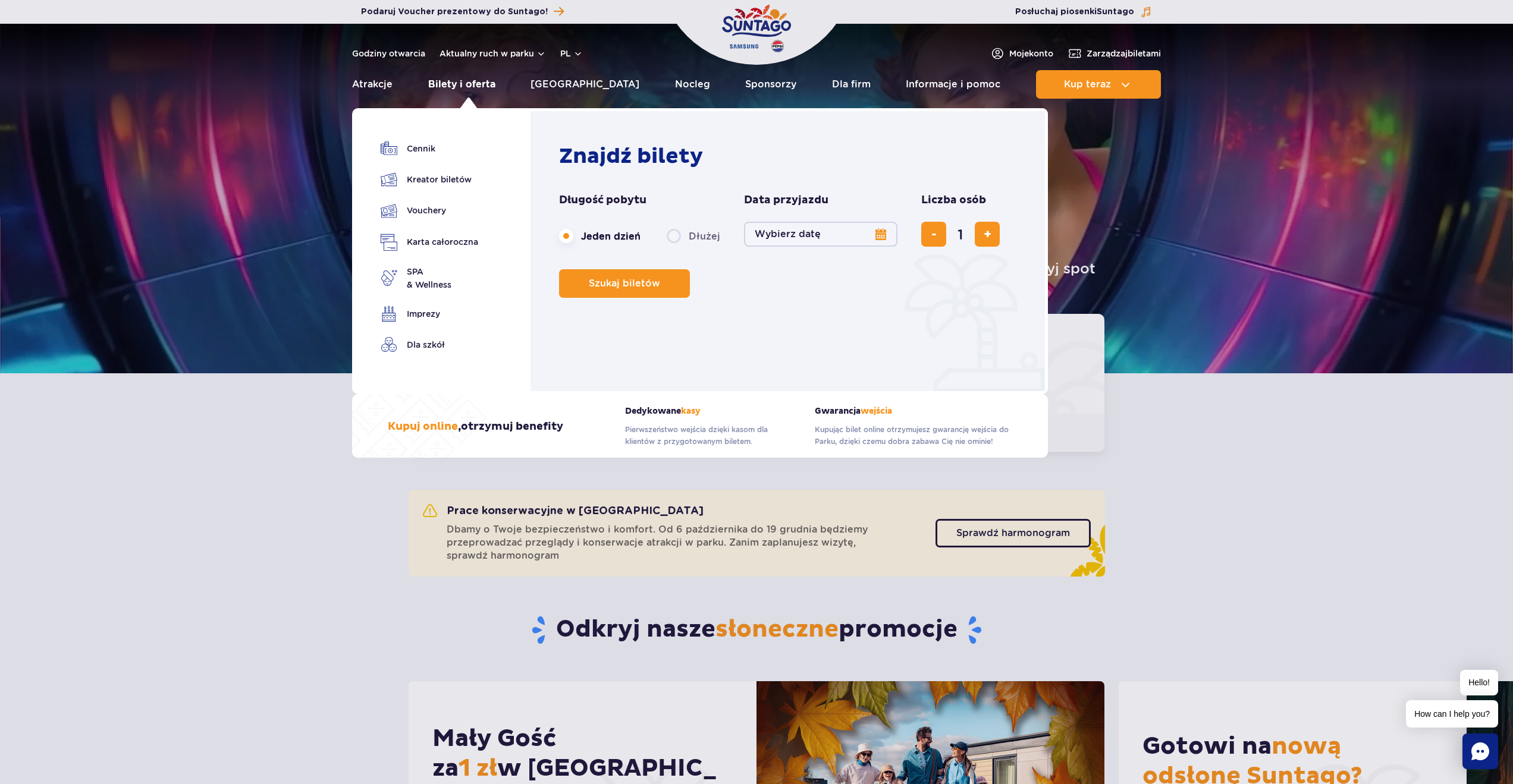
click at [462, 84] on link "Bilety i oferta" at bounding box center [462, 84] width 67 height 29
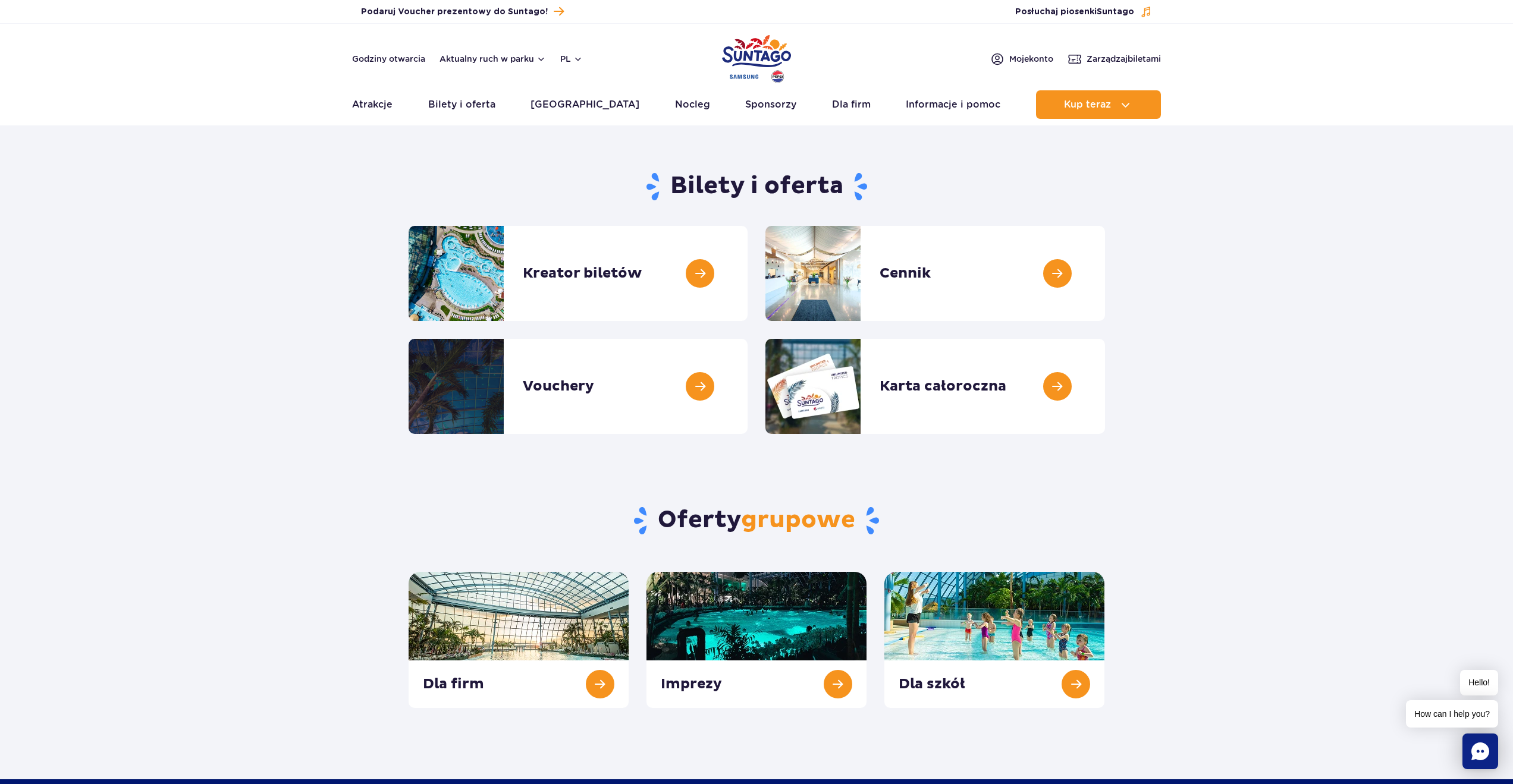
drag, startPoint x: 1200, startPoint y: 579, endPoint x: 1189, endPoint y: 564, distance: 18.6
click at [1198, 576] on section "Oferty grupowe Dla firm Imprezy Dla szkół" at bounding box center [756, 571] width 1513 height 274
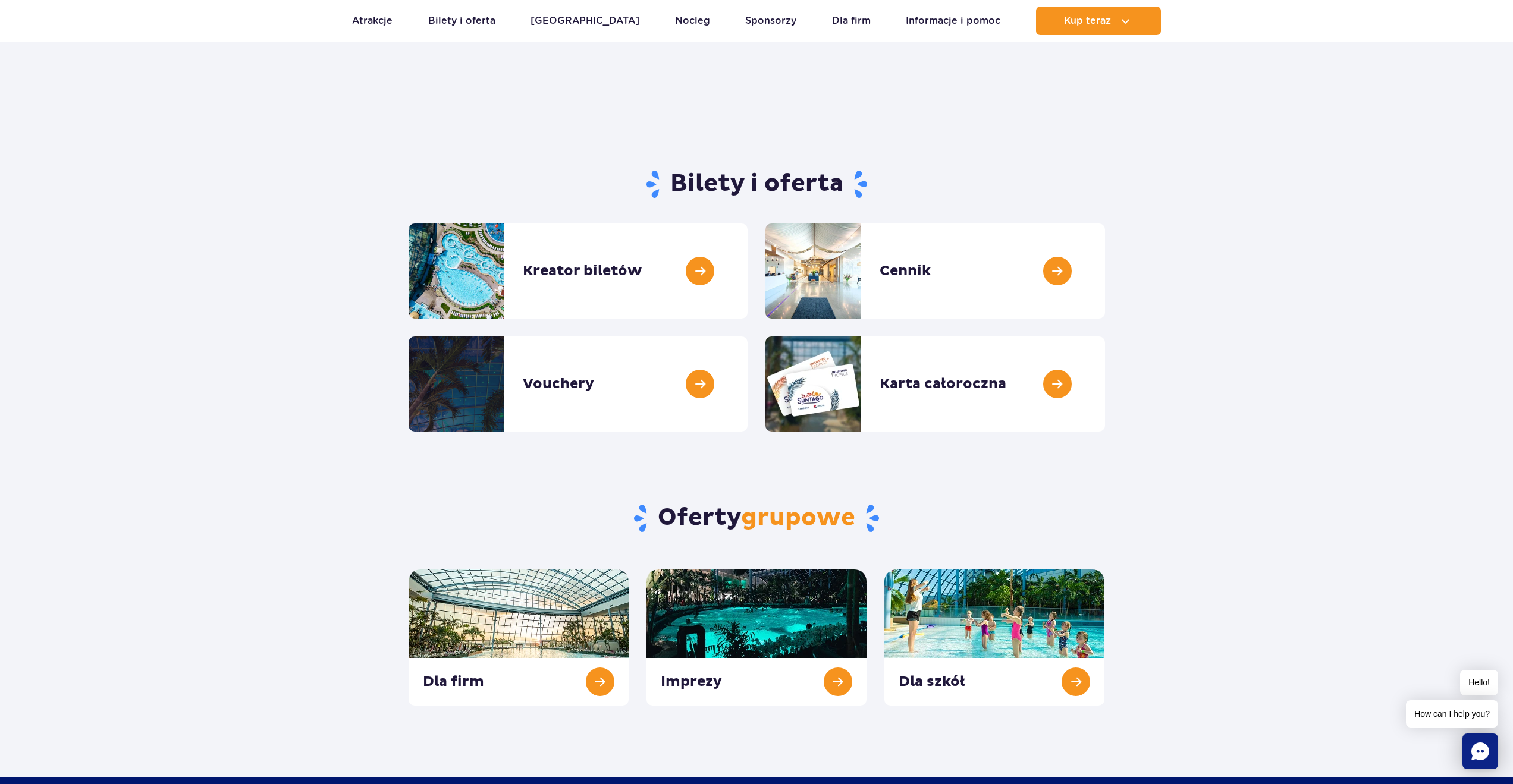
click at [1298, 558] on section "Oferty grupowe Dla firm Imprezy Dla szkół" at bounding box center [756, 568] width 1513 height 274
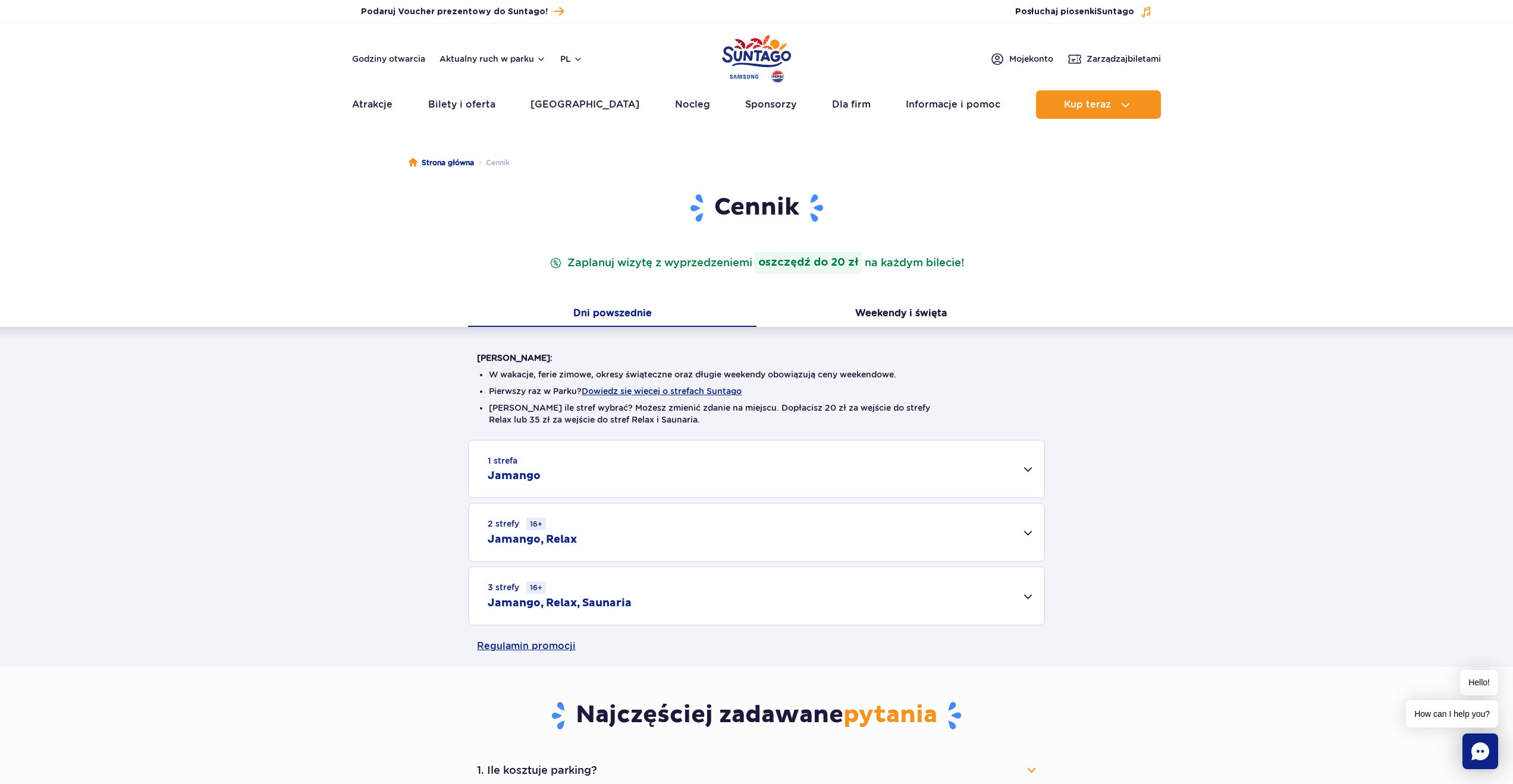
click at [716, 594] on div "3 strefy 16+ Jamango, Relax, Saunaria" at bounding box center [756, 596] width 576 height 58
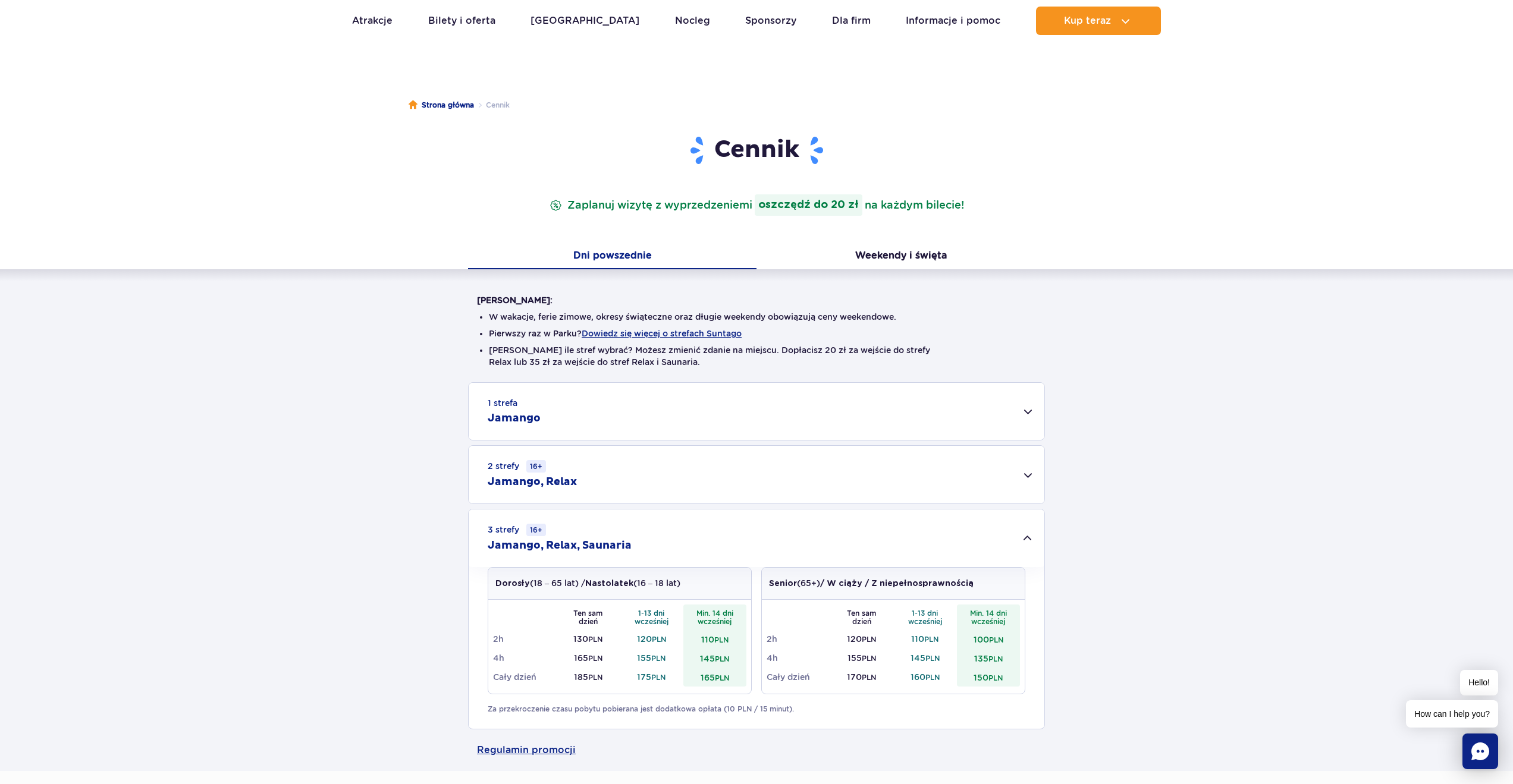
scroll to position [60, 0]
drag, startPoint x: 727, startPoint y: 674, endPoint x: 701, endPoint y: 674, distance: 26.0
click at [701, 675] on td "165 PLN" at bounding box center [715, 675] width 63 height 19
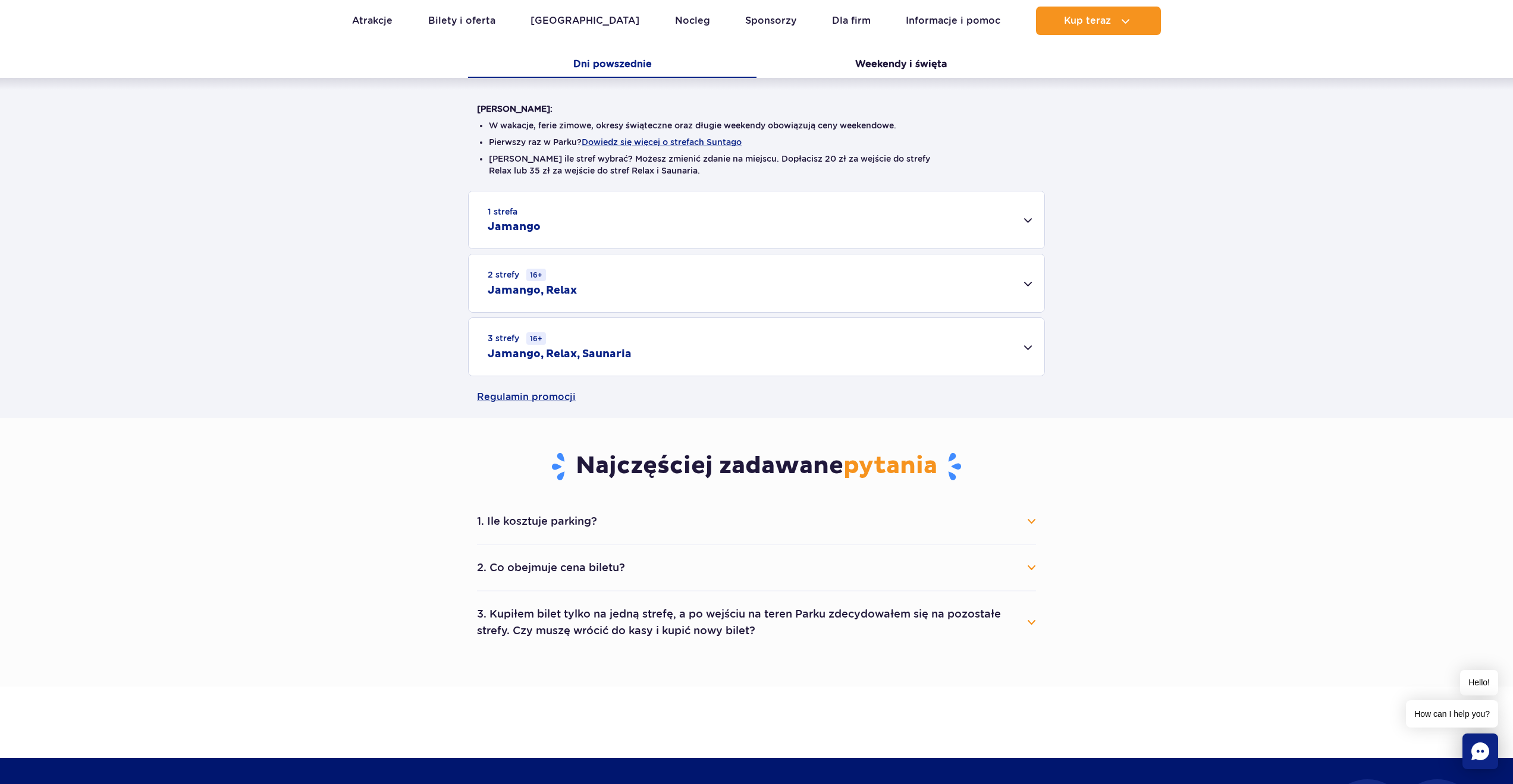
scroll to position [229, 0]
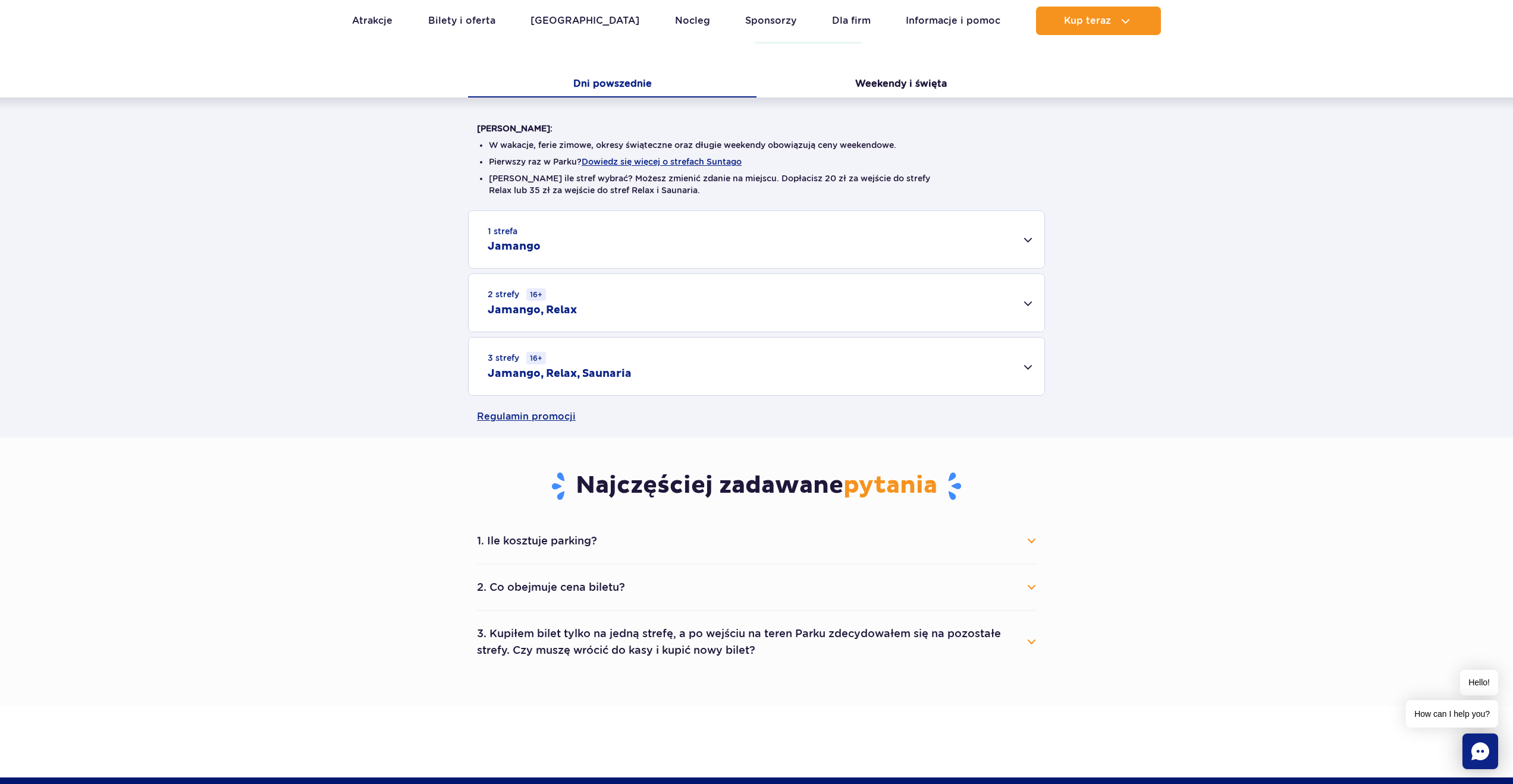
click at [712, 364] on div "3 strefy 16+ Jamango, Relax, Saunaria" at bounding box center [756, 367] width 576 height 58
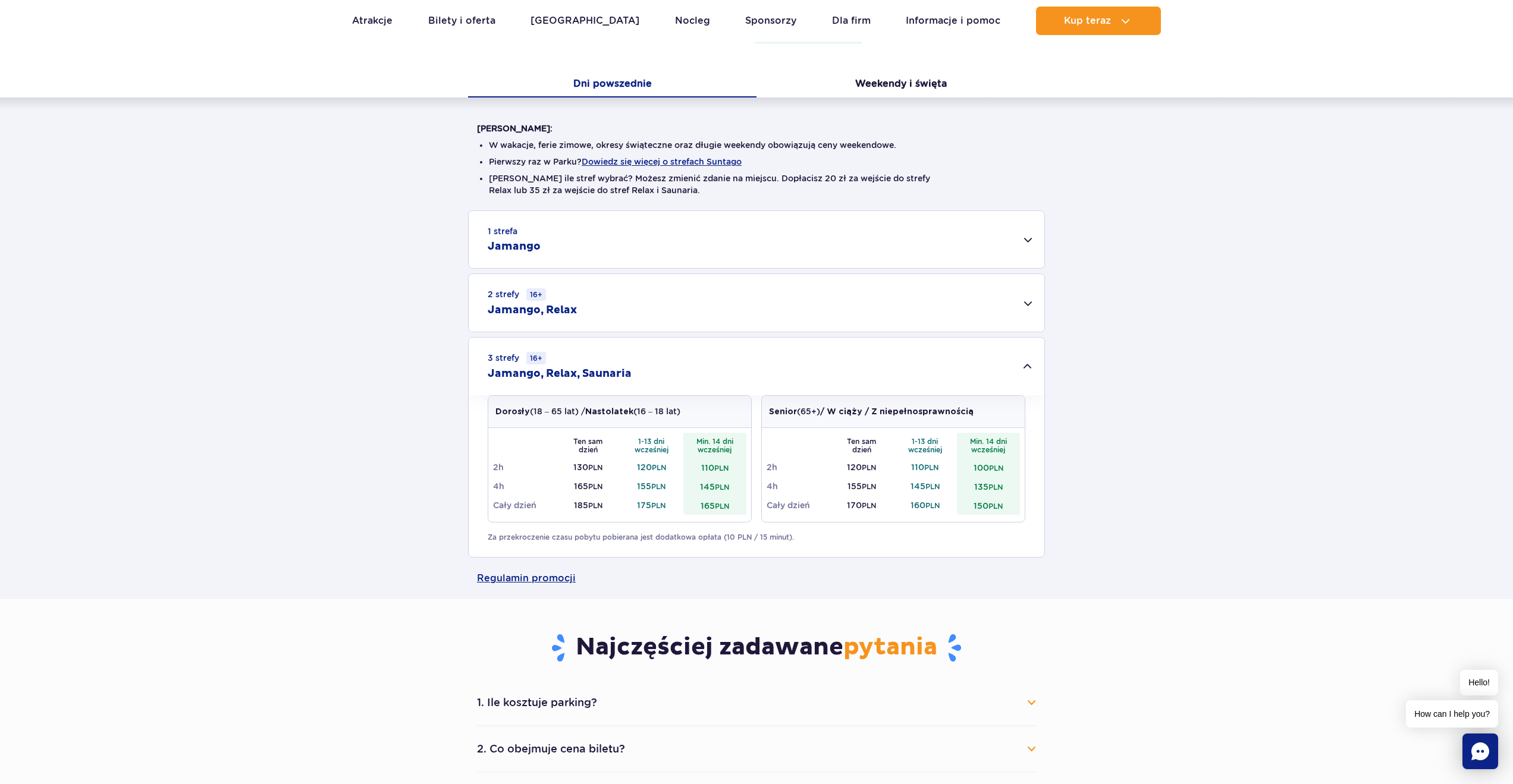
click at [706, 318] on div "2 strefy 16+ Jamango, Relax" at bounding box center [756, 302] width 576 height 58
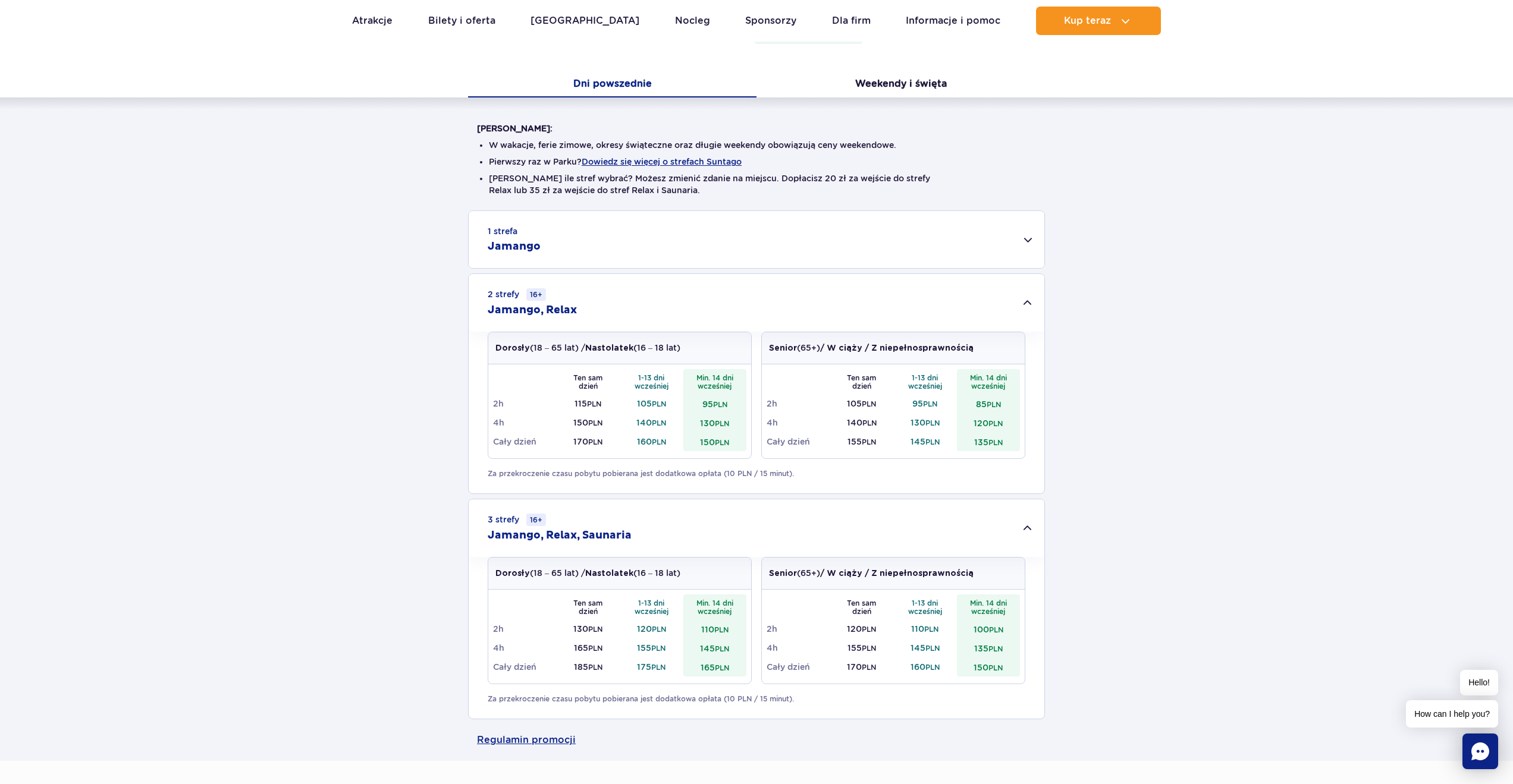
click at [705, 249] on div "1 strefa Jamango" at bounding box center [756, 240] width 576 height 57
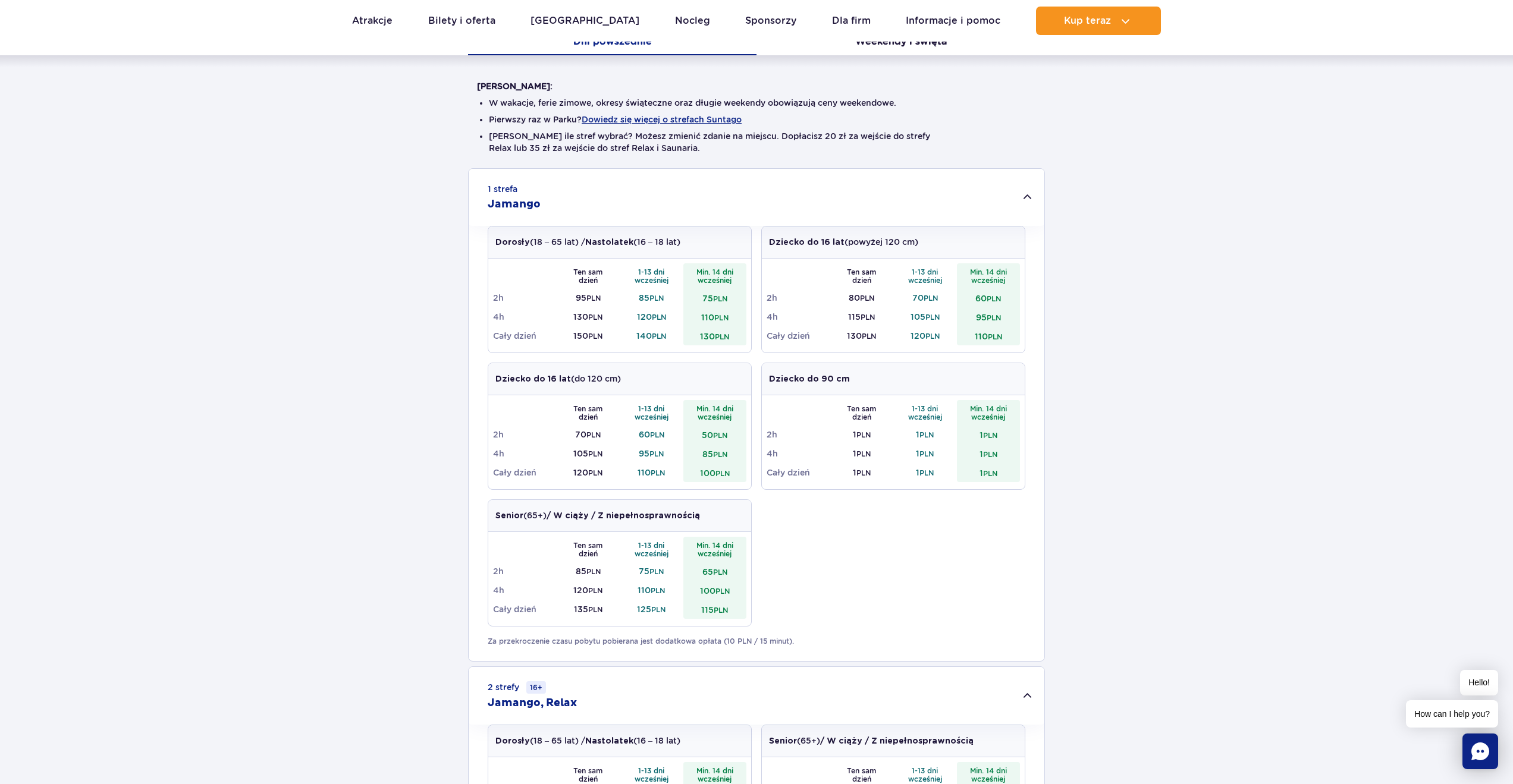
scroll to position [281, 0]
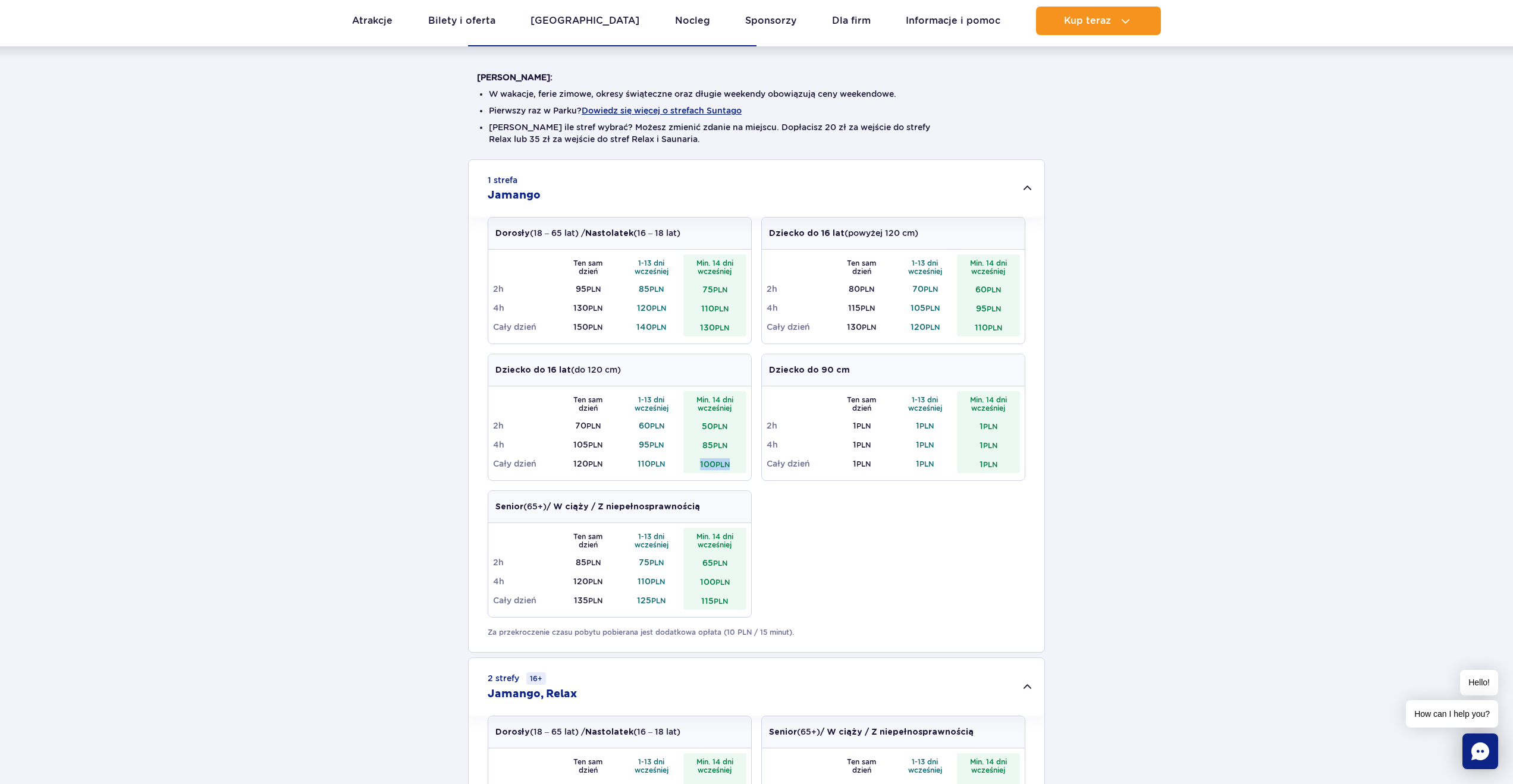
drag, startPoint x: 731, startPoint y: 466, endPoint x: 698, endPoint y: 461, distance: 33.4
click at [698, 461] on td "100 PLN" at bounding box center [715, 463] width 63 height 19
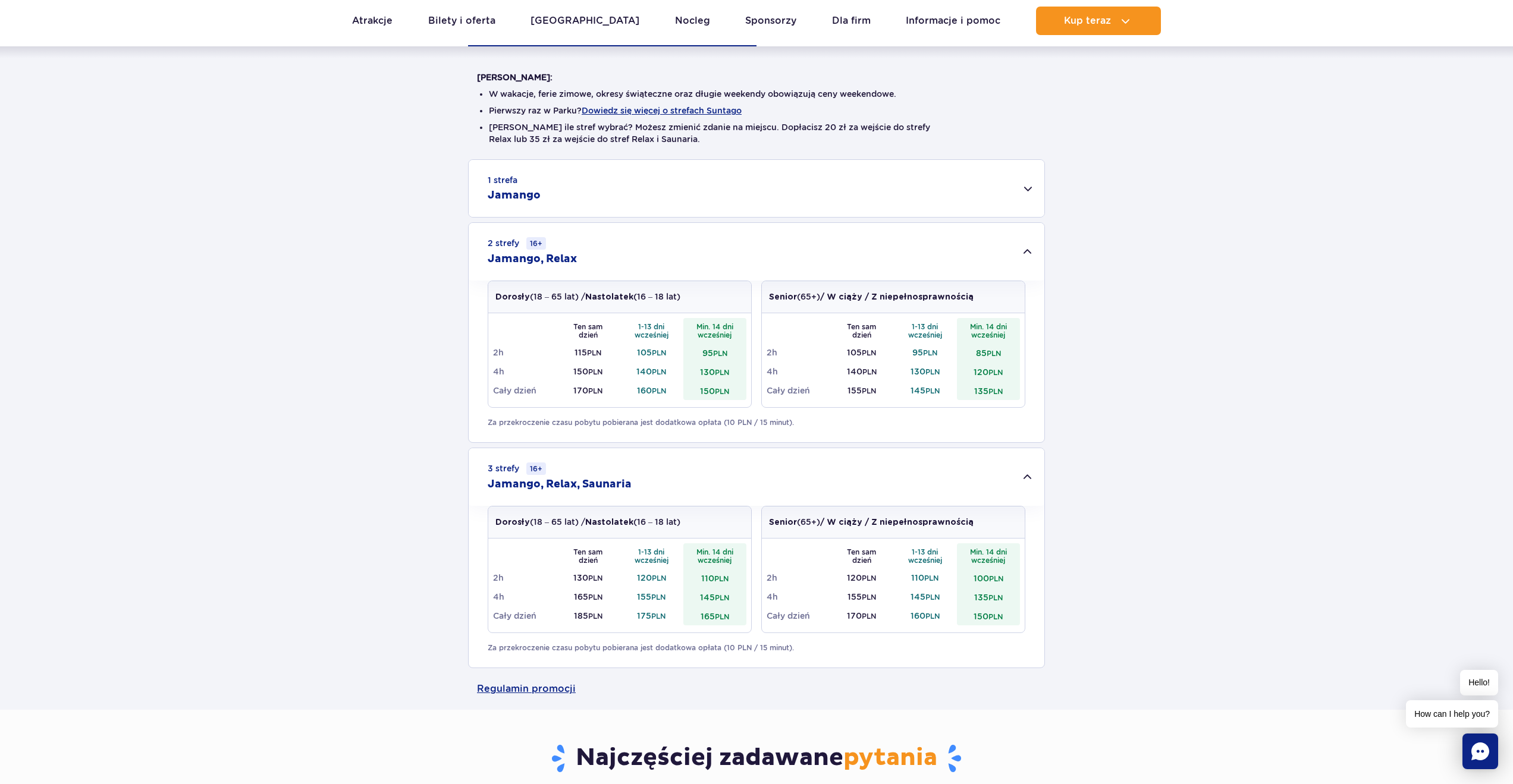
click at [736, 293] on div "Dorosły (18 – 65 lat) / Nastolatek (16 – 18 lat)" at bounding box center [619, 298] width 263 height 32
